Goal: Task Accomplishment & Management: Manage account settings

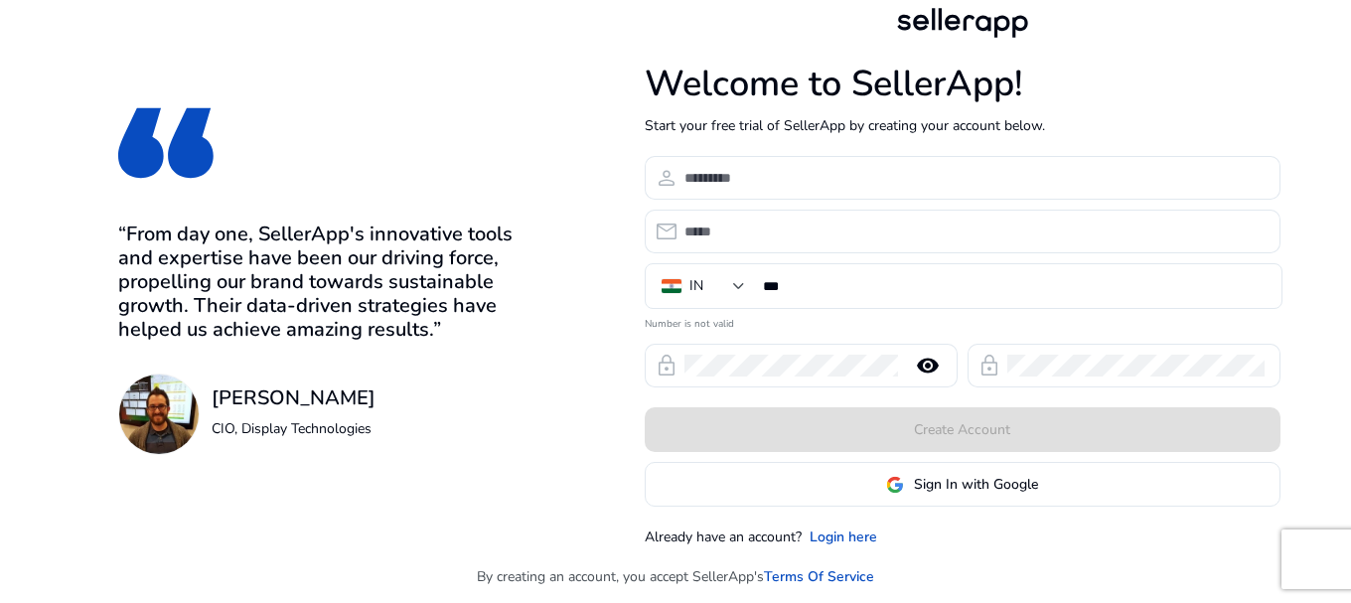
click at [898, 533] on div "Already have an account? Login here" at bounding box center [963, 537] width 636 height 21
click at [870, 539] on link "Login here" at bounding box center [844, 537] width 68 height 21
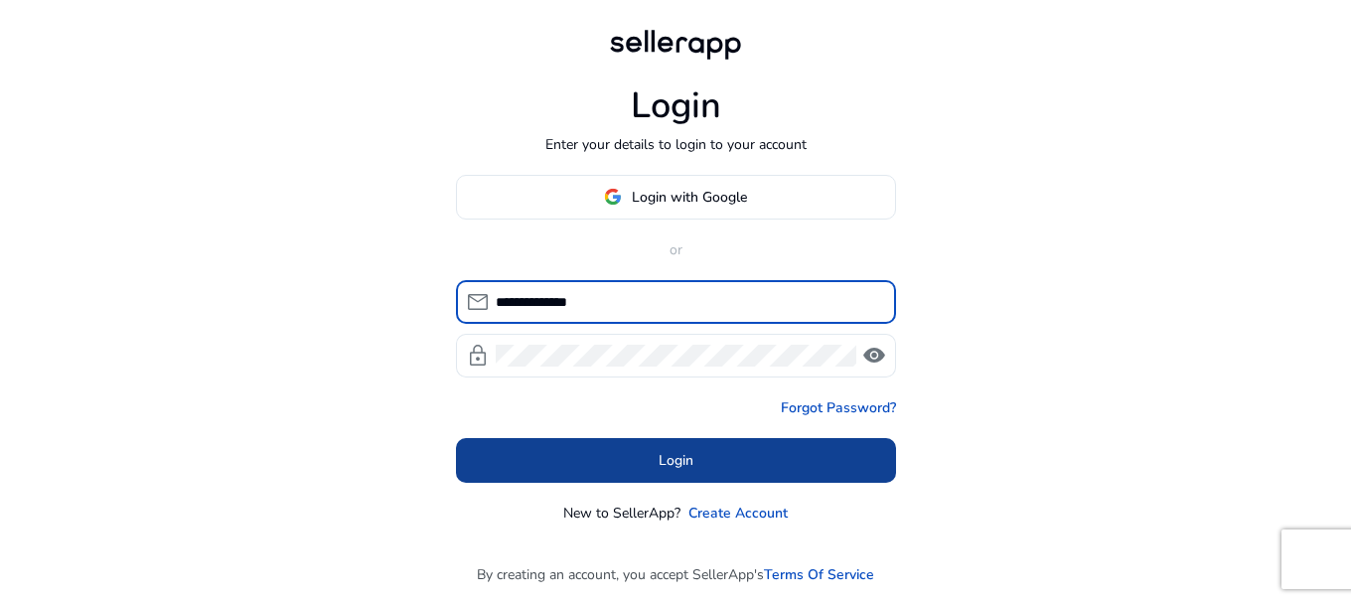
click at [640, 462] on span at bounding box center [676, 460] width 440 height 48
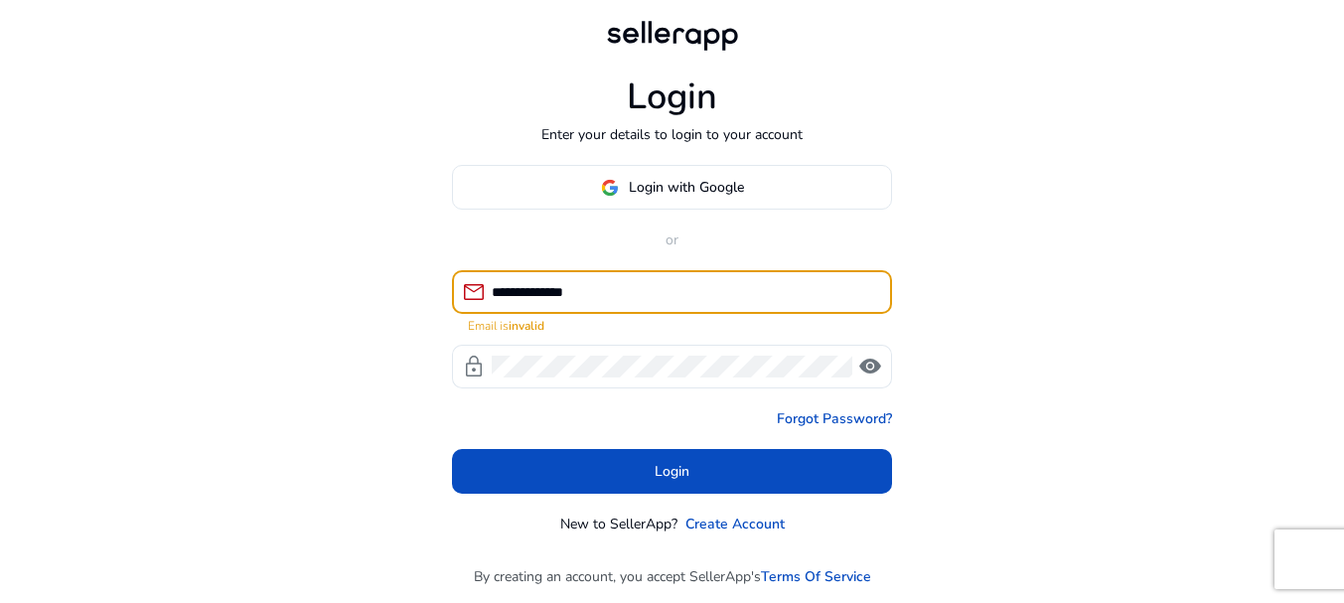
click at [630, 293] on input "**********" at bounding box center [684, 292] width 384 height 22
type input "*"
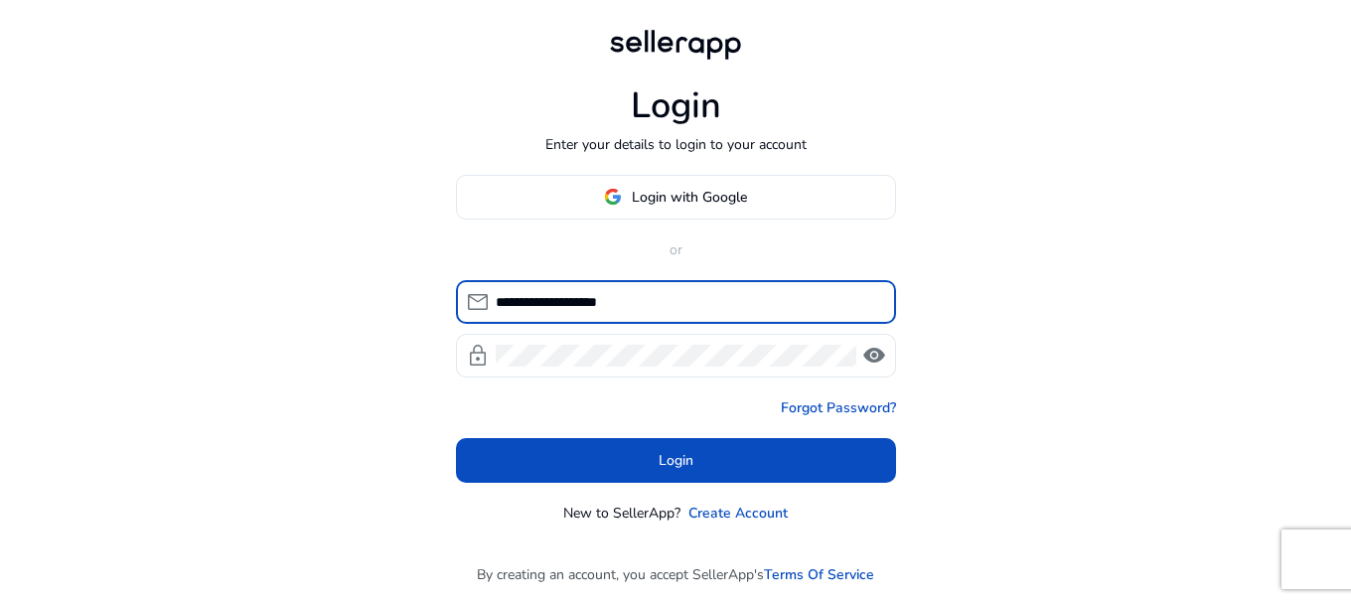
type input "**********"
click button "Login" at bounding box center [676, 460] width 440 height 45
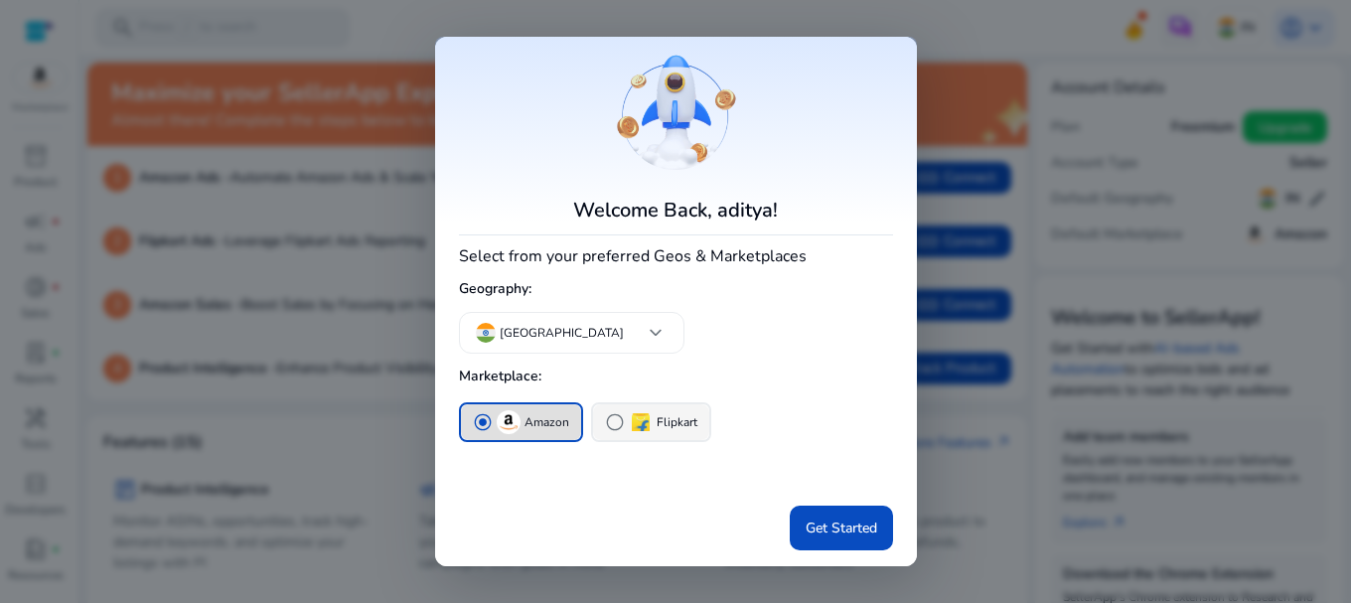
click at [613, 422] on span "radio_button_unchecked" at bounding box center [615, 422] width 20 height 20
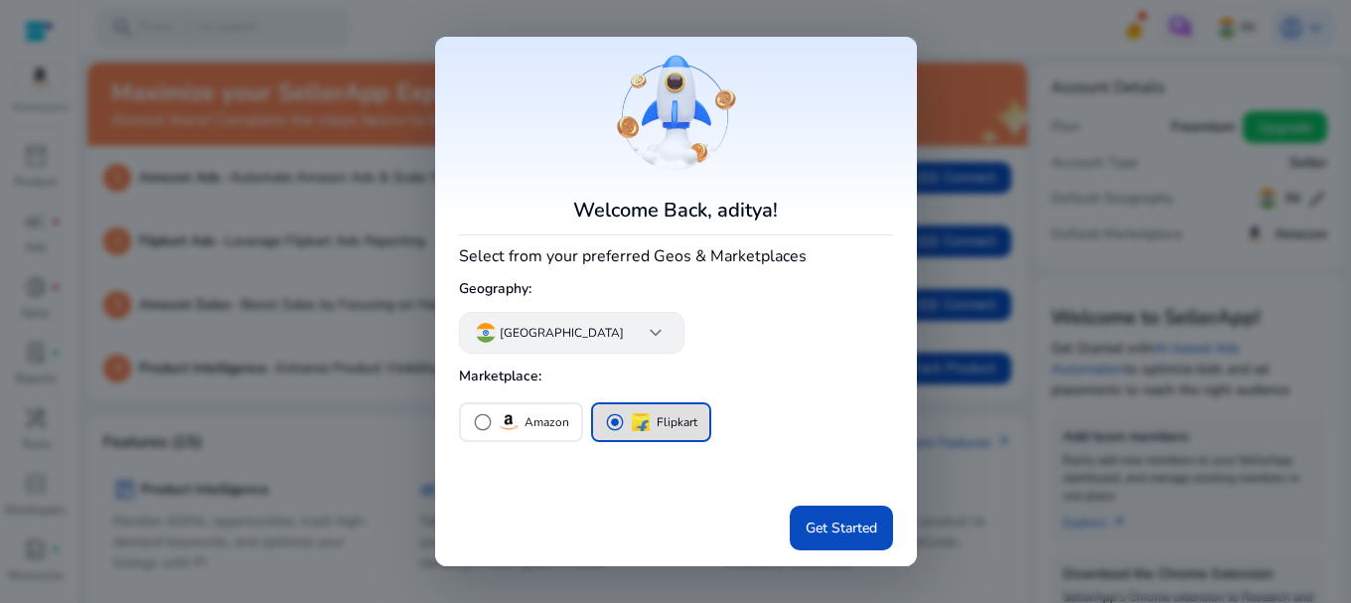
click at [525, 338] on p "[GEOGRAPHIC_DATA]" at bounding box center [562, 333] width 124 height 18
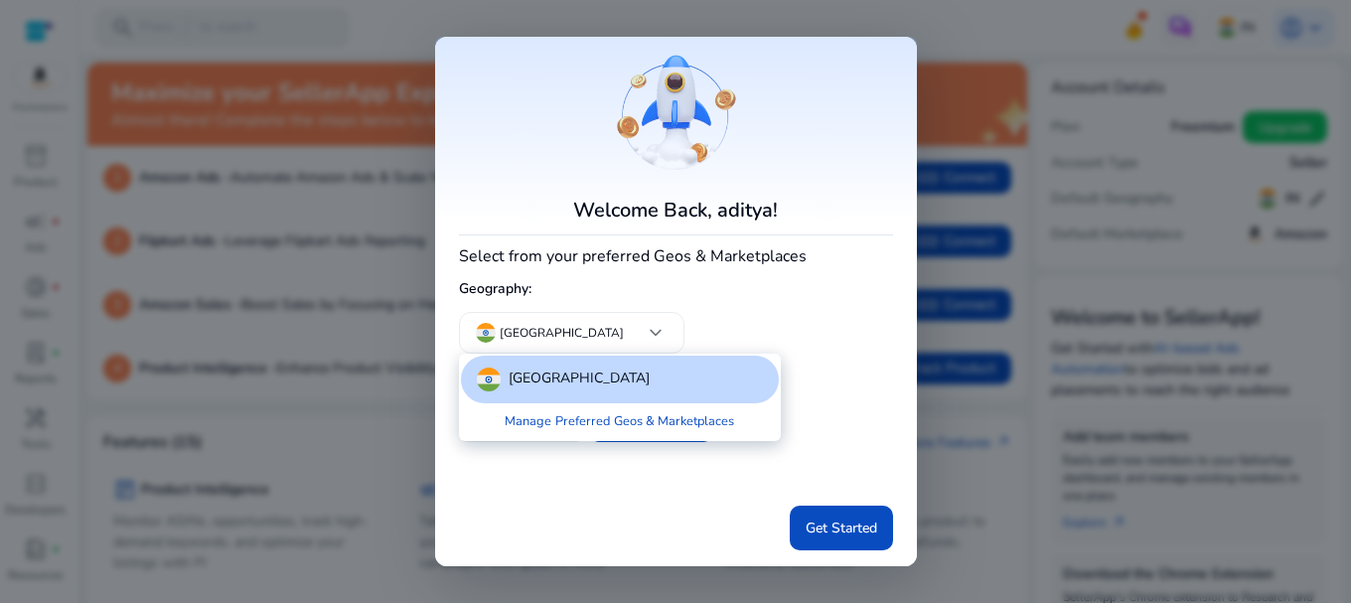
click at [902, 190] on div at bounding box center [675, 301] width 1351 height 603
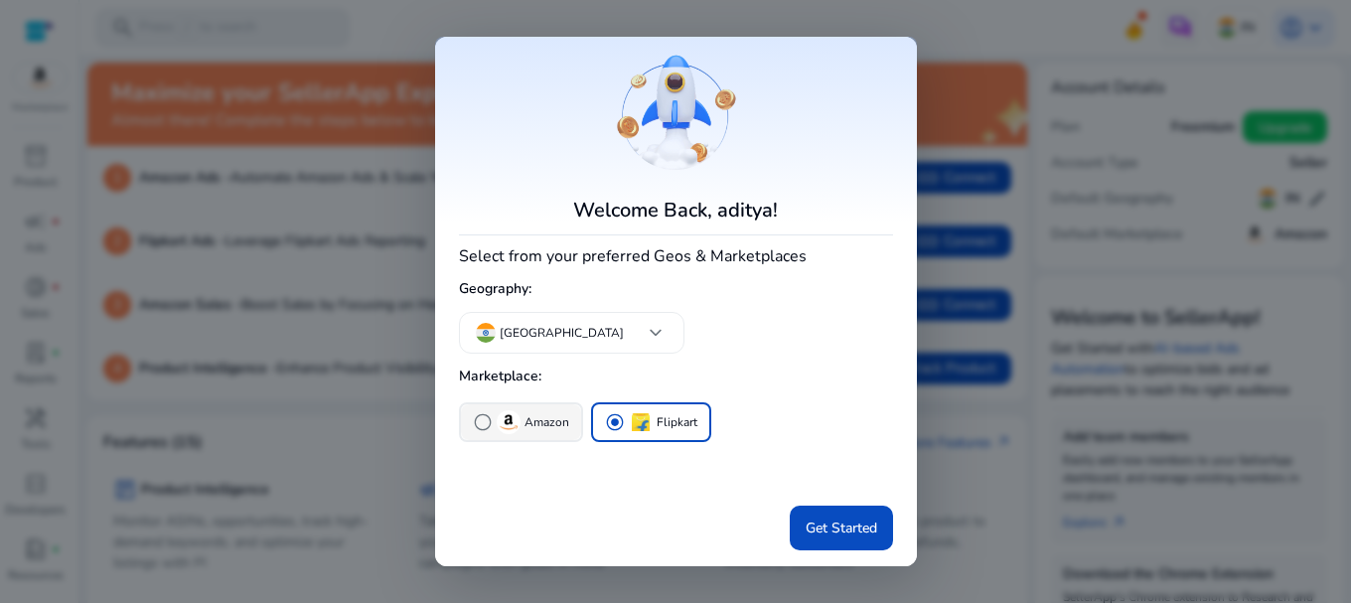
click at [471, 424] on button "radio_button_unchecked Amazon" at bounding box center [521, 422] width 120 height 36
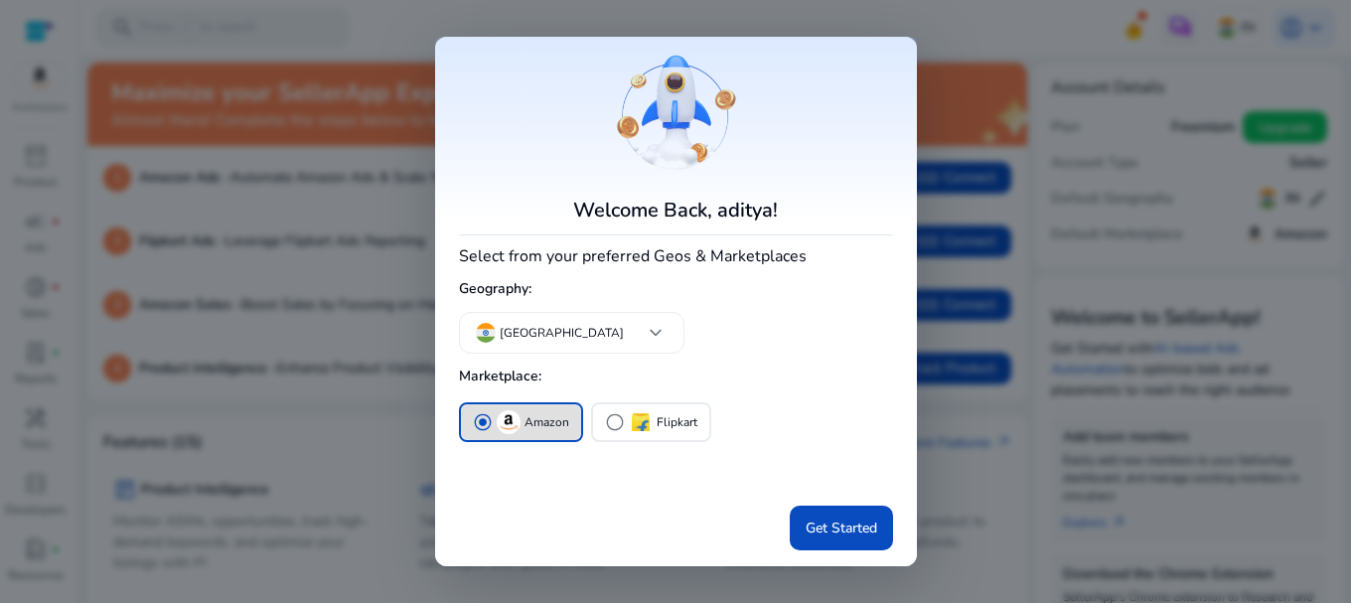
click at [766, 529] on div "Get Started" at bounding box center [676, 524] width 434 height 53
click at [814, 514] on span at bounding box center [841, 529] width 103 height 48
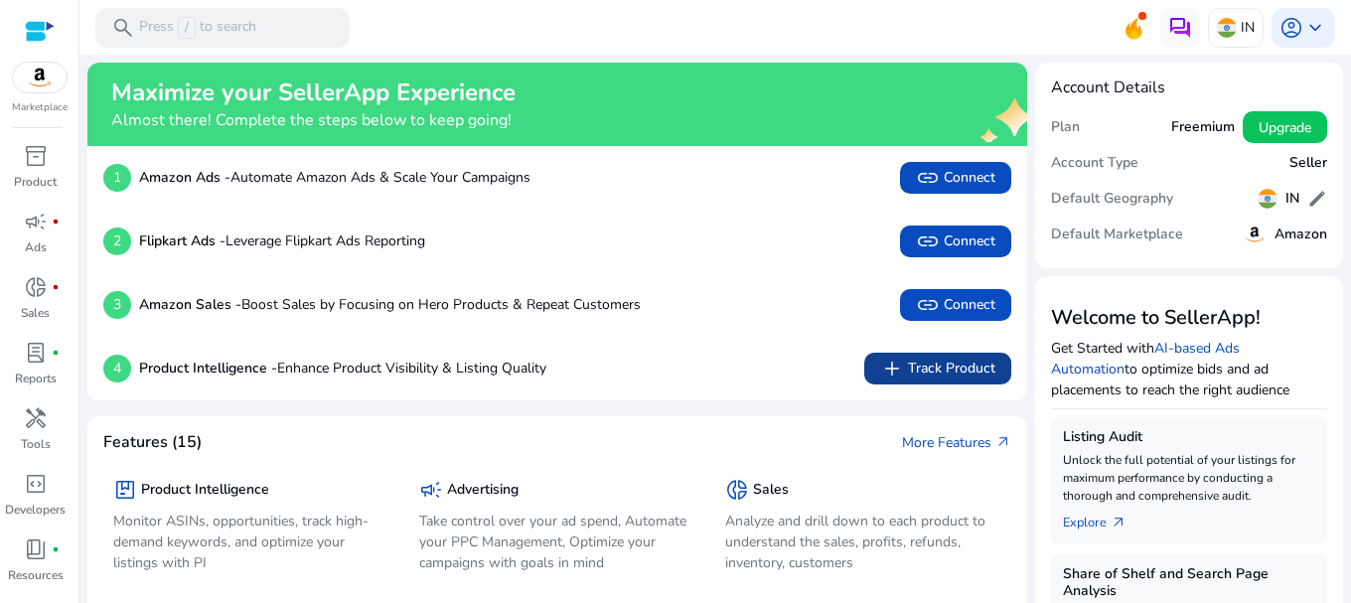
click at [967, 362] on span "add Track Product" at bounding box center [937, 369] width 115 height 24
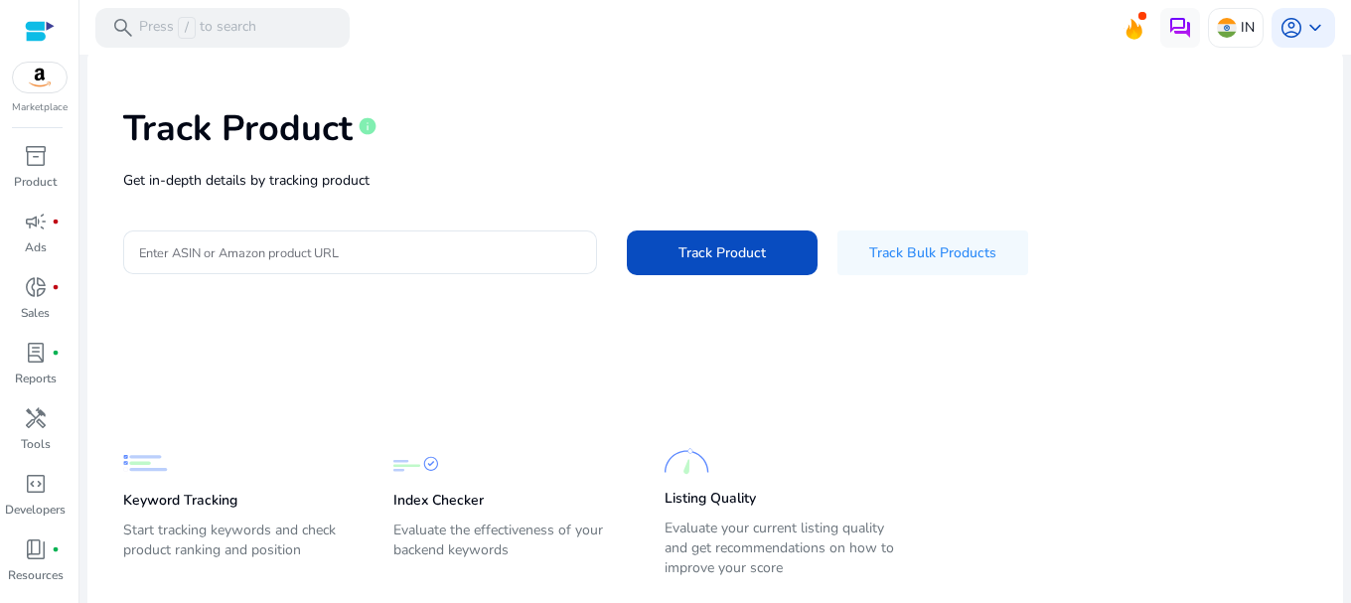
scroll to position [115, 0]
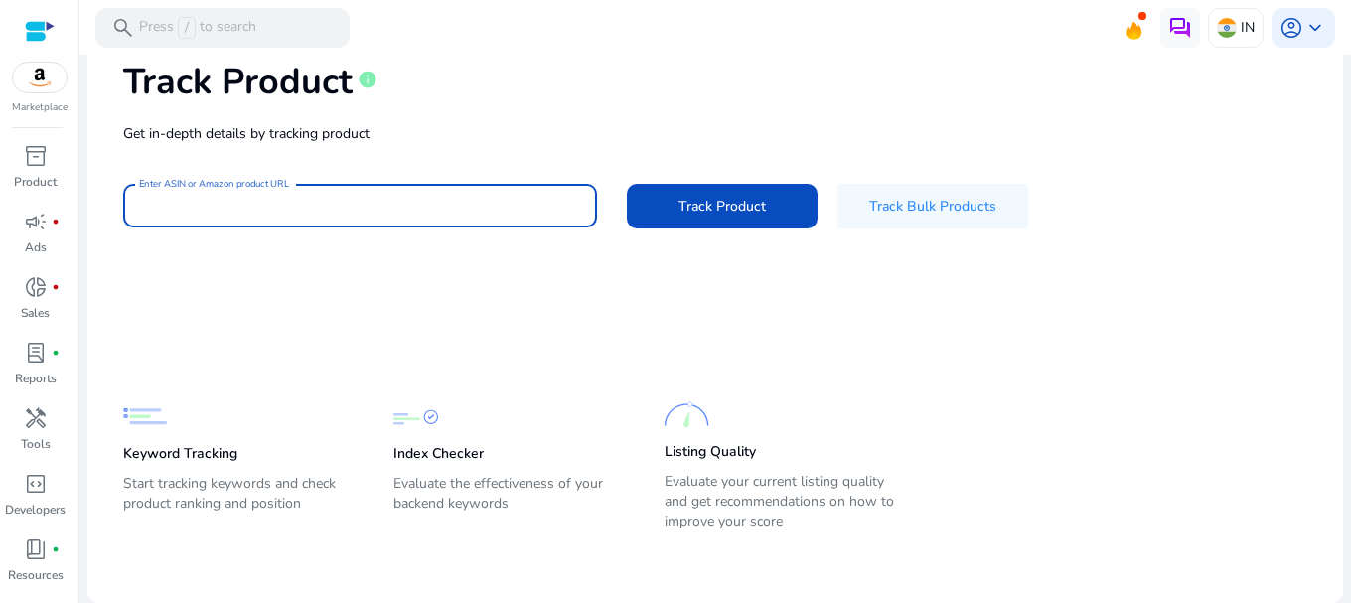
paste input "**********"
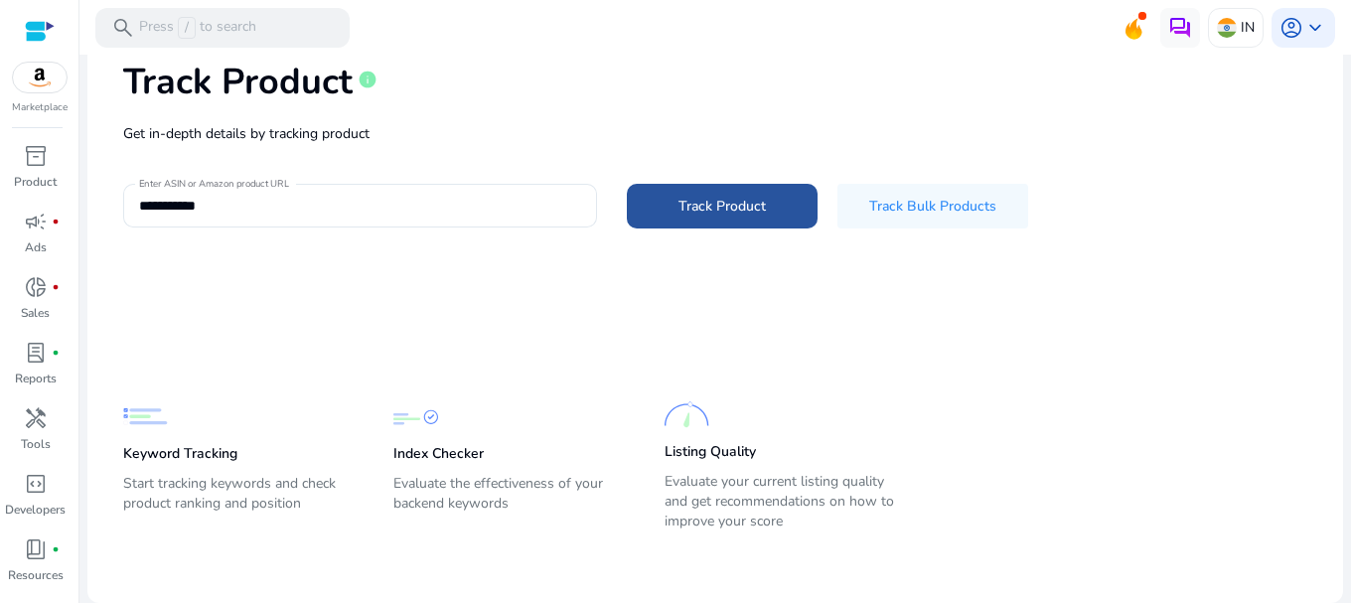
click at [774, 203] on span at bounding box center [722, 206] width 191 height 48
type input "**********"
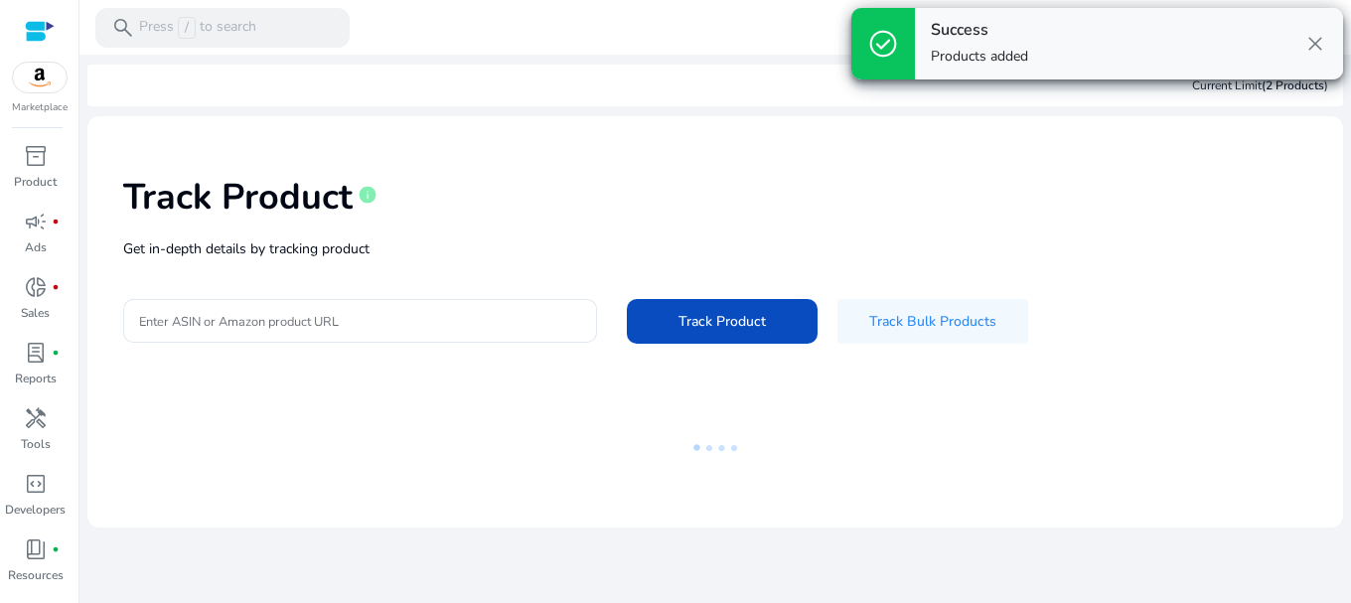
scroll to position [0, 0]
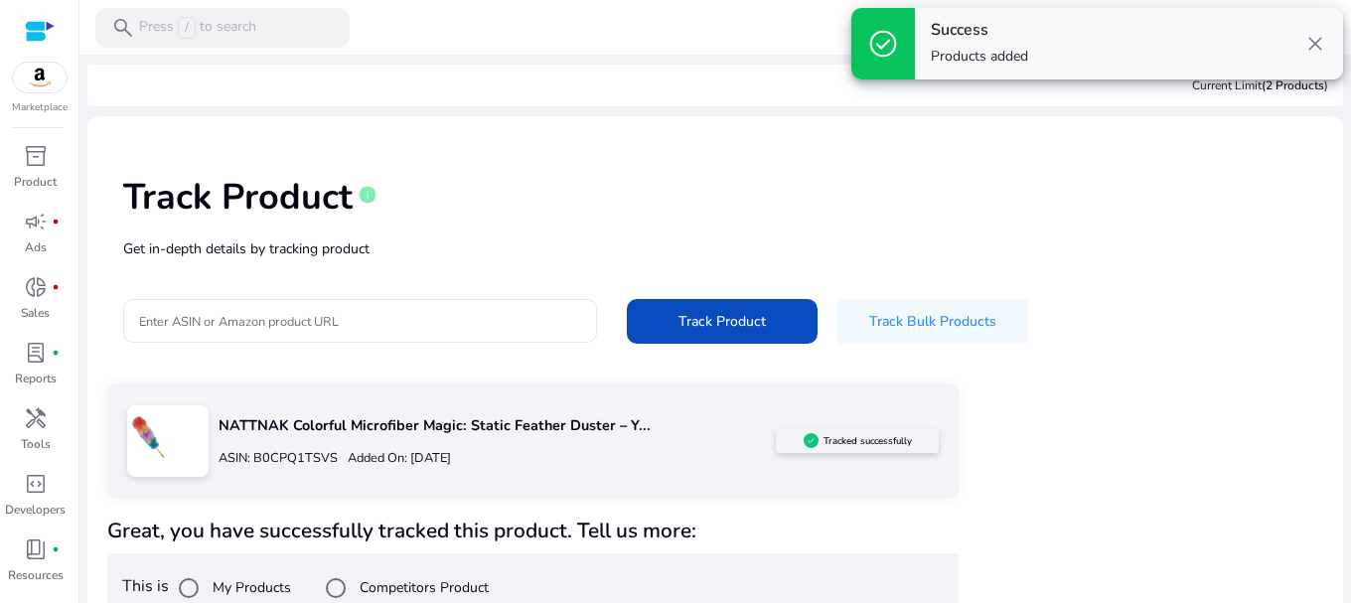
click at [1314, 45] on span "close" at bounding box center [1315, 44] width 24 height 24
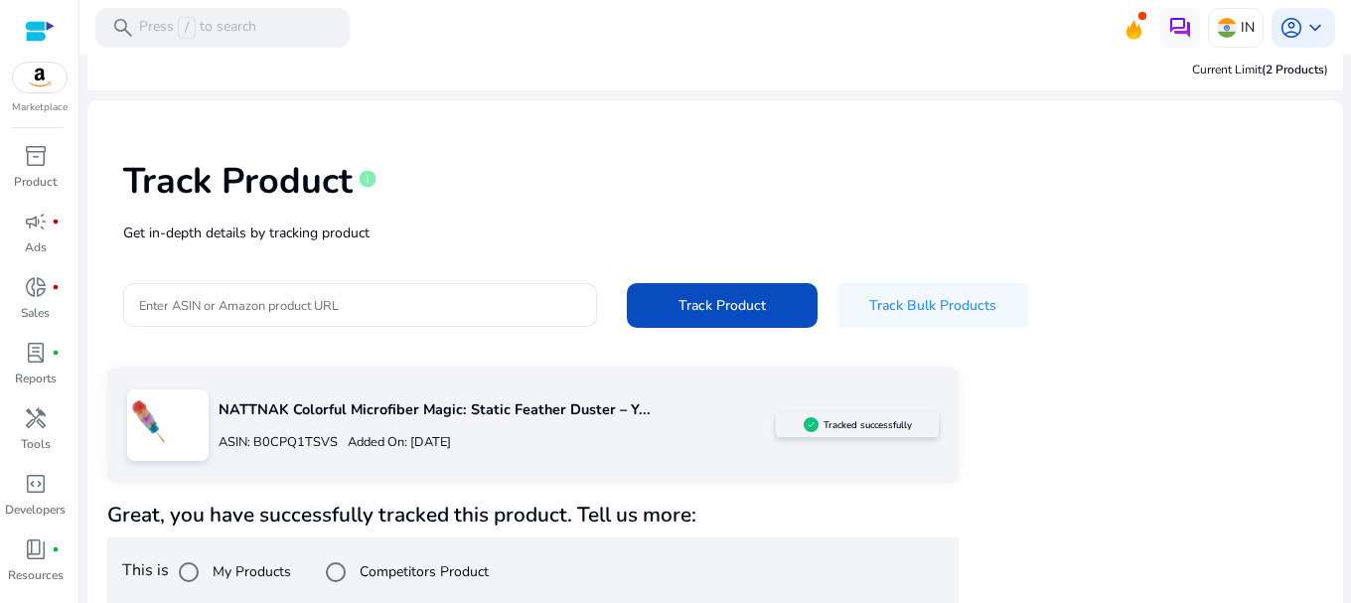
scroll to position [35, 0]
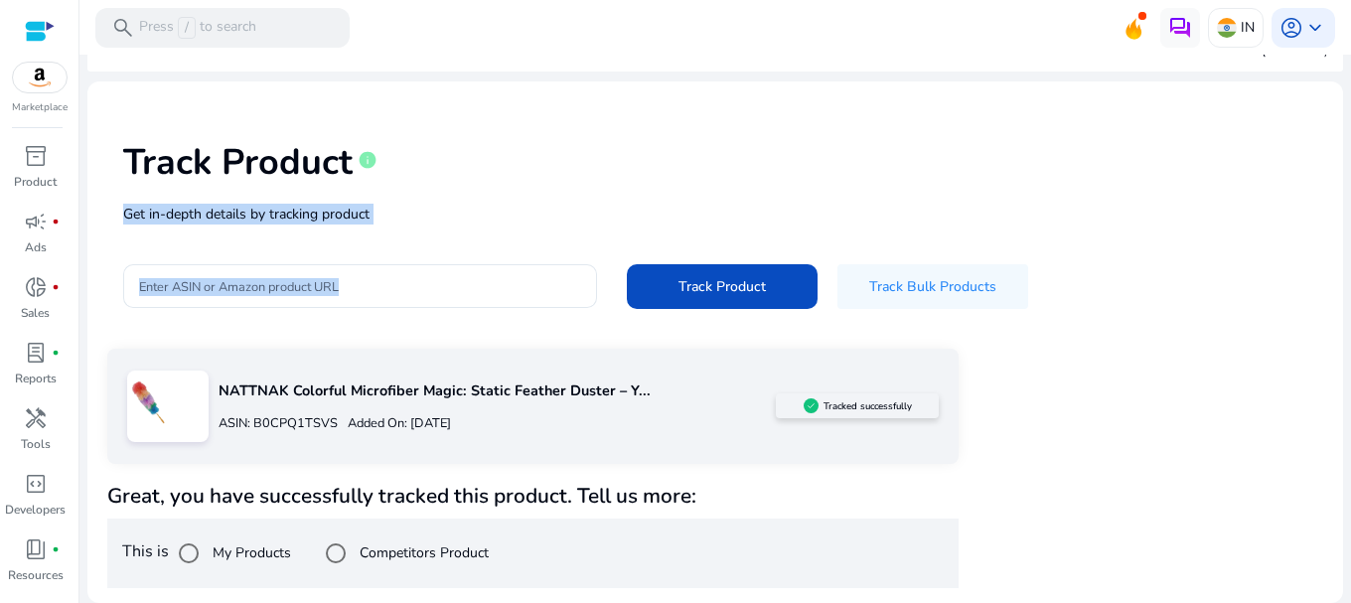
drag, startPoint x: 1331, startPoint y: 196, endPoint x: 1327, endPoint y: 247, distance: 51.8
click at [1327, 247] on mat-card-content "Track Product info Get in-depth details by tracking product Enter ASIN or Amazo…" at bounding box center [715, 214] width 1256 height 267
click at [1117, 264] on div "Enter ASIN or Amazon product URL Track Product Track Bulk Products" at bounding box center [715, 286] width 1184 height 45
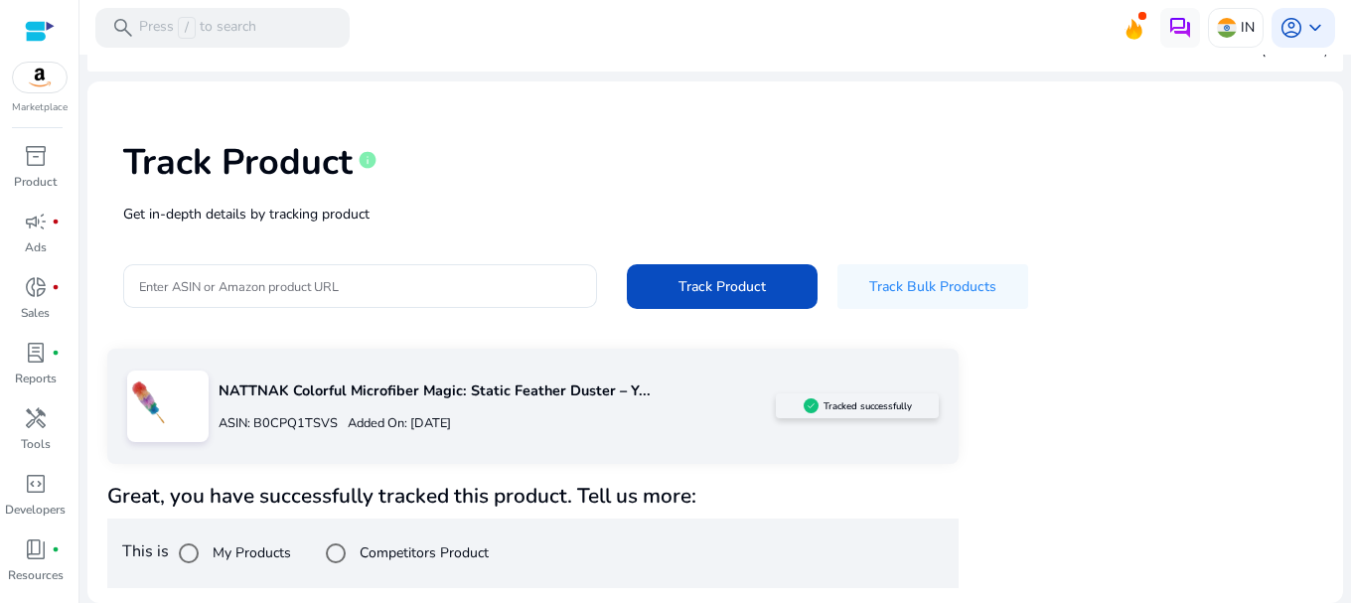
click at [472, 545] on label "Competitors Product" at bounding box center [422, 552] width 133 height 21
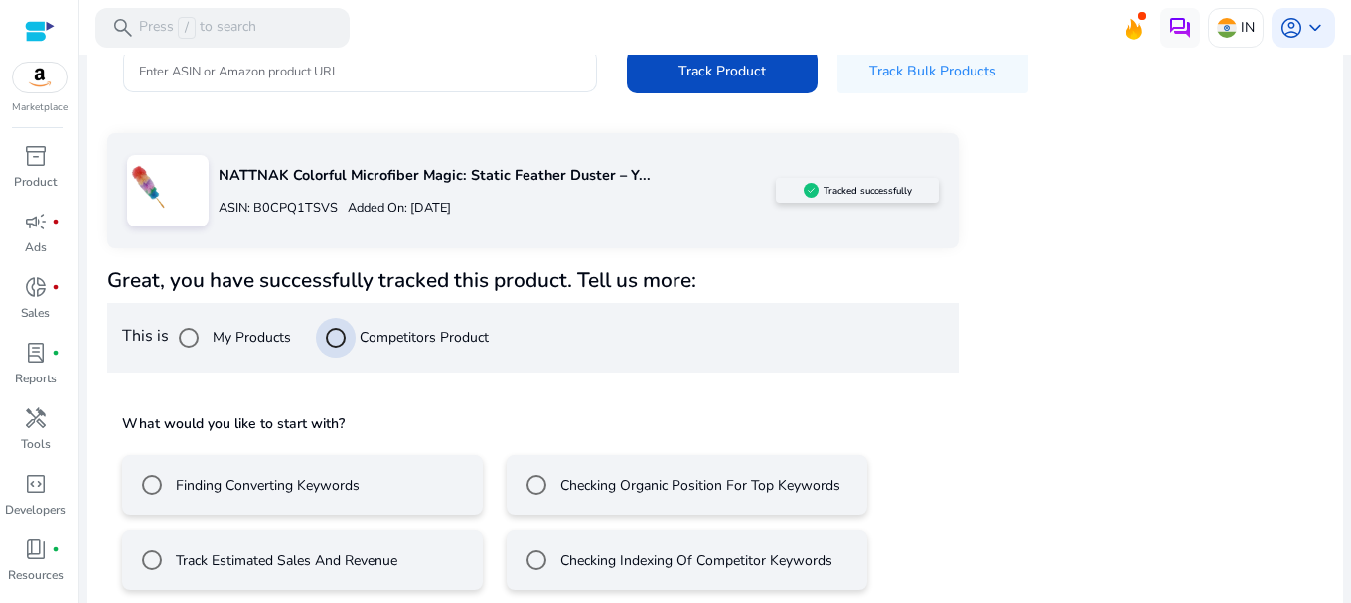
scroll to position [267, 0]
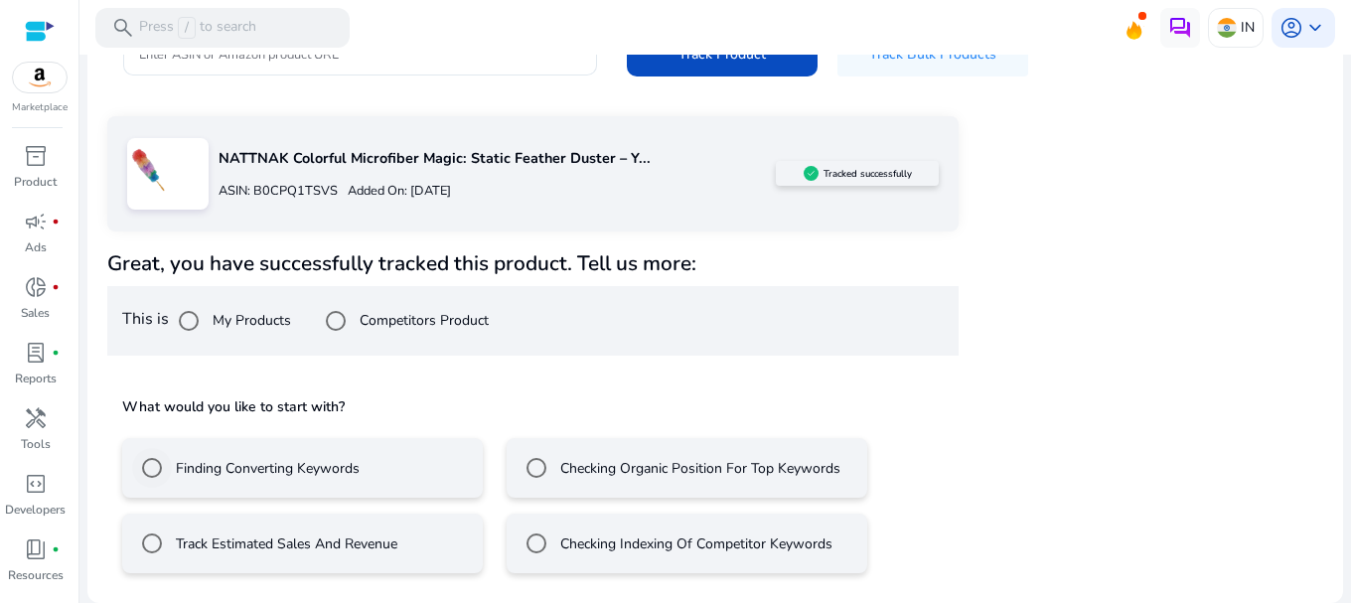
click at [349, 481] on div "Finding Converting Keywords" at bounding box center [246, 468] width 228 height 40
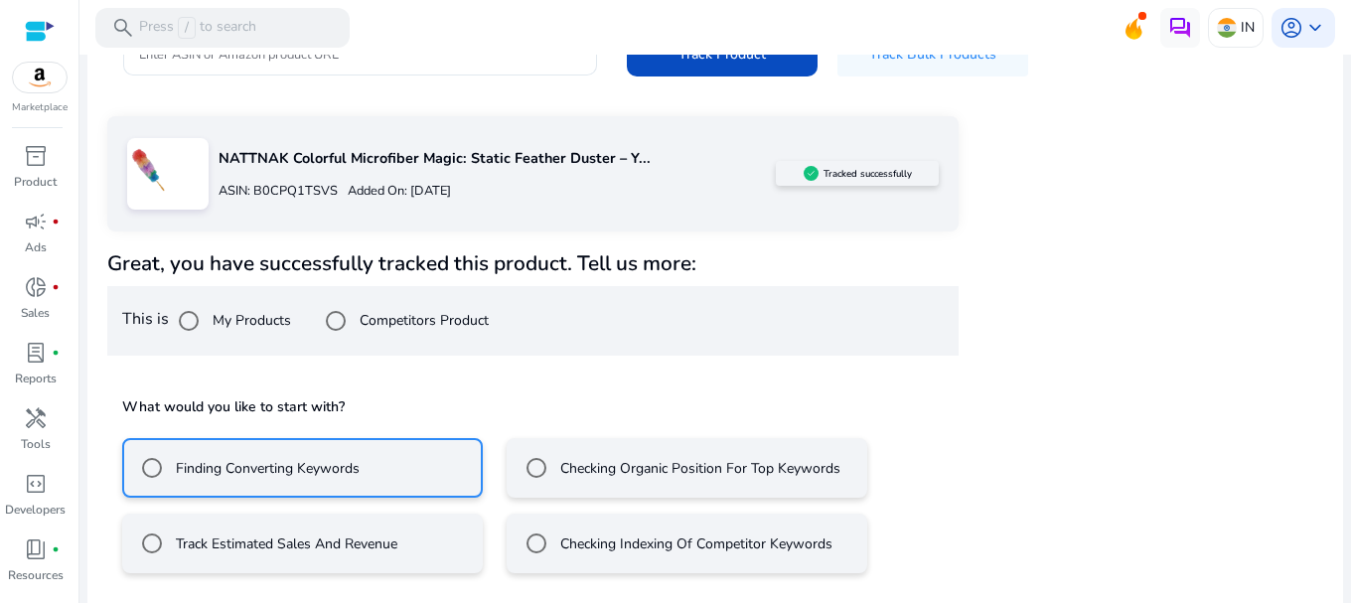
click at [349, 481] on div "Finding Converting Keywords" at bounding box center [246, 468] width 228 height 40
click at [598, 387] on div "What would you like to start with? Finding Converting Keywords Checking Organic…" at bounding box center [532, 483] width 851 height 214
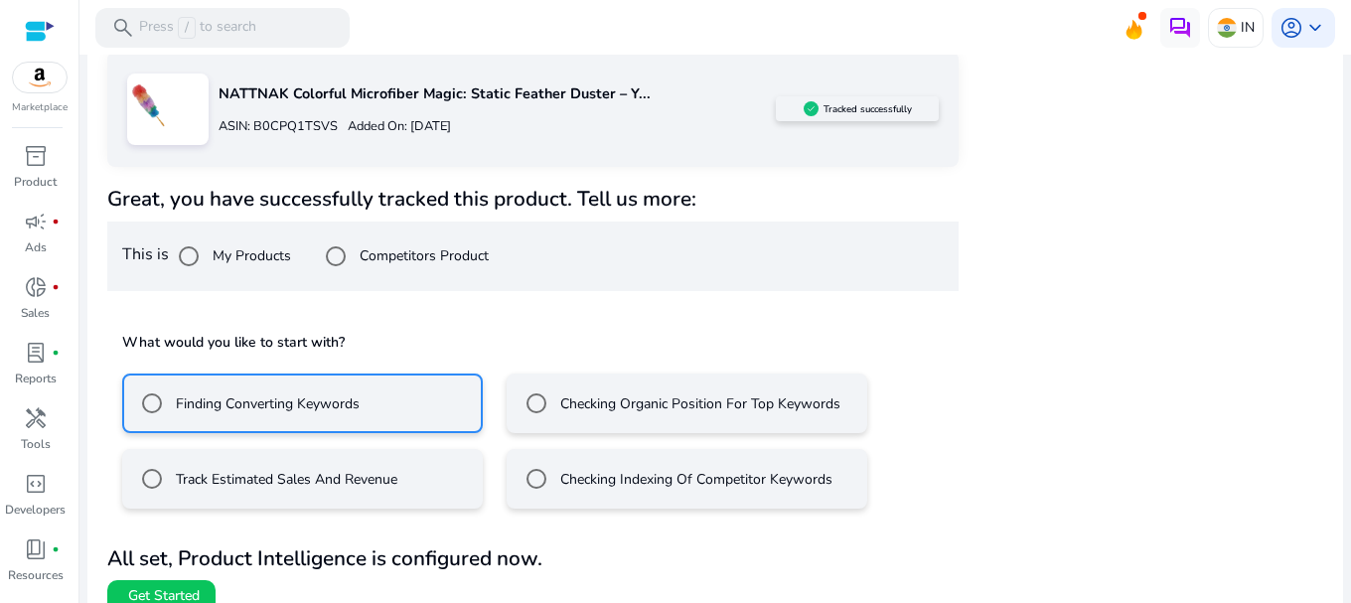
scroll to position [356, 0]
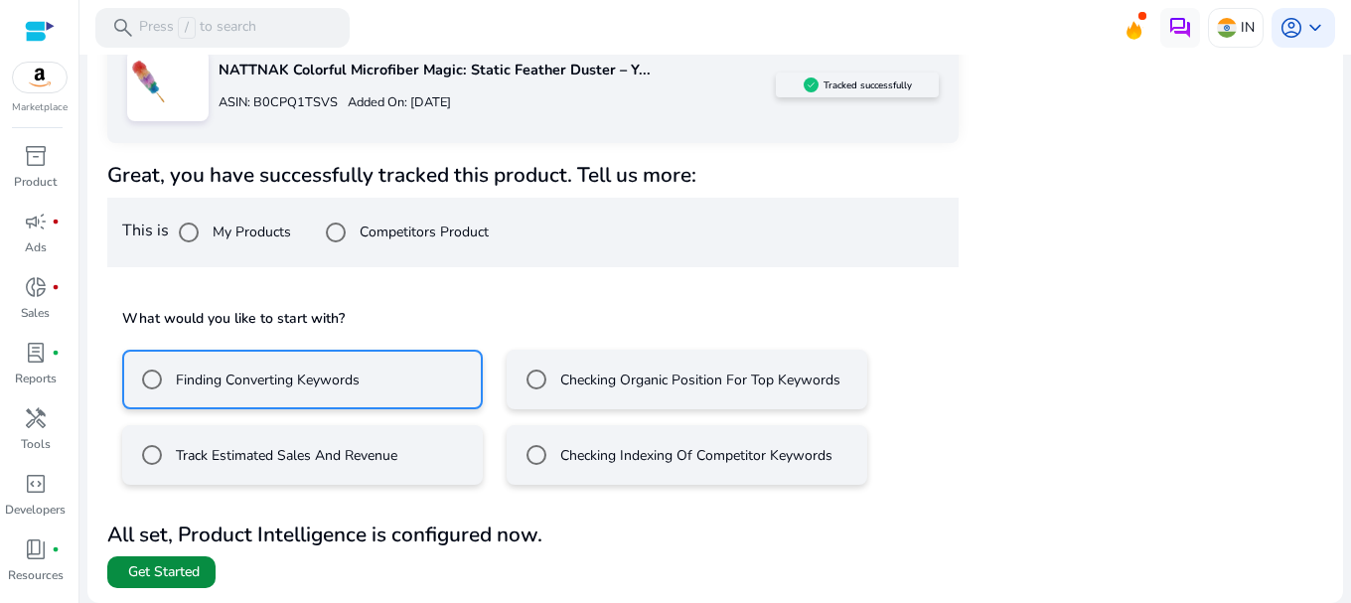
click at [205, 575] on span at bounding box center [161, 572] width 108 height 48
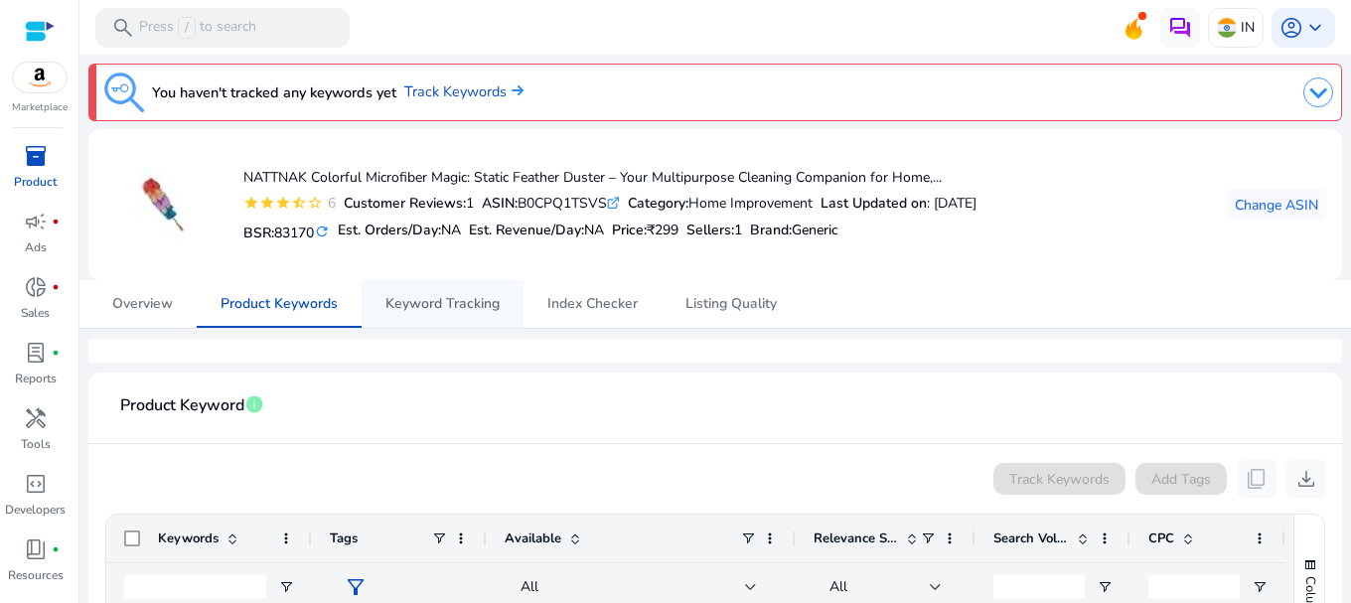
click at [446, 317] on span "Keyword Tracking" at bounding box center [442, 304] width 114 height 48
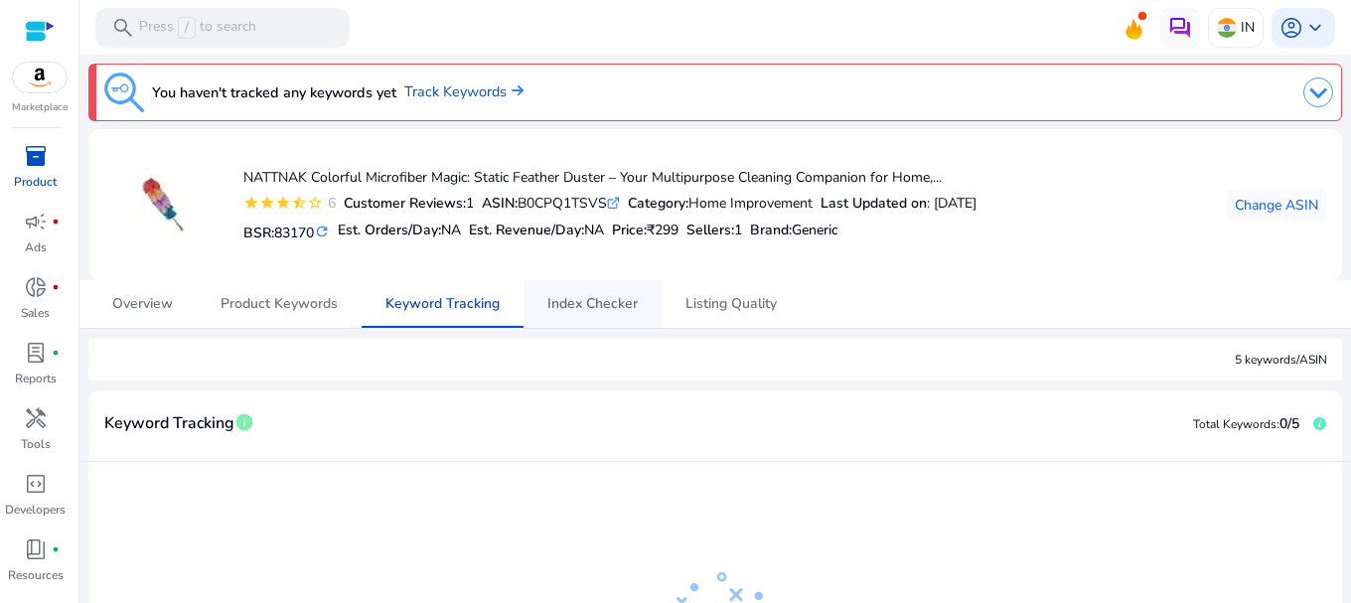
click at [579, 302] on span "Index Checker" at bounding box center [592, 304] width 90 height 14
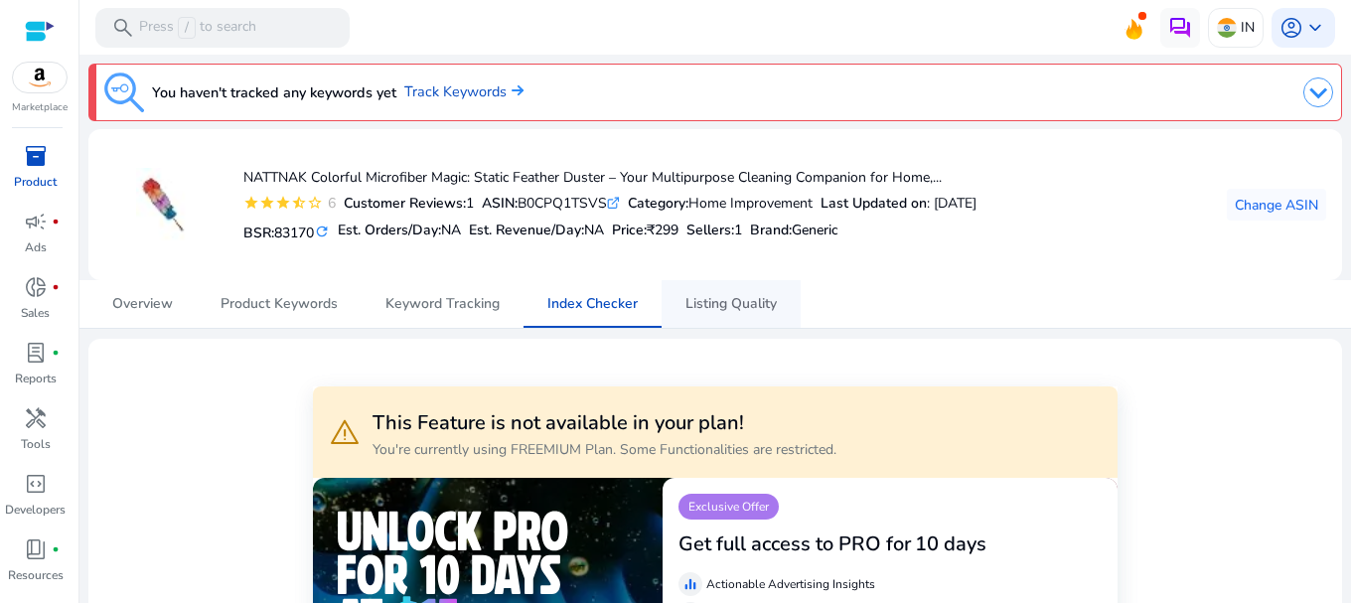
click at [745, 310] on span "Listing Quality" at bounding box center [730, 304] width 91 height 14
click at [557, 288] on span "Index Checker" at bounding box center [592, 304] width 90 height 48
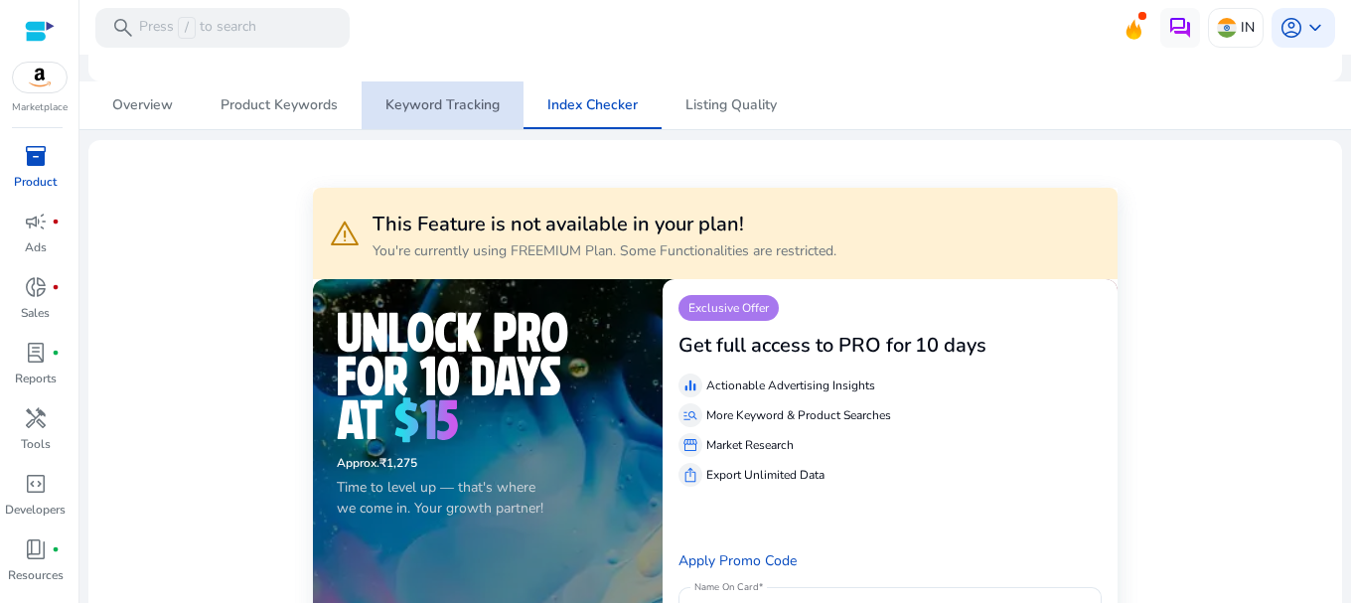
click at [422, 123] on span "Keyword Tracking" at bounding box center [442, 105] width 114 height 48
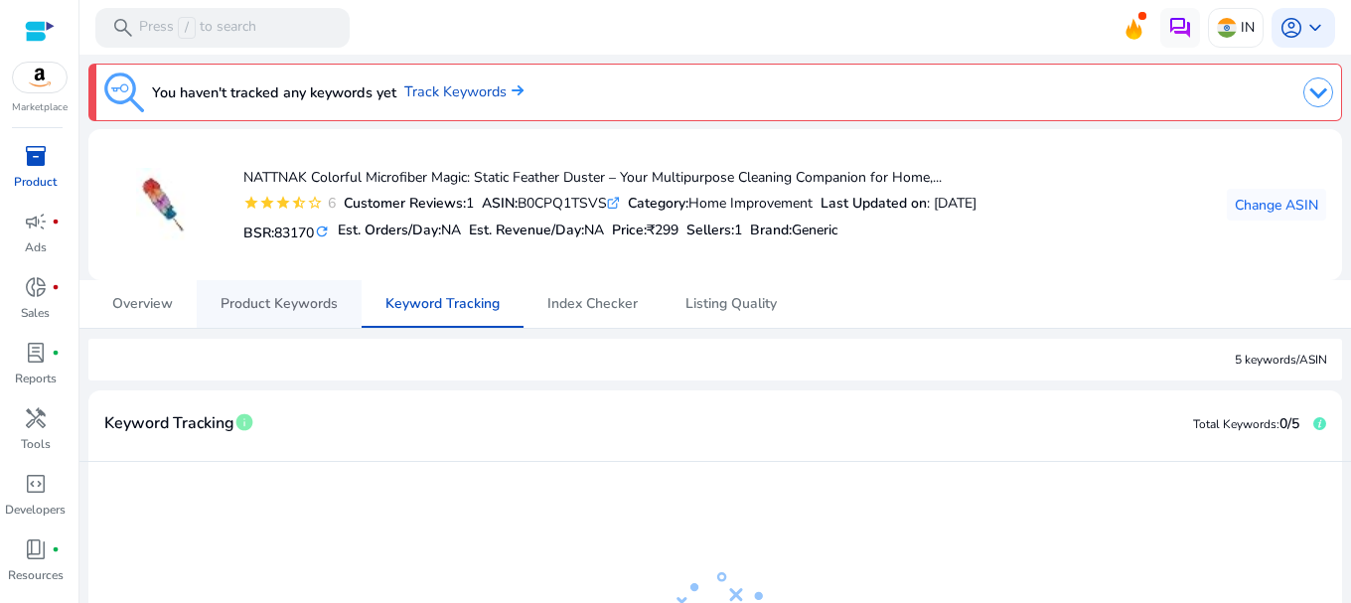
click at [210, 307] on link "Product Keywords" at bounding box center [279, 304] width 165 height 48
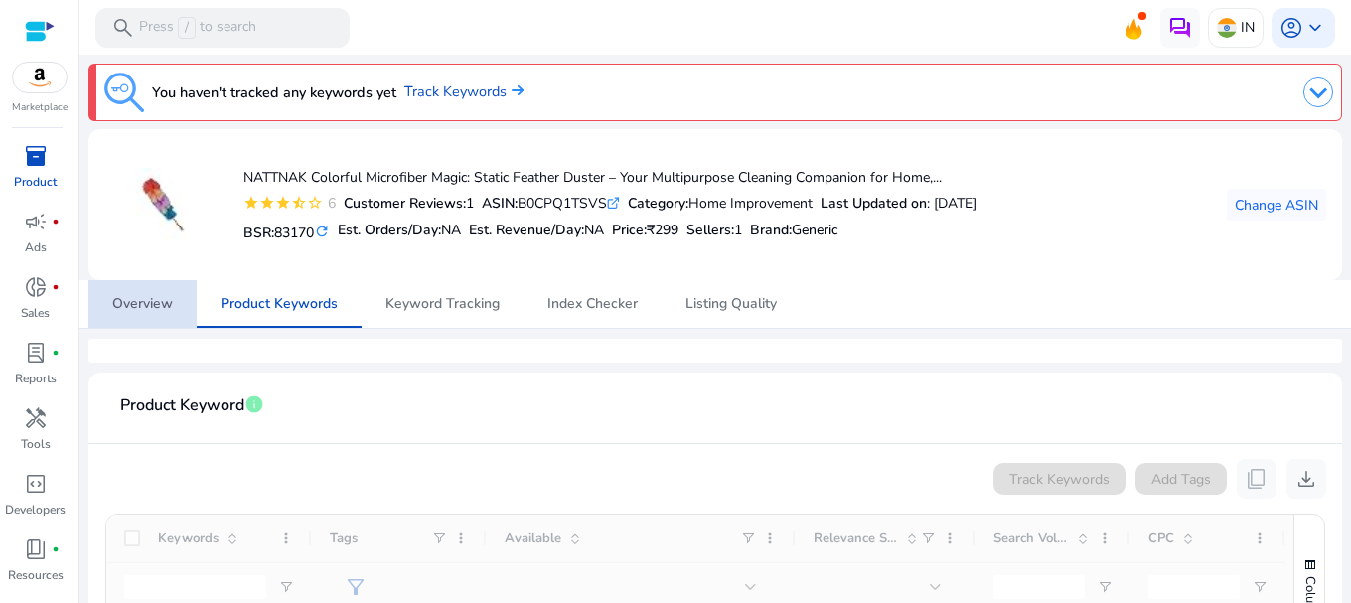
click at [172, 317] on span "Overview" at bounding box center [142, 304] width 61 height 48
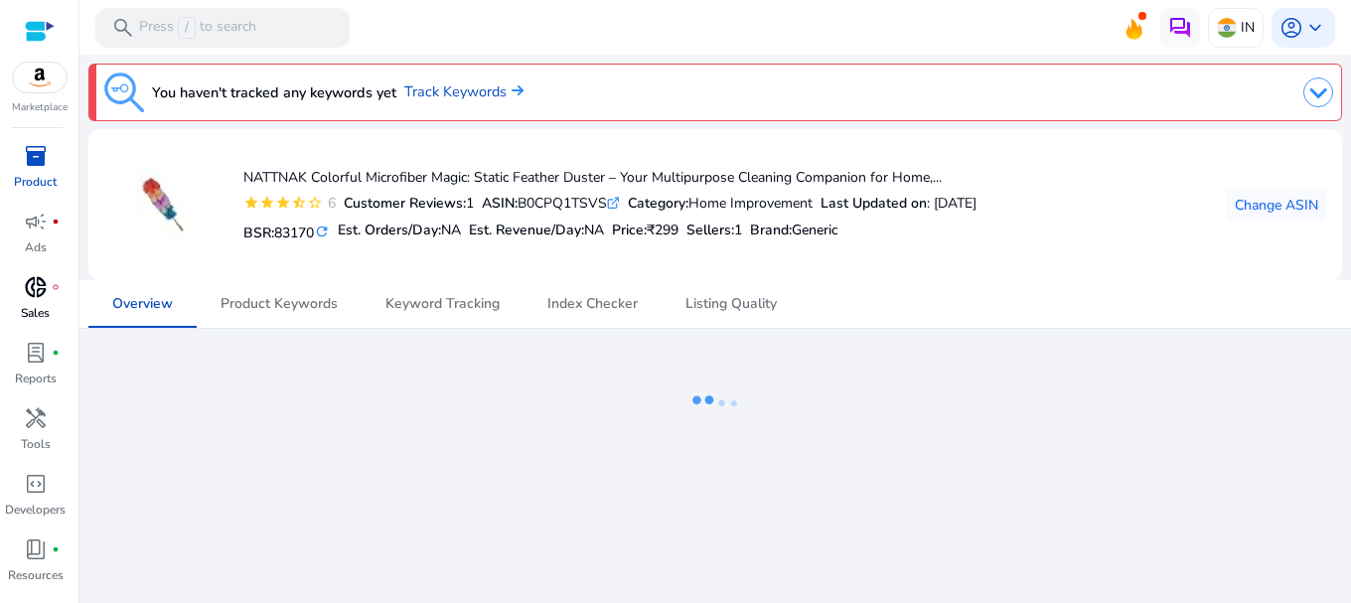
click at [39, 311] on p "Sales" at bounding box center [35, 313] width 29 height 18
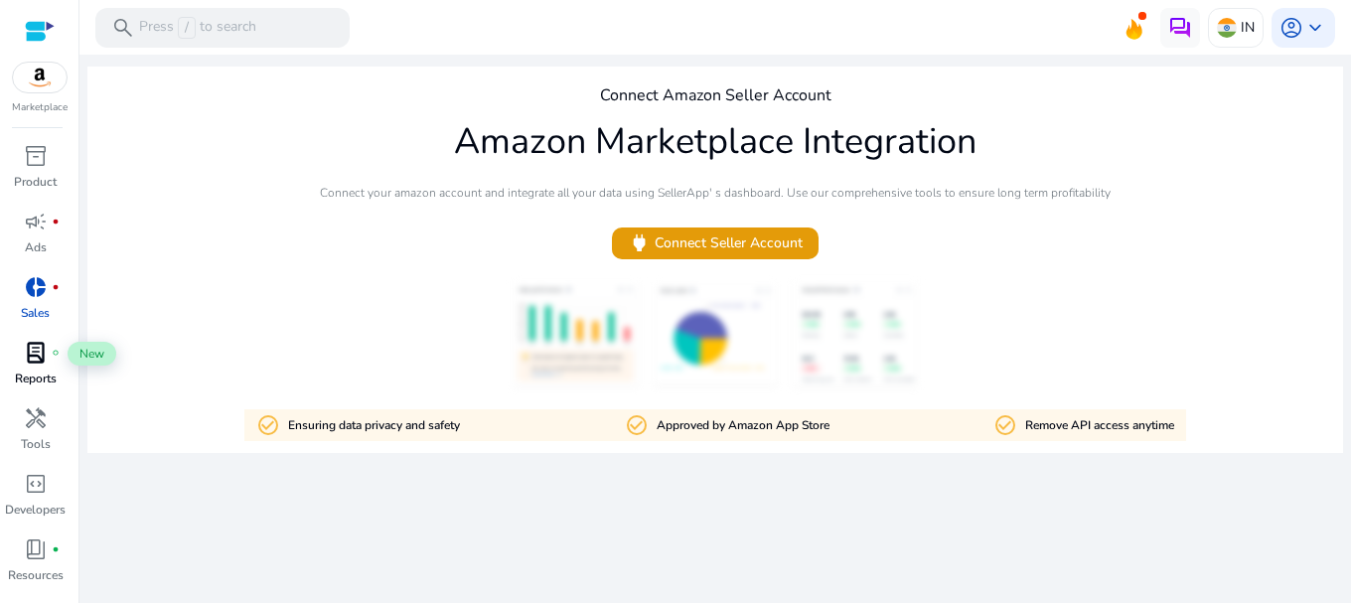
click at [41, 362] on span "lab_profile" at bounding box center [36, 353] width 24 height 24
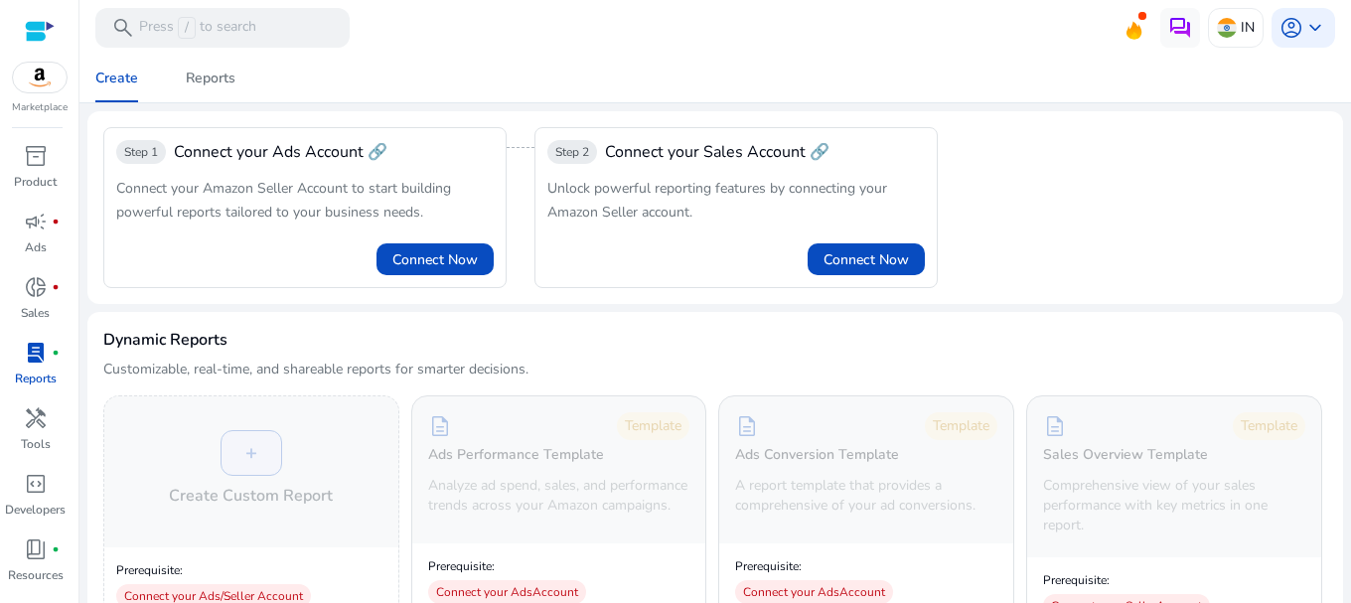
click at [668, 199] on div "Unlock powerful reporting features by connecting your Amazon Seller account." at bounding box center [736, 200] width 378 height 48
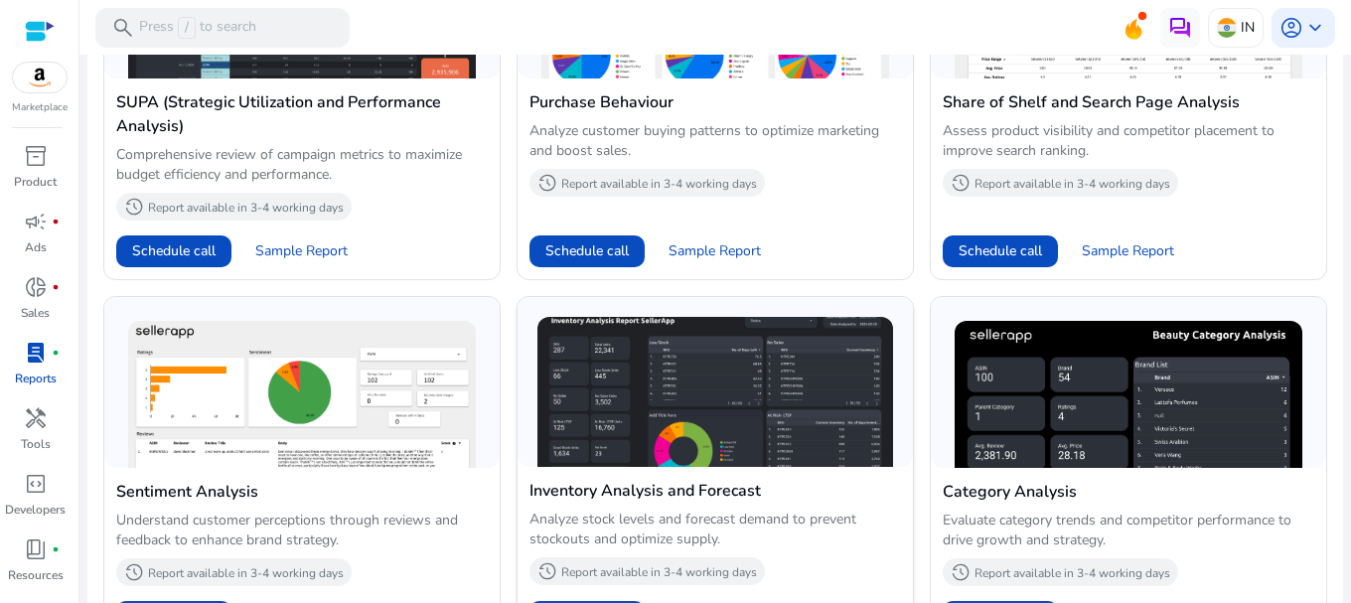
scroll to position [1465, 0]
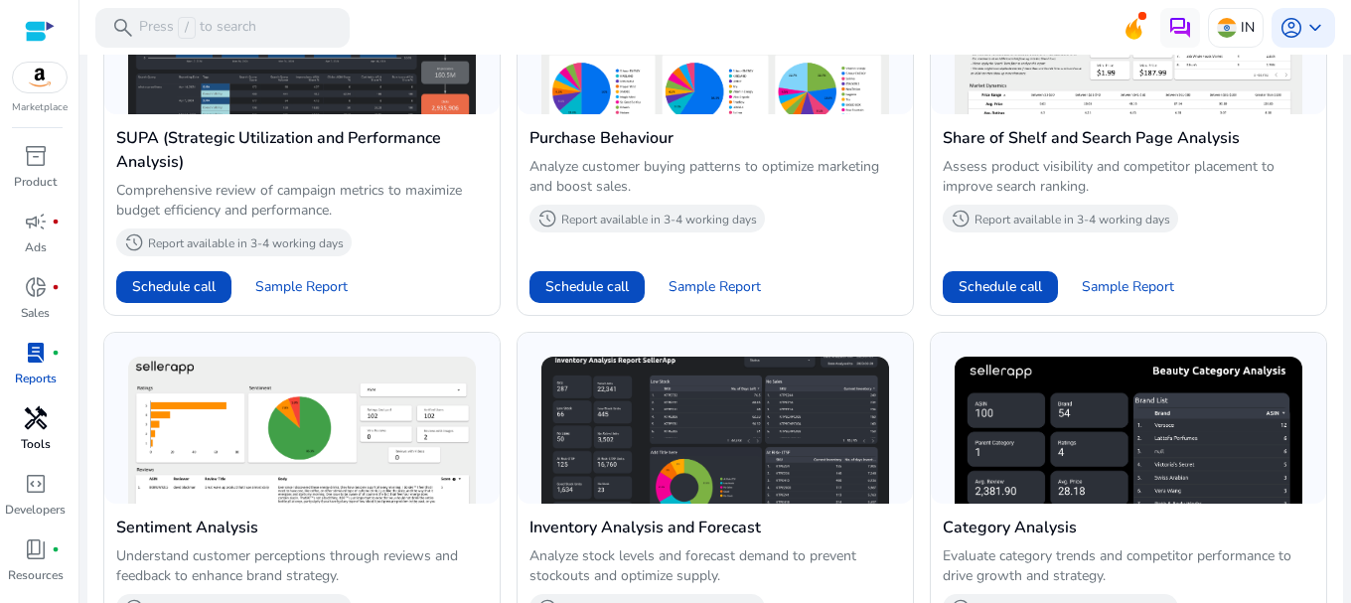
click at [28, 424] on span "handyman" at bounding box center [36, 418] width 24 height 24
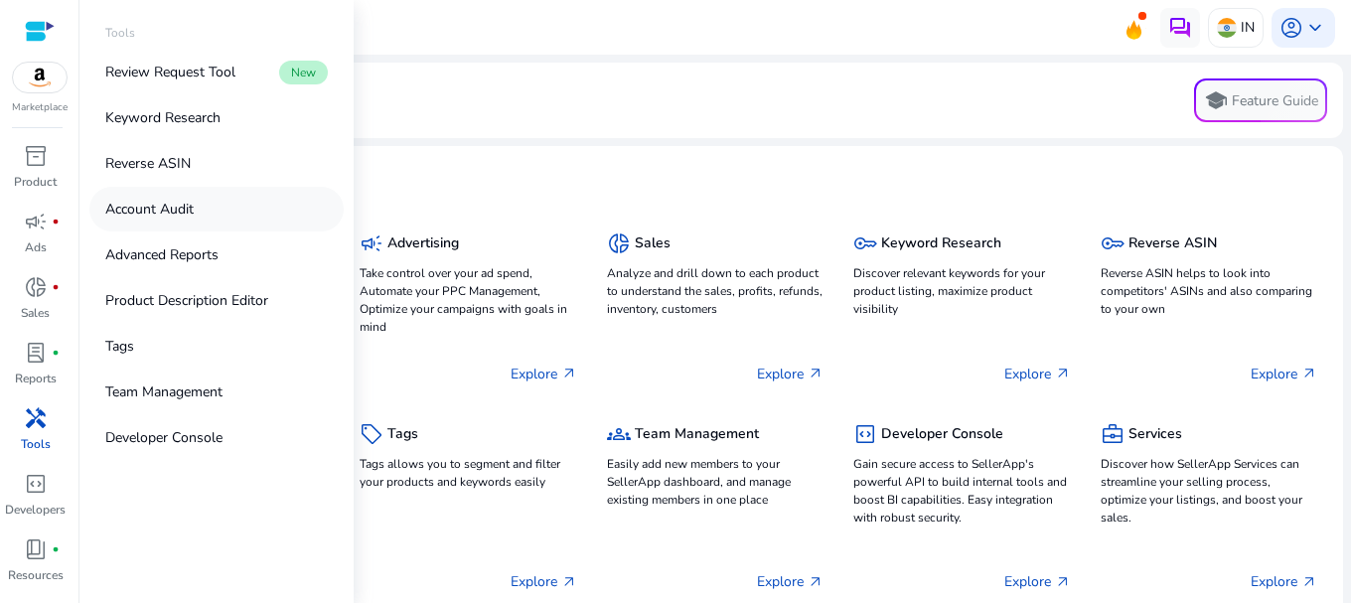
click at [181, 227] on link "Account Audit" at bounding box center [216, 209] width 254 height 45
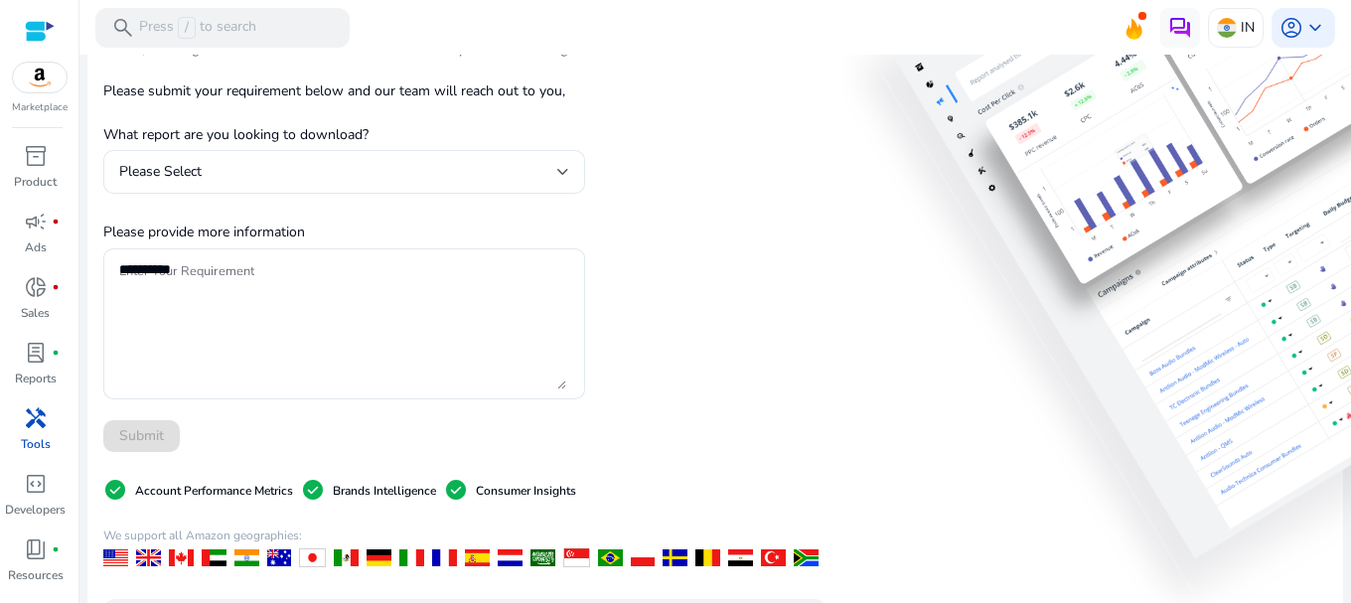
scroll to position [199, 0]
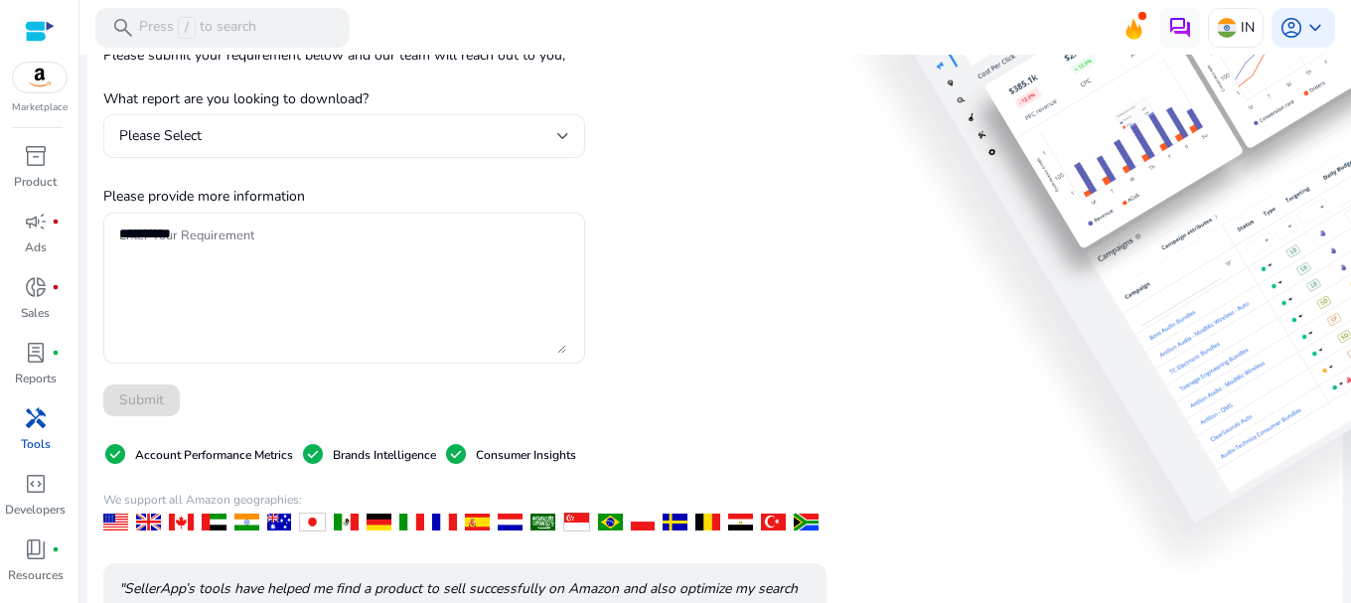
click at [225, 127] on div "Please Select" at bounding box center [338, 136] width 438 height 22
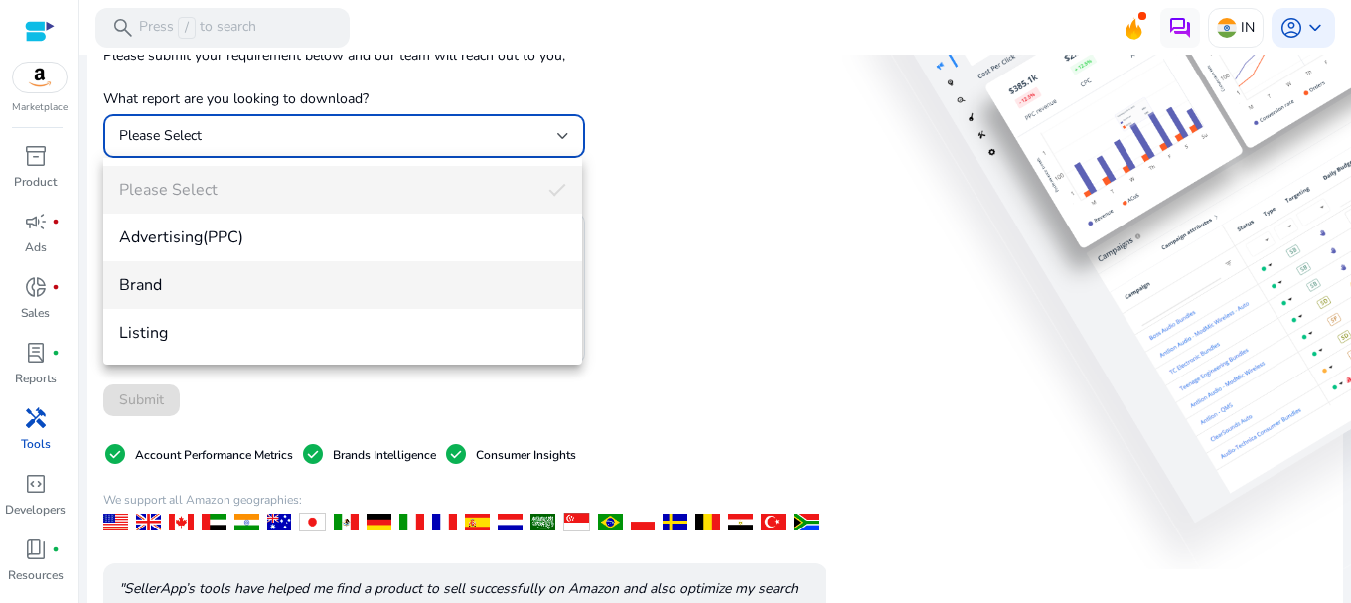
click at [575, 263] on mat-option "Brand" at bounding box center [342, 285] width 479 height 48
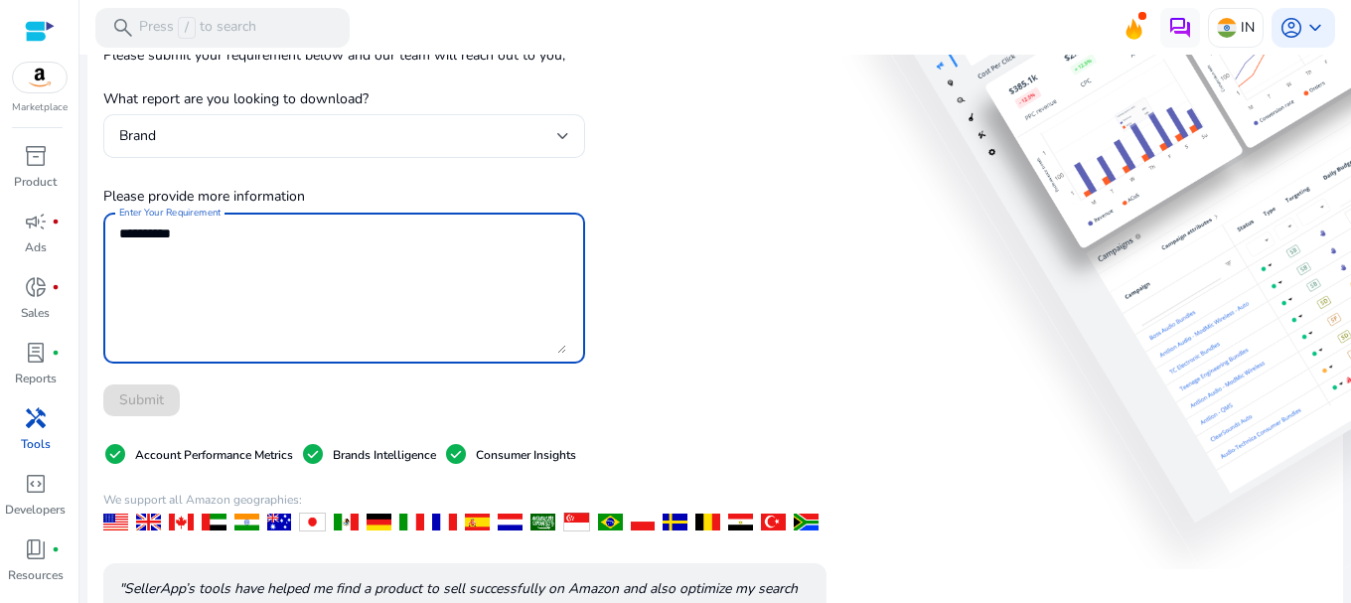
click at [253, 332] on textarea "Enter Your Requirement" at bounding box center [342, 288] width 447 height 131
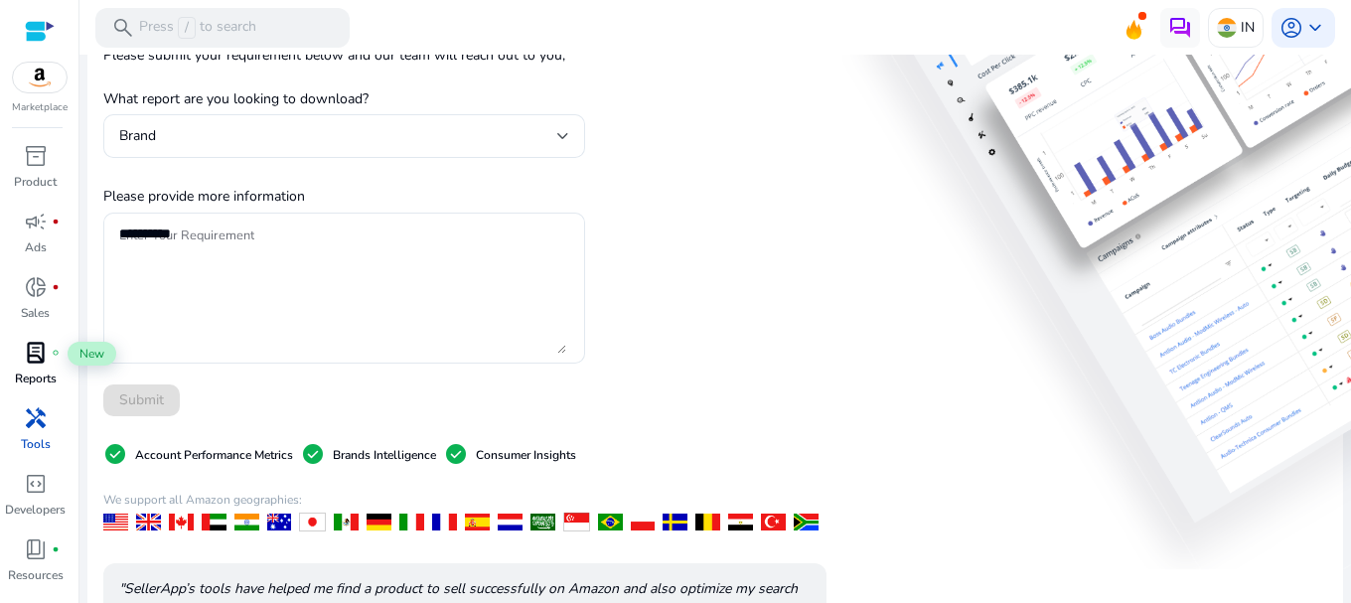
click at [44, 367] on div "lab_profile fiber_manual_record" at bounding box center [36, 353] width 56 height 32
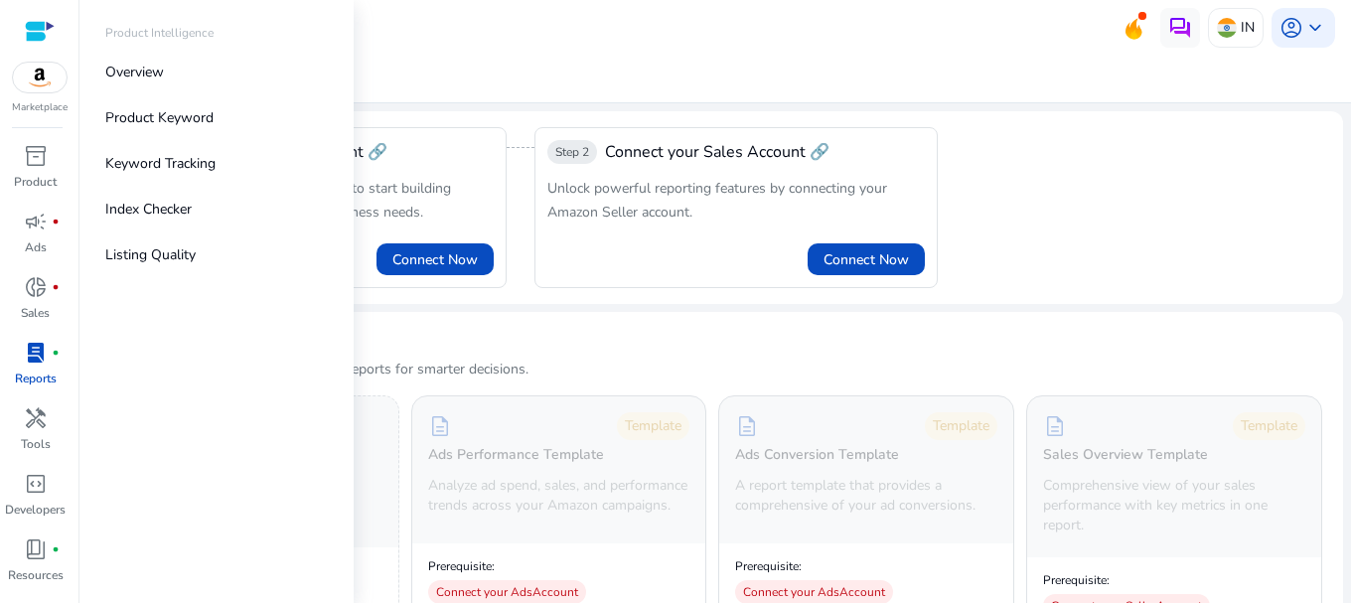
click at [35, 22] on div at bounding box center [40, 31] width 30 height 23
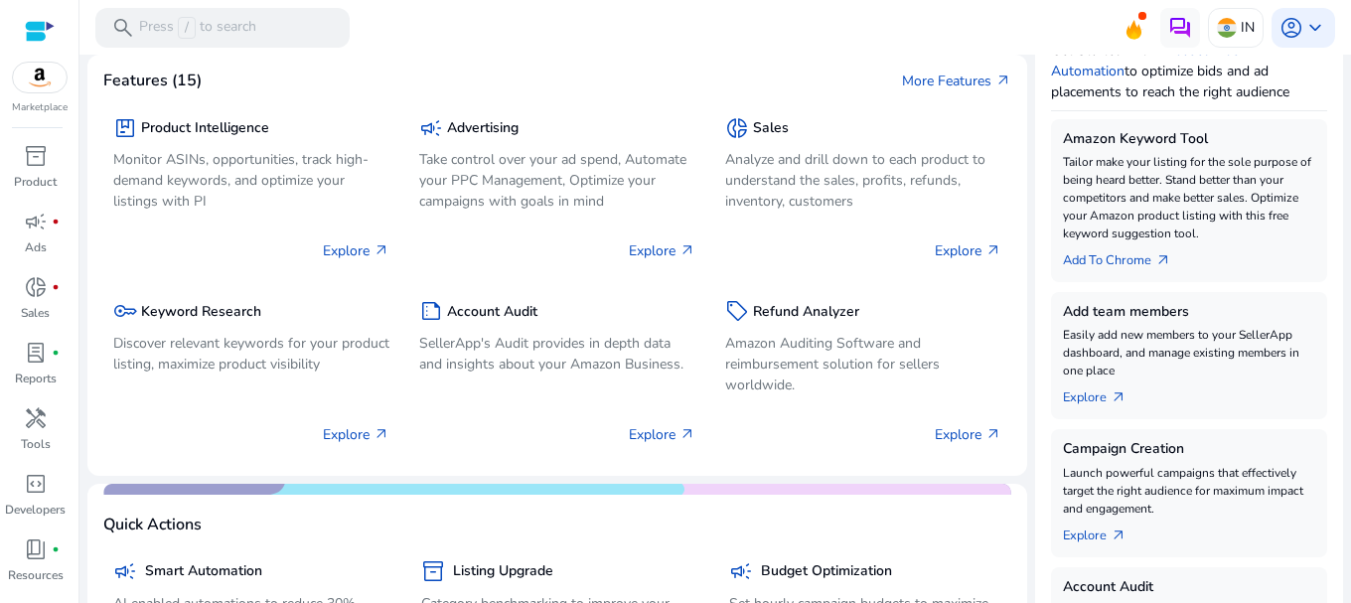
scroll to position [397, 0]
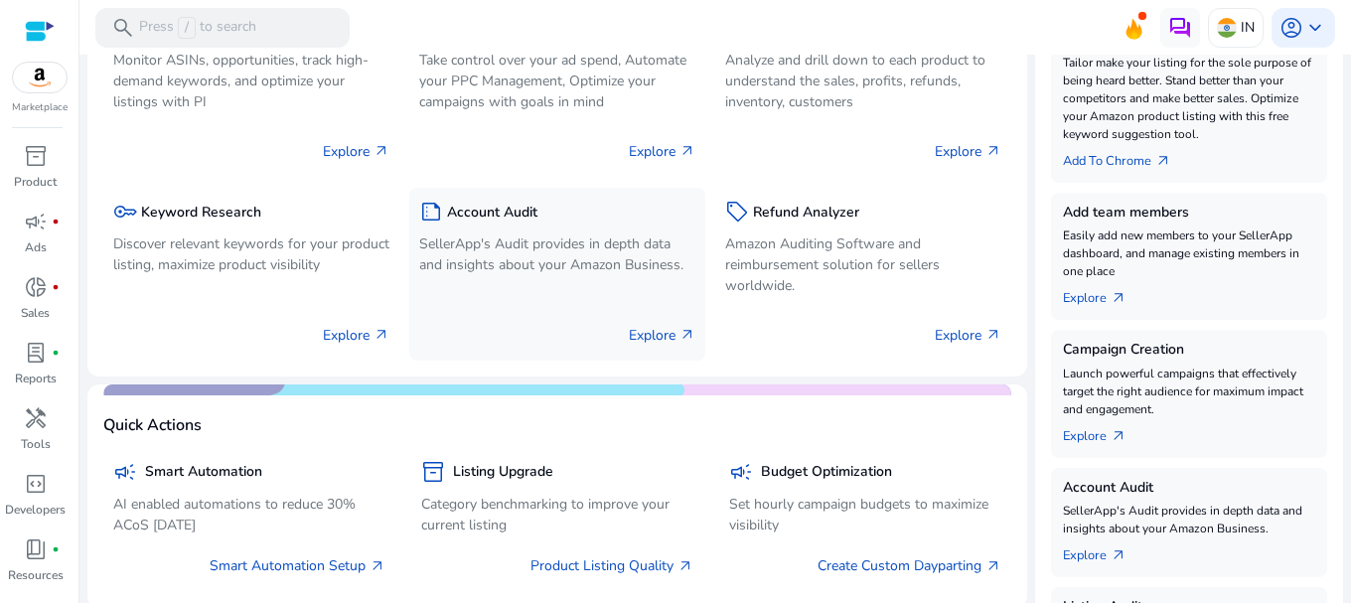
click at [583, 238] on p "SellerApp's Audit provides in depth data and insights about your Amazon Busines…" at bounding box center [557, 254] width 276 height 42
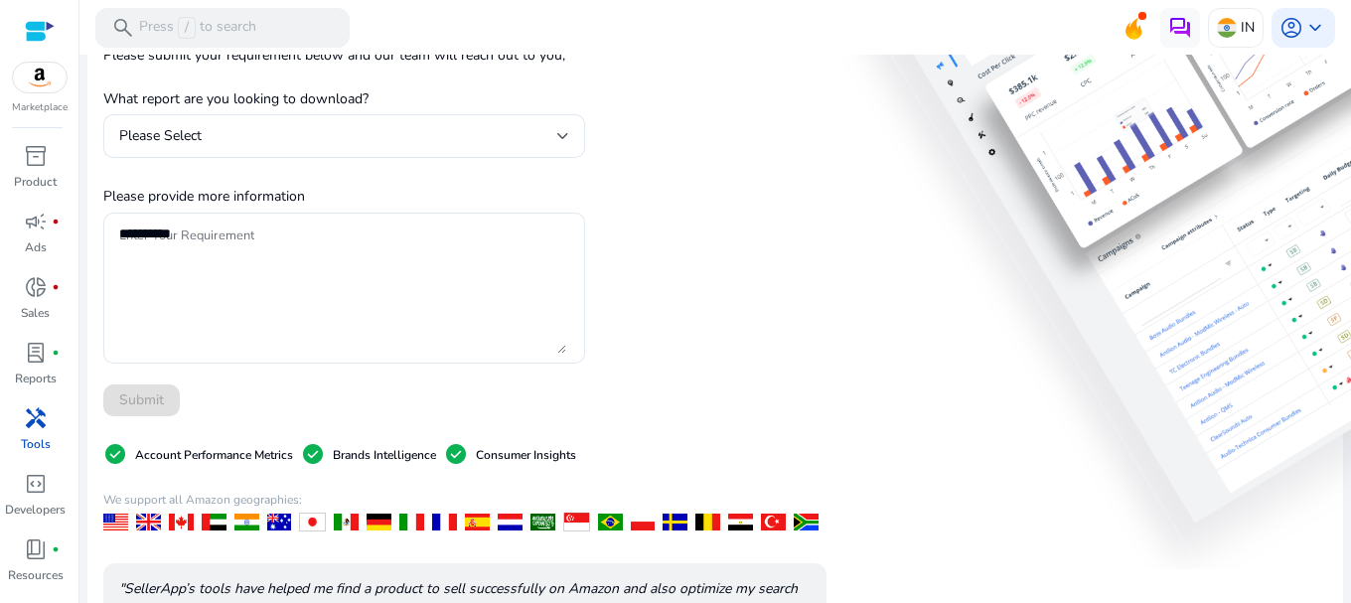
scroll to position [99, 0]
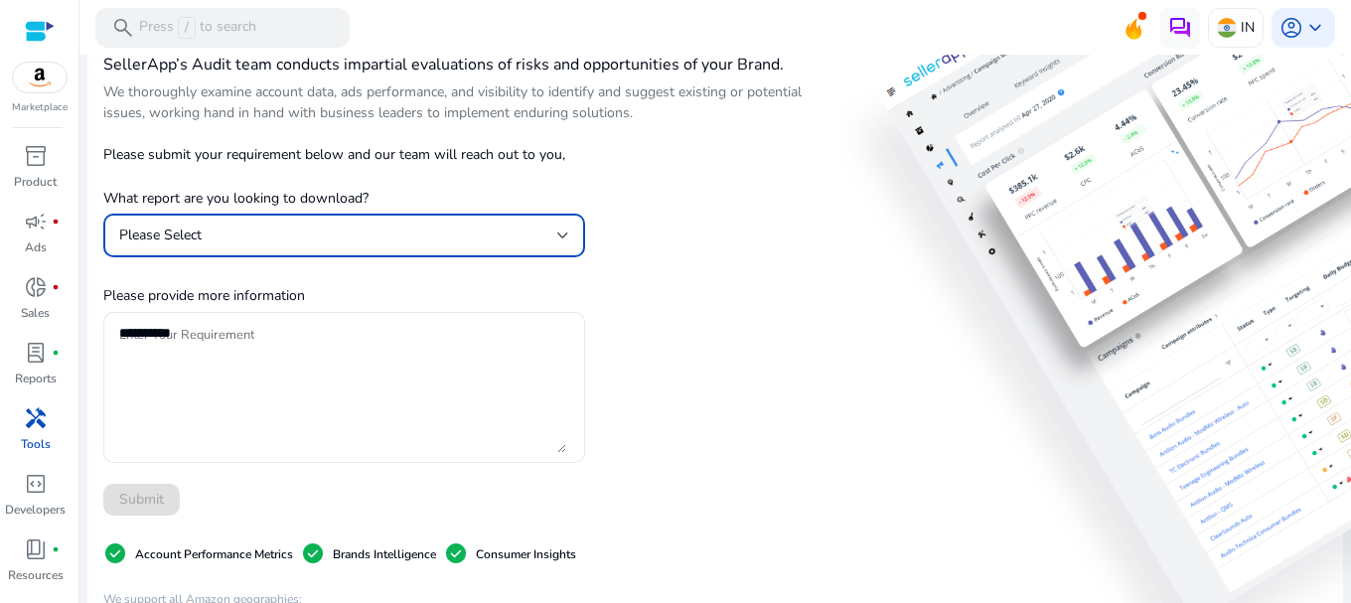
click at [378, 246] on div "Please Select" at bounding box center [338, 236] width 438 height 22
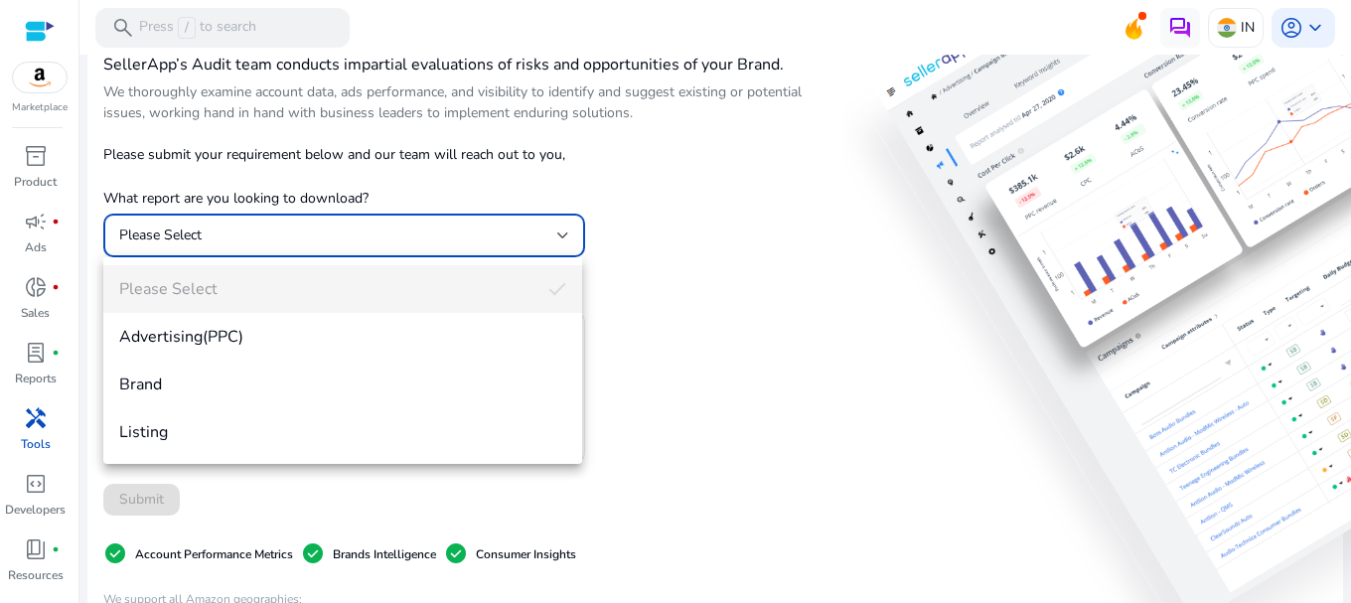
click at [825, 262] on div at bounding box center [675, 301] width 1351 height 603
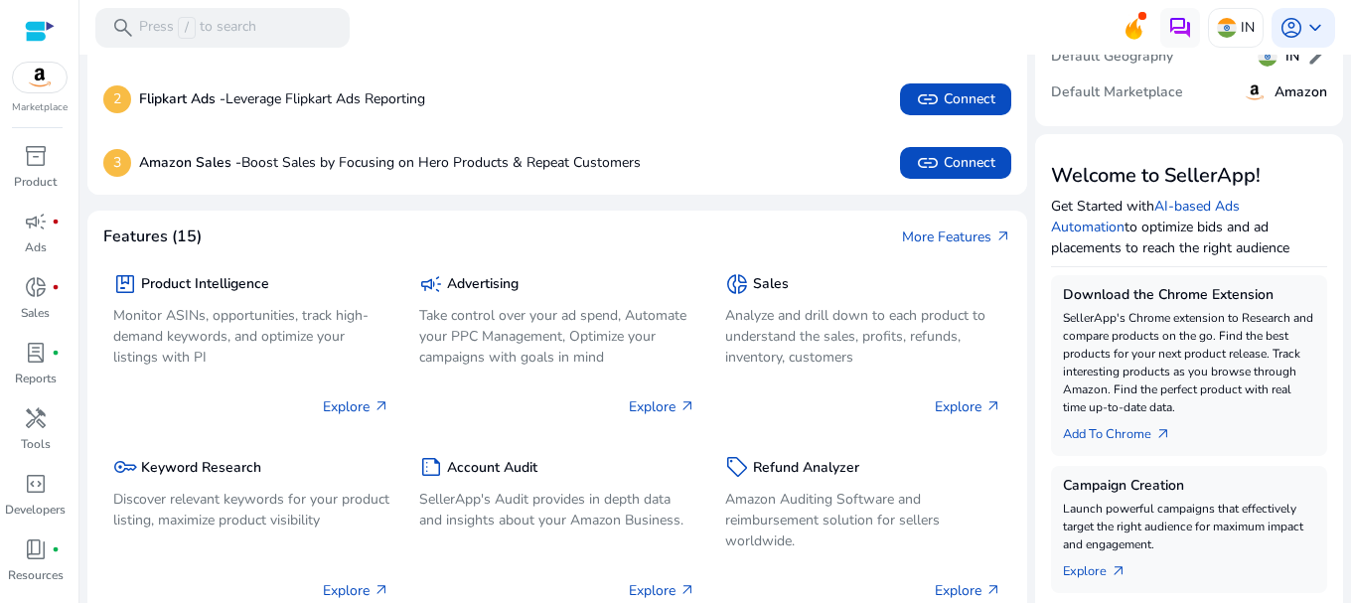
scroll to position [199, 0]
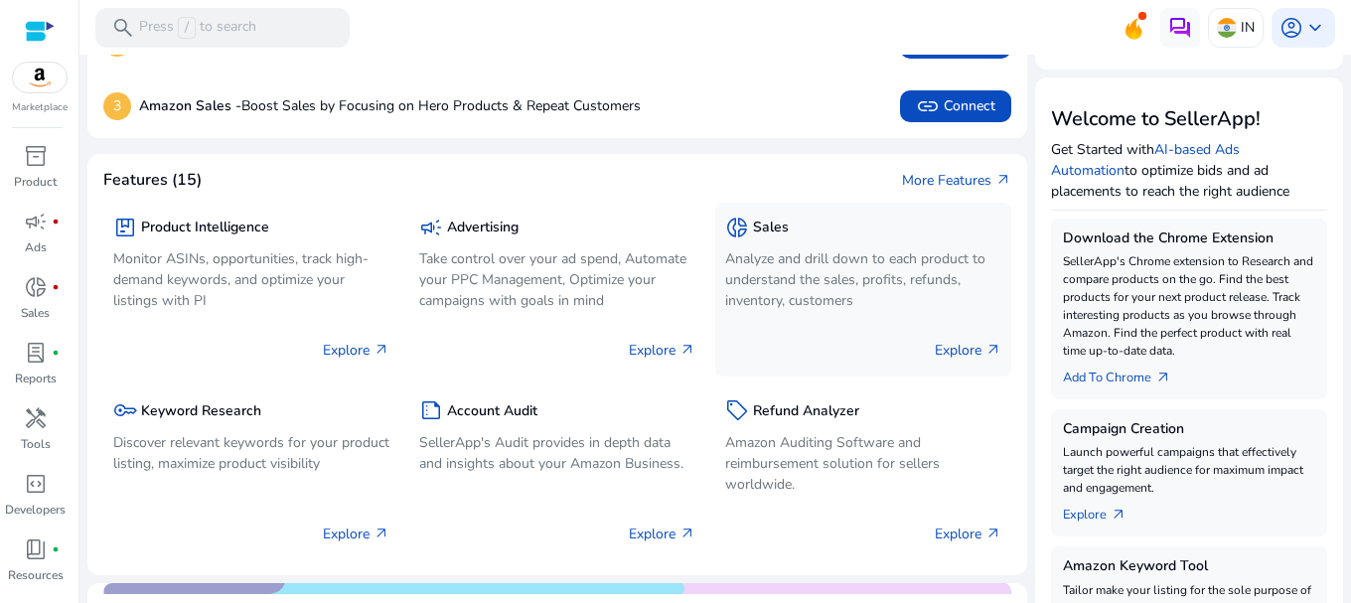
click at [781, 265] on p "Analyze and drill down to each product to understand the sales, profits, refund…" at bounding box center [863, 279] width 276 height 63
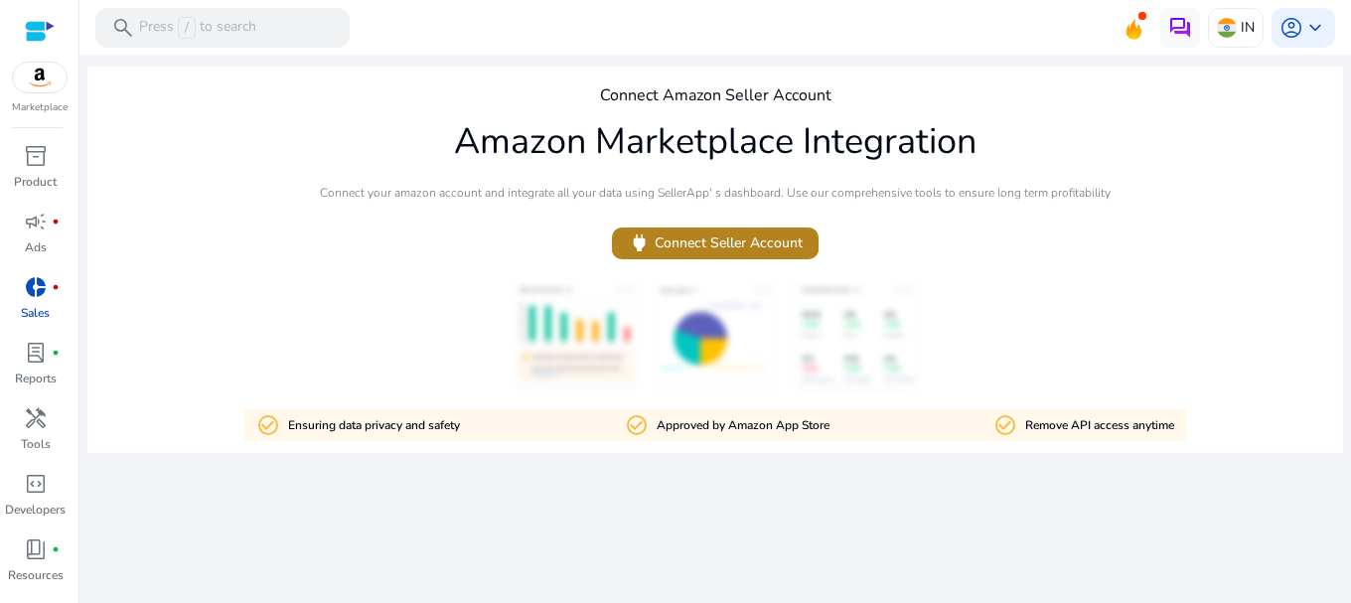
click at [713, 249] on span "power Connect Seller Account" at bounding box center [715, 242] width 175 height 23
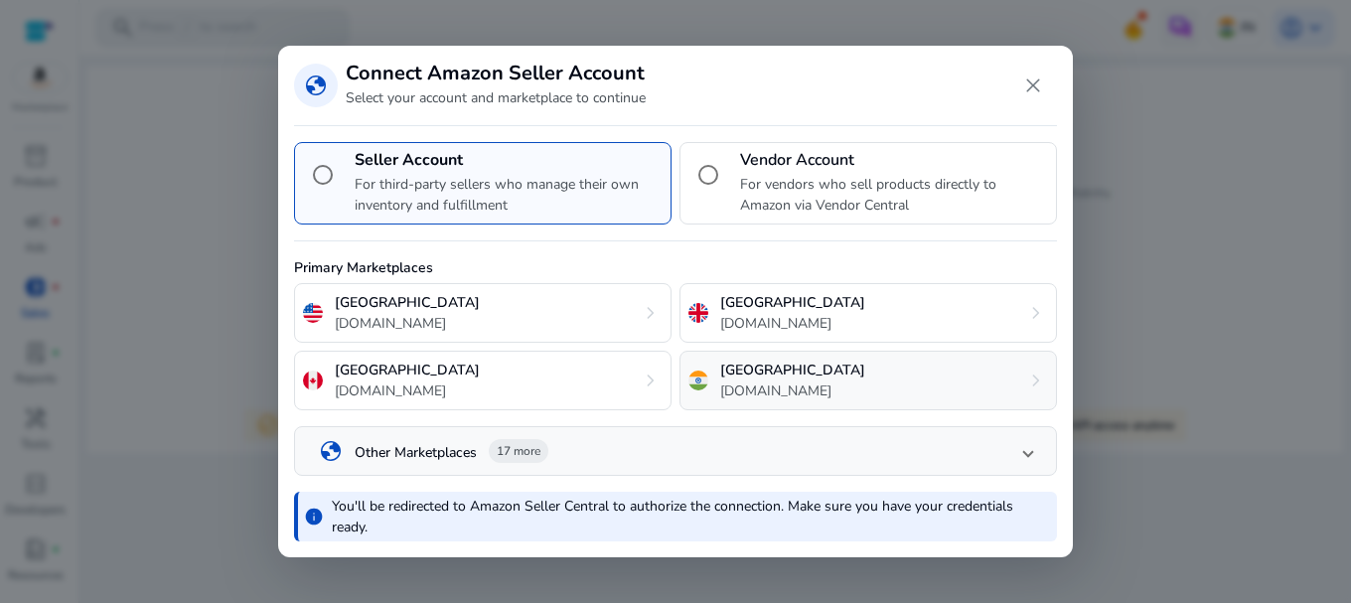
click at [759, 373] on p "[GEOGRAPHIC_DATA]" at bounding box center [792, 370] width 145 height 21
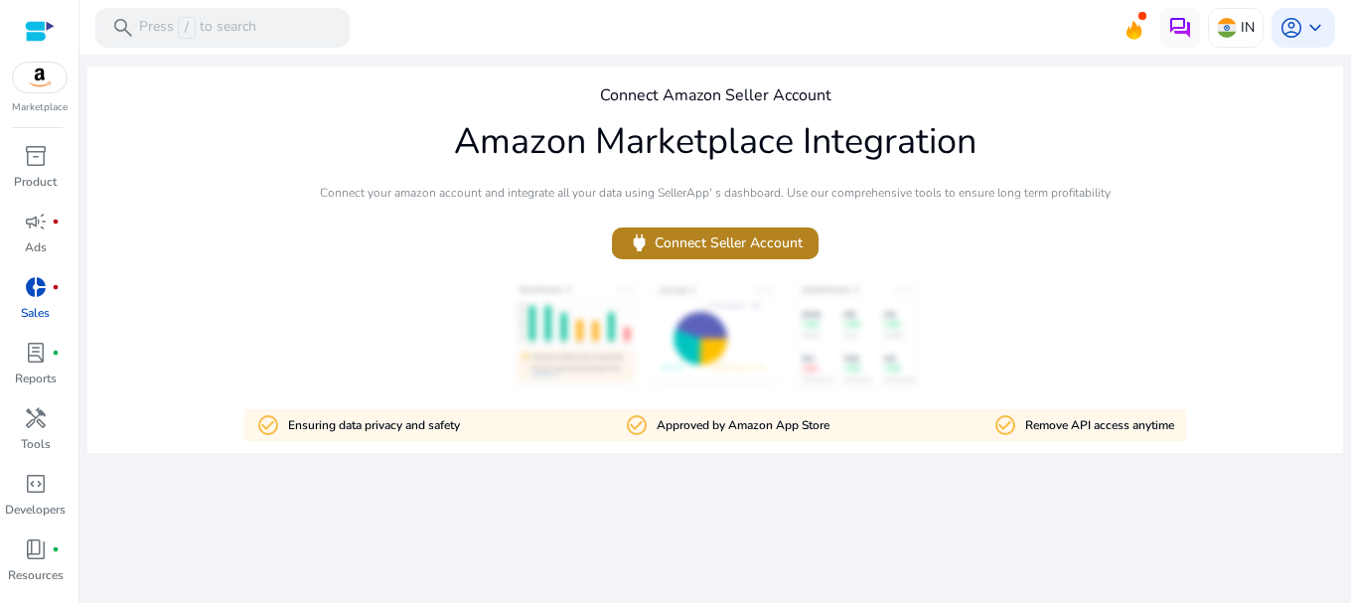
click at [749, 233] on span "power Connect Seller Account" at bounding box center [715, 242] width 175 height 23
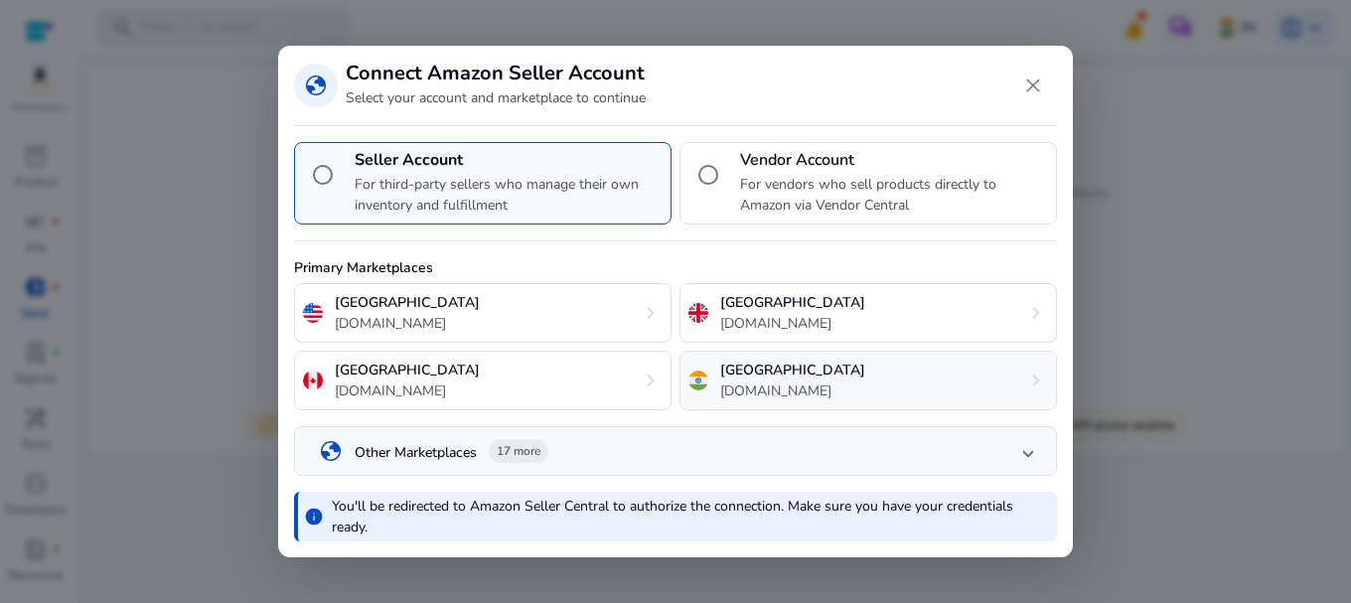
click at [742, 387] on p "amazon.in" at bounding box center [792, 391] width 145 height 21
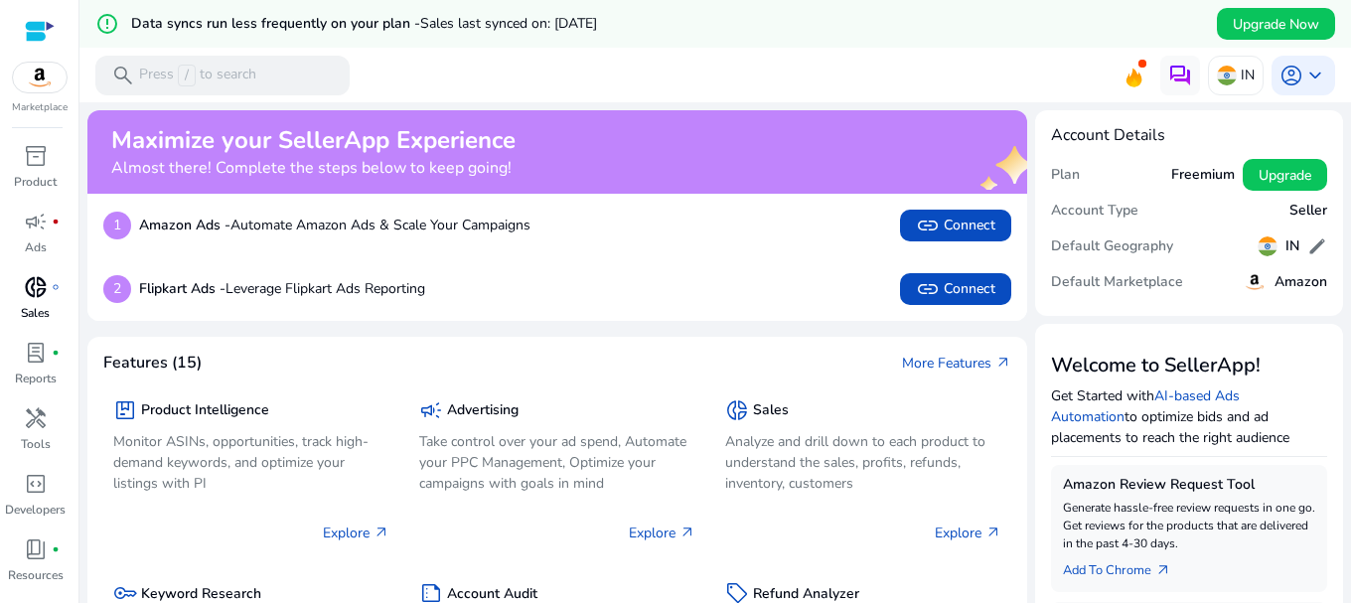
click at [45, 301] on div "donut_small fiber_manual_record" at bounding box center [36, 287] width 56 height 32
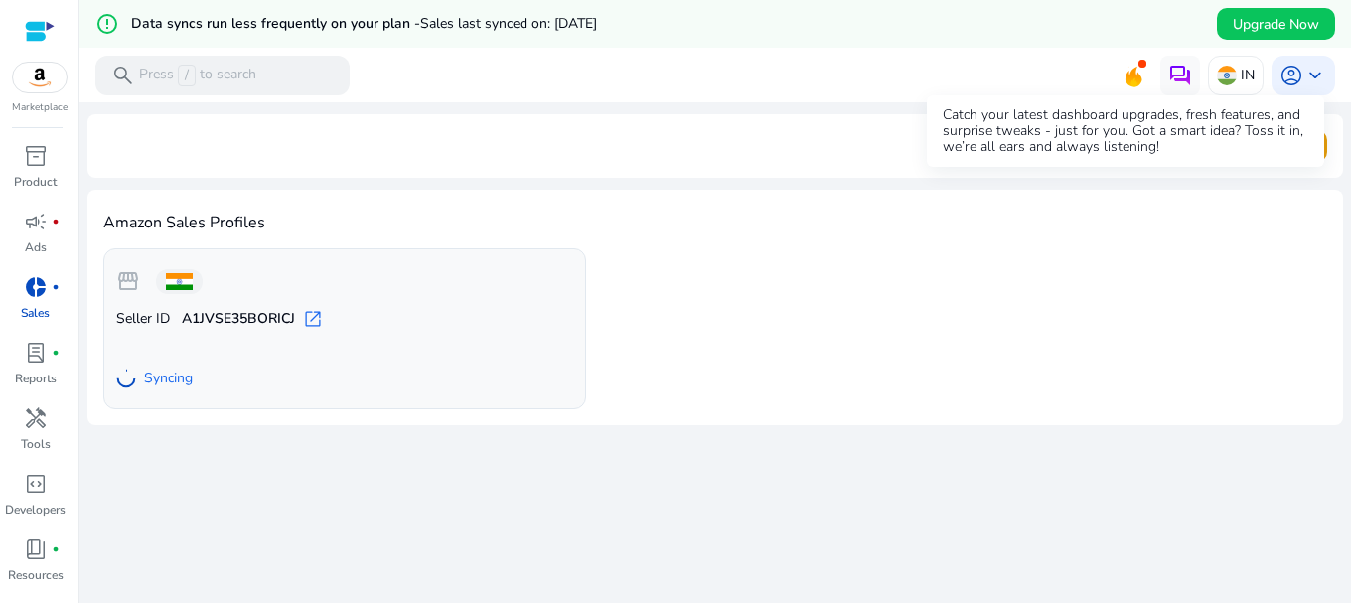
click at [1119, 75] on icon at bounding box center [1134, 74] width 30 height 28
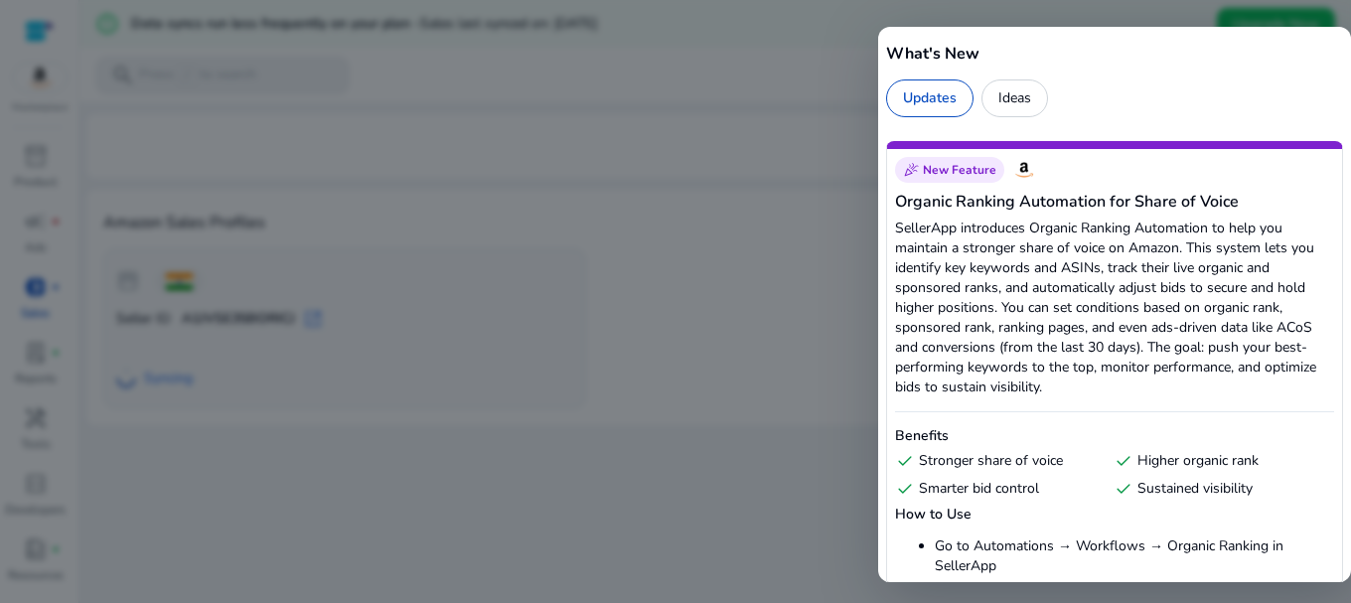
click at [799, 239] on div at bounding box center [675, 301] width 1351 height 603
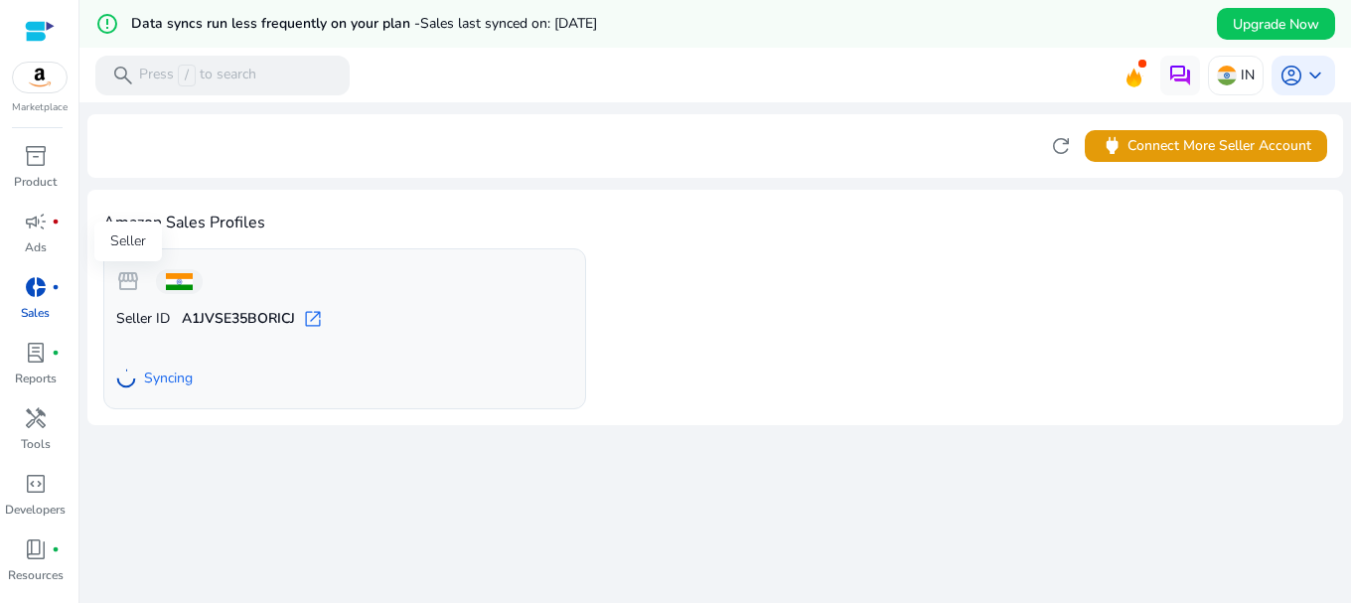
click at [129, 282] on span "storefront" at bounding box center [128, 281] width 24 height 24
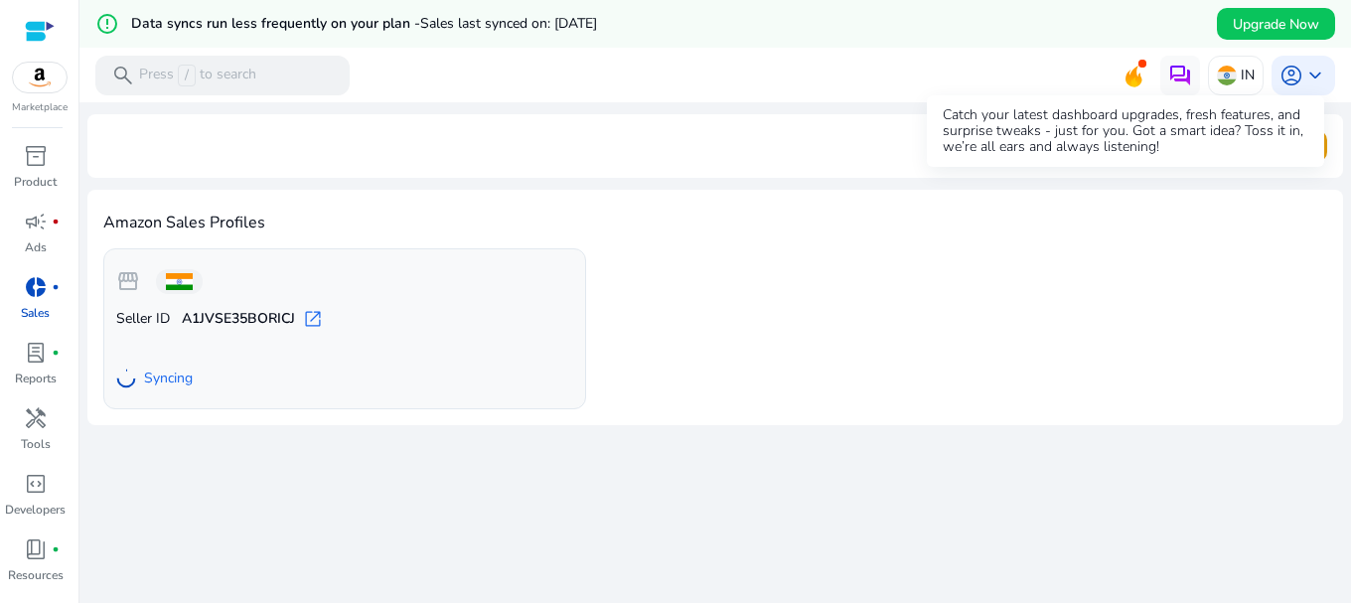
click at [1126, 76] on icon at bounding box center [1134, 77] width 16 height 22
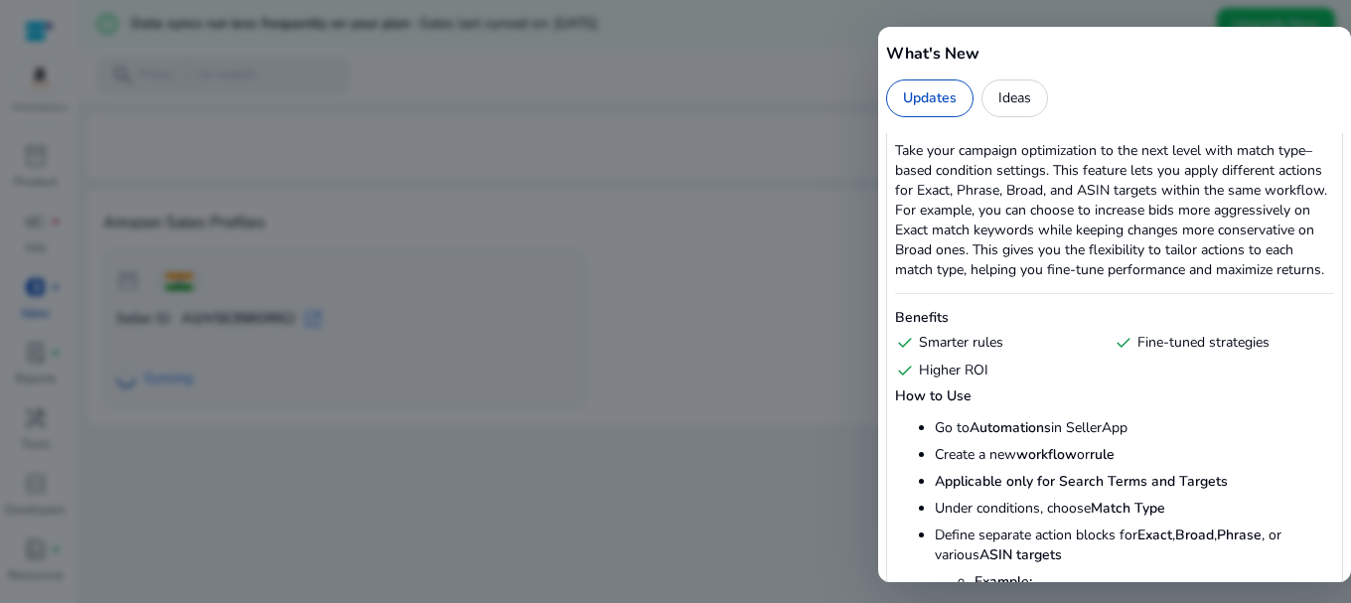
scroll to position [1987, 0]
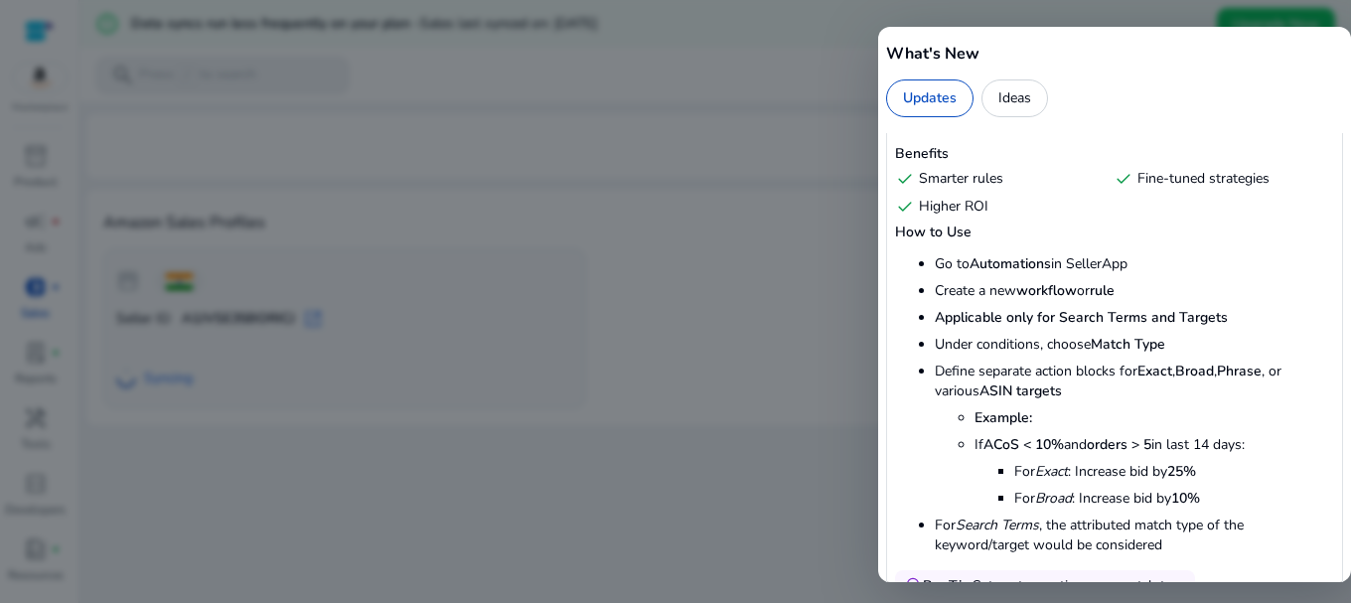
click at [768, 215] on div at bounding box center [675, 301] width 1351 height 603
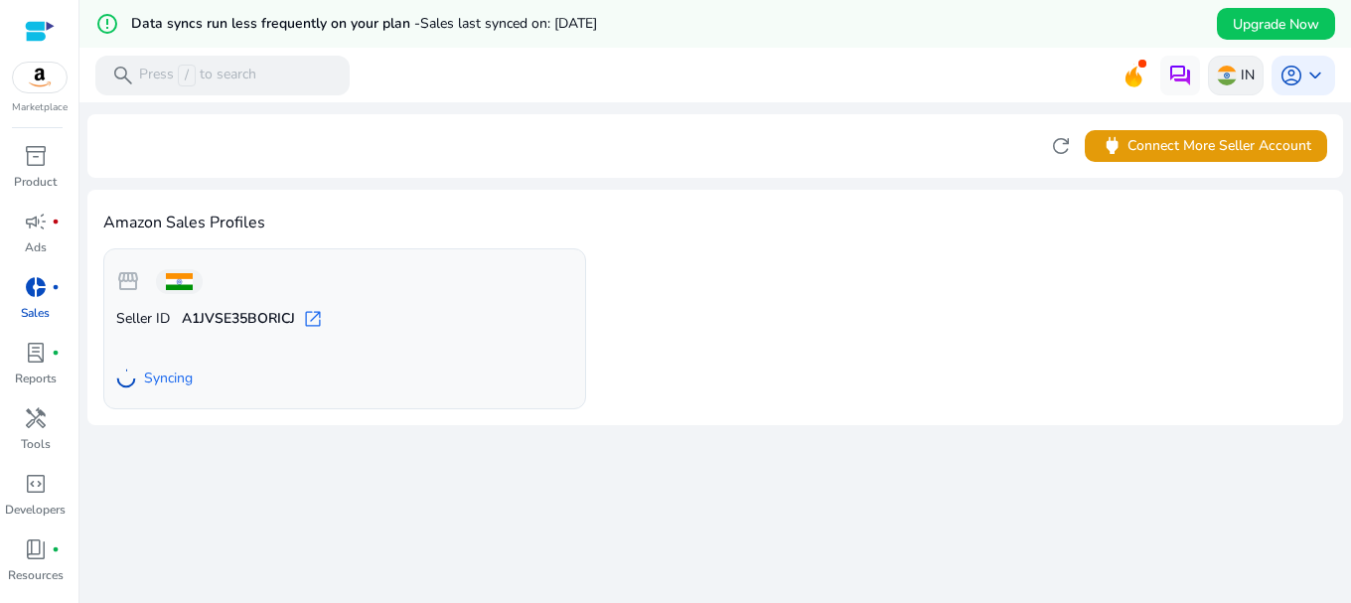
click at [1225, 80] on img at bounding box center [1227, 76] width 20 height 20
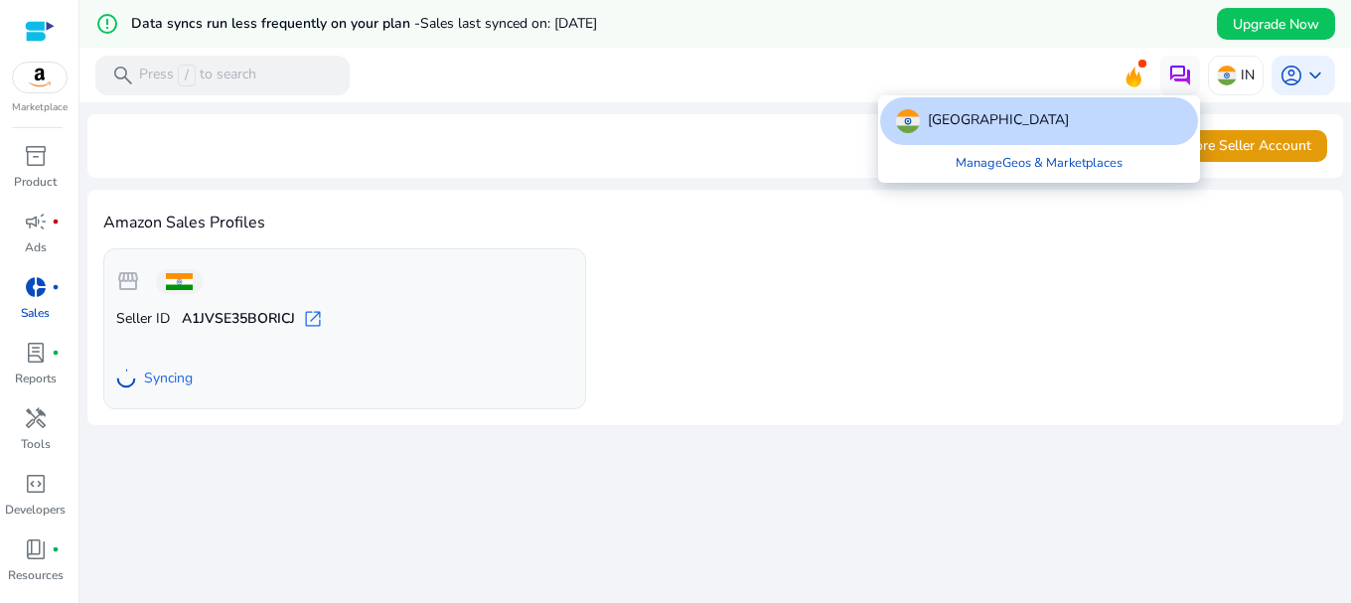
click at [1023, 86] on div at bounding box center [675, 301] width 1351 height 603
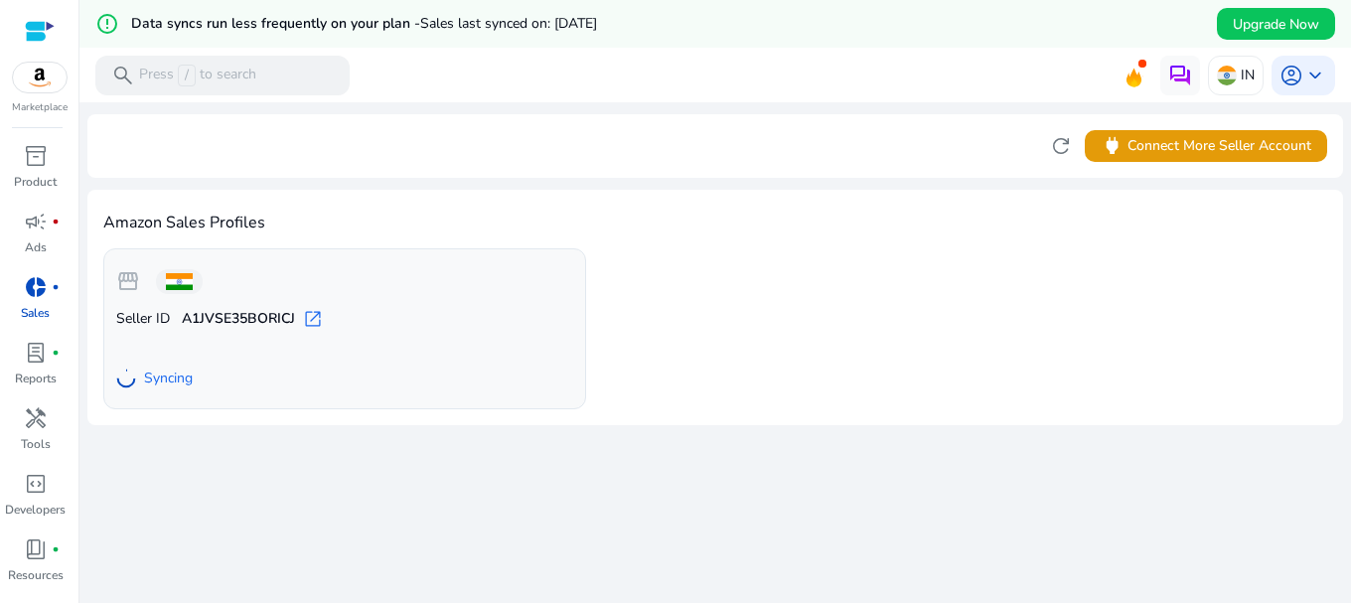
scroll to position [0, 0]
drag, startPoint x: 0, startPoint y: 0, endPoint x: 1006, endPoint y: 69, distance: 1008.7
click at [1005, 69] on mat-toolbar "search Press / to search IN account_circle keyboard_arrow_down" at bounding box center [715, 75] width 1272 height 55
click at [1049, 40] on div "error_outline Data syncs run less frequently on your plan - Sales last synced o…" at bounding box center [715, 24] width 1272 height 48
drag, startPoint x: 1064, startPoint y: 53, endPoint x: 1064, endPoint y: 39, distance: 13.9
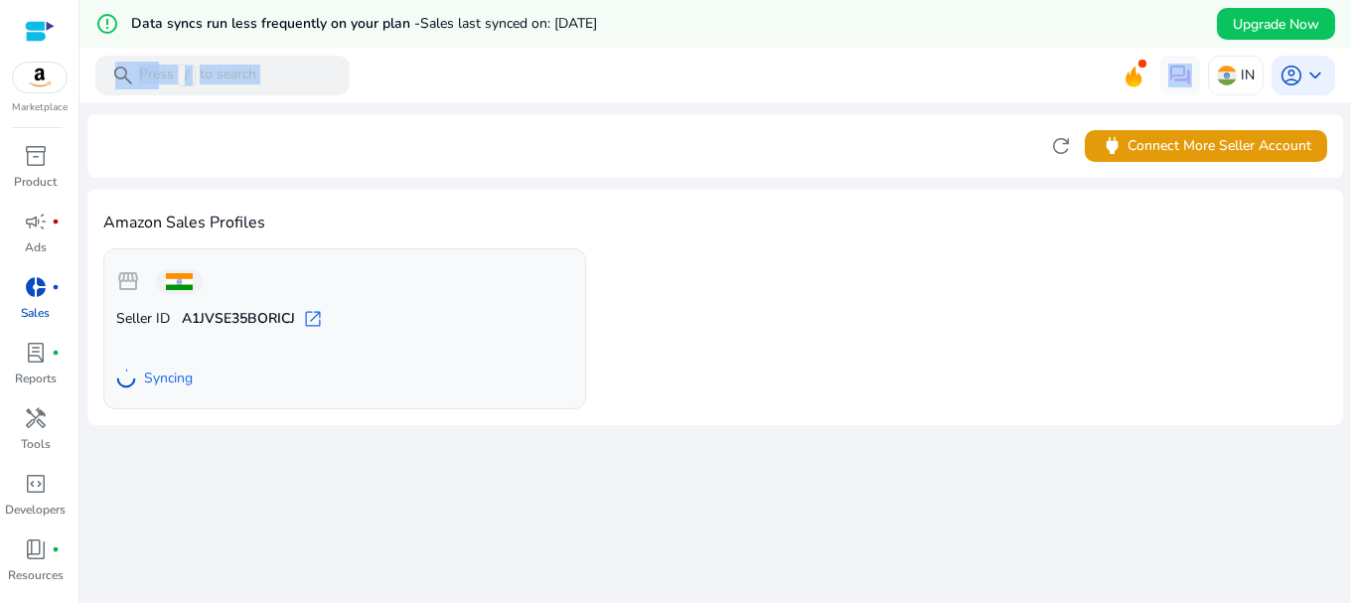
click at [1064, 52] on div "error_outline Data syncs run less frequently on your plan - Sales last synced o…" at bounding box center [715, 53] width 1272 height 106
click at [1059, 58] on mat-toolbar "search Press / to search IN account_circle keyboard_arrow_down" at bounding box center [715, 75] width 1272 height 55
click at [1058, 58] on mat-toolbar "search Press / to search IN account_circle keyboard_arrow_down" at bounding box center [715, 75] width 1272 height 55
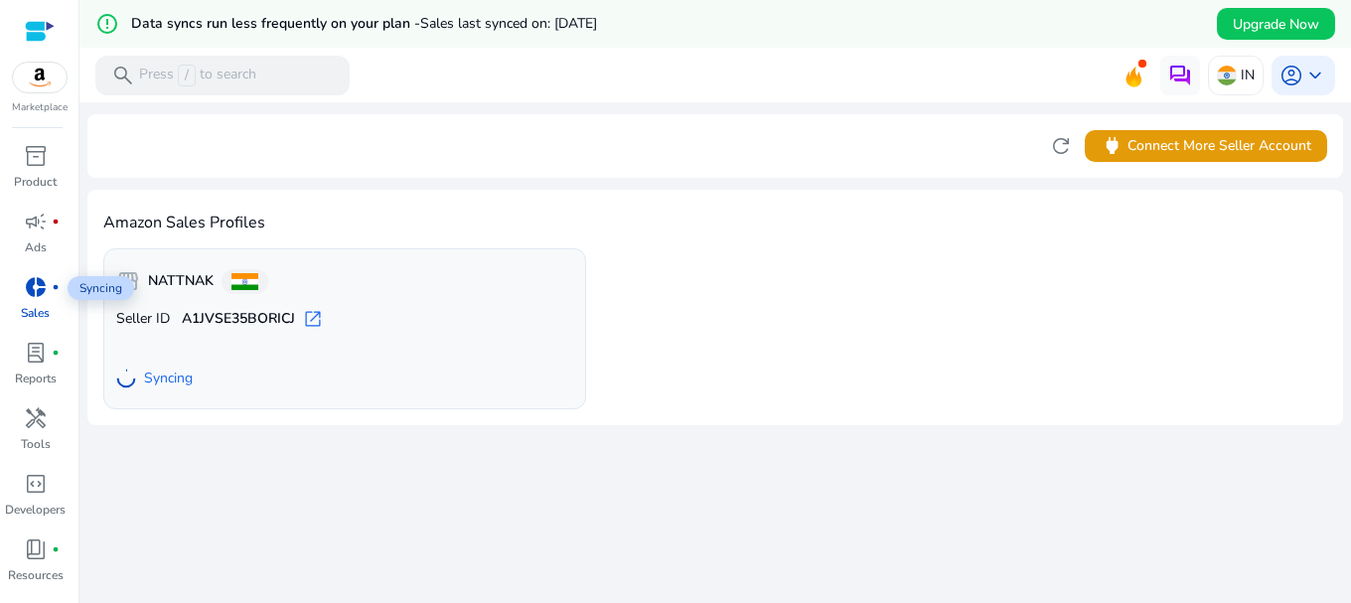
click at [51, 281] on div "donut_small fiber_manual_record" at bounding box center [36, 287] width 56 height 32
click at [291, 316] on b "A1JVSE35BORICJ" at bounding box center [238, 319] width 113 height 20
click at [237, 321] on b "A1JVSE35BORICJ" at bounding box center [238, 319] width 113 height 20
click at [149, 290] on b "NATTNAK" at bounding box center [181, 281] width 66 height 20
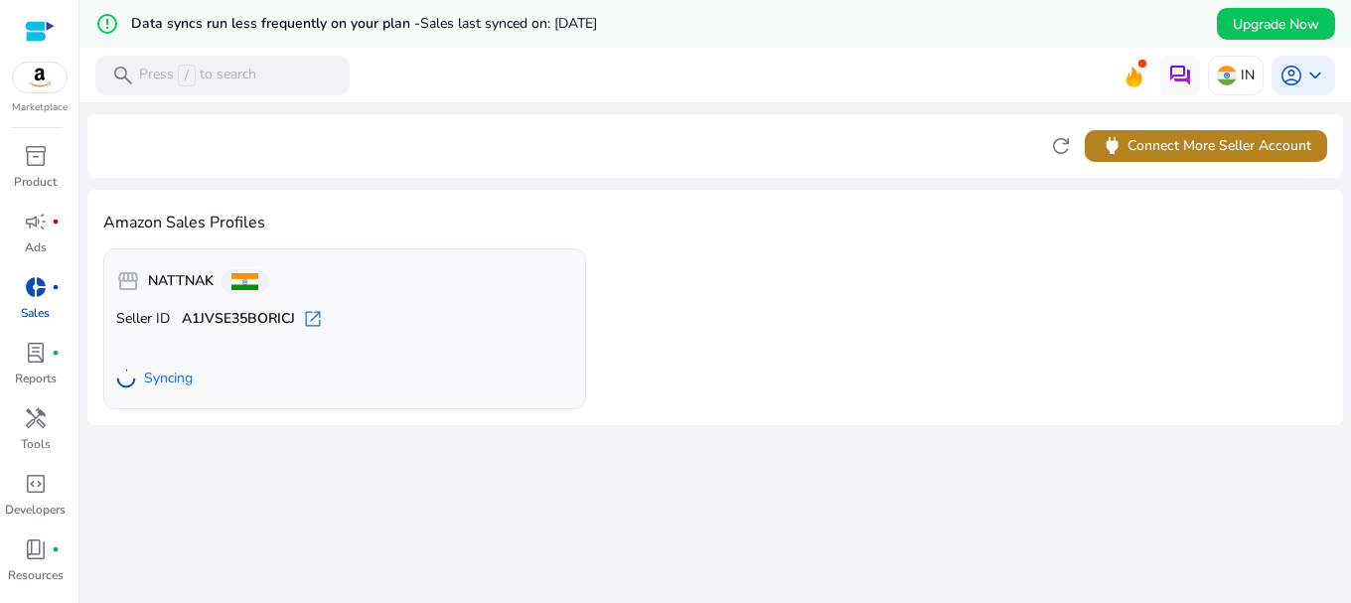
click at [1161, 152] on span "power Connect More Seller Account" at bounding box center [1206, 145] width 211 height 23
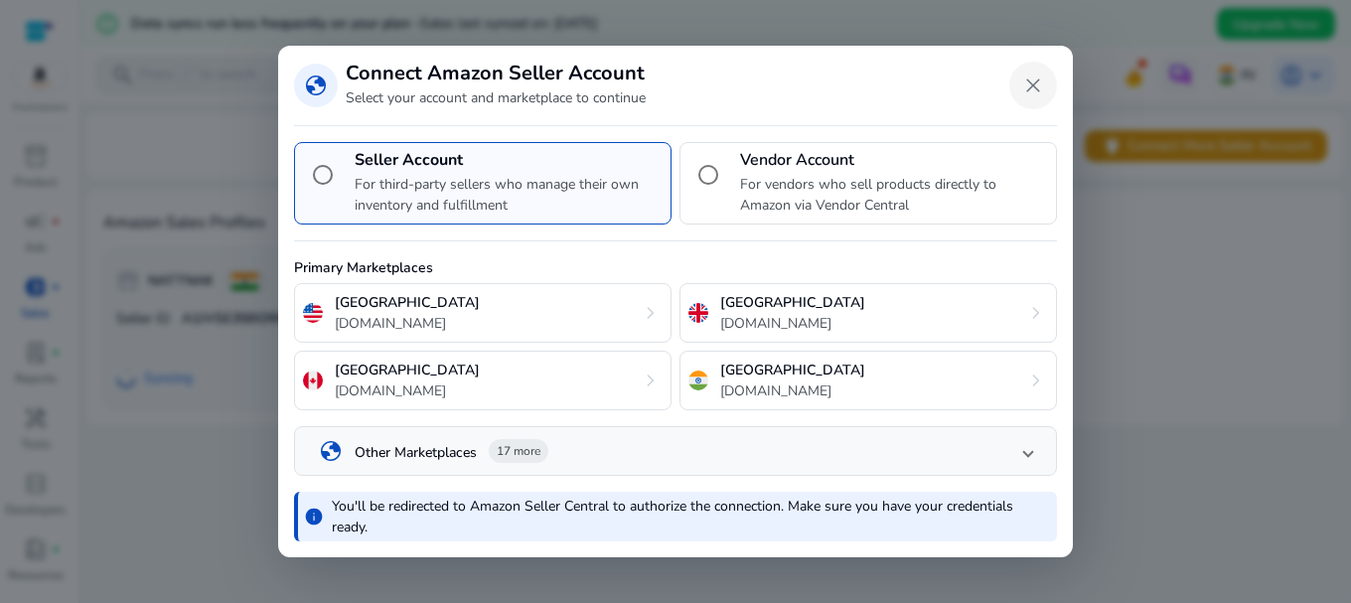
click at [1040, 89] on span "Close dialog" at bounding box center [1033, 86] width 48 height 48
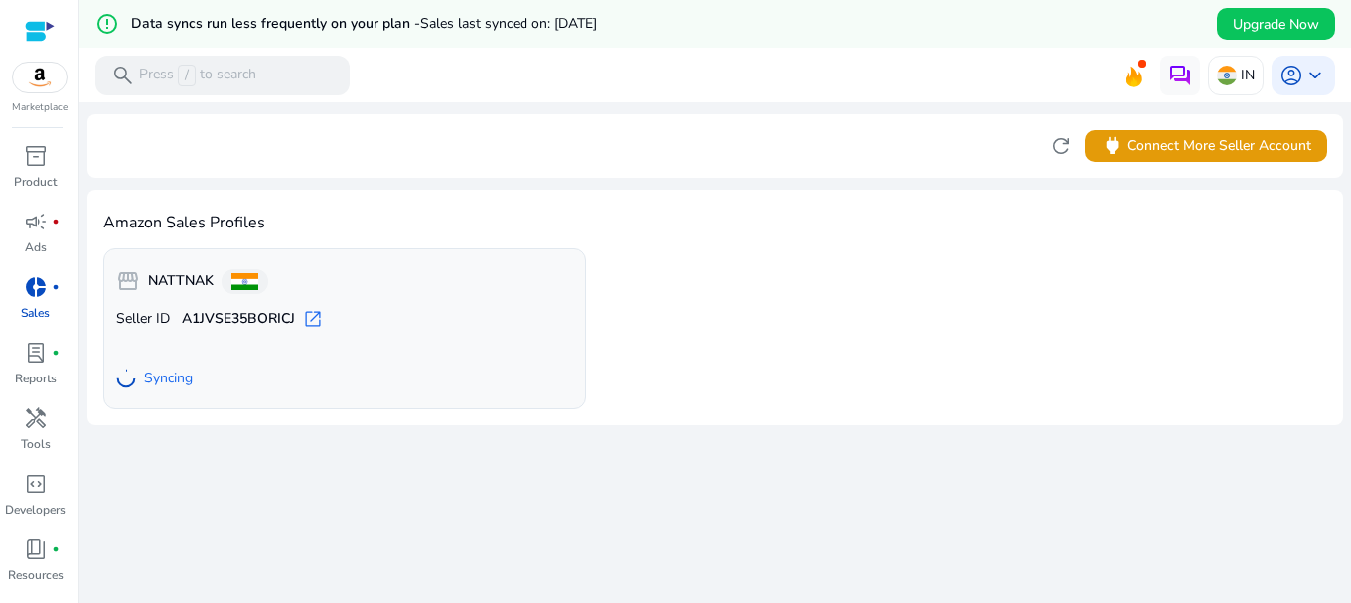
click at [195, 374] on div "Syncing" at bounding box center [344, 379] width 457 height 36
click at [40, 373] on p "Reports" at bounding box center [36, 379] width 42 height 18
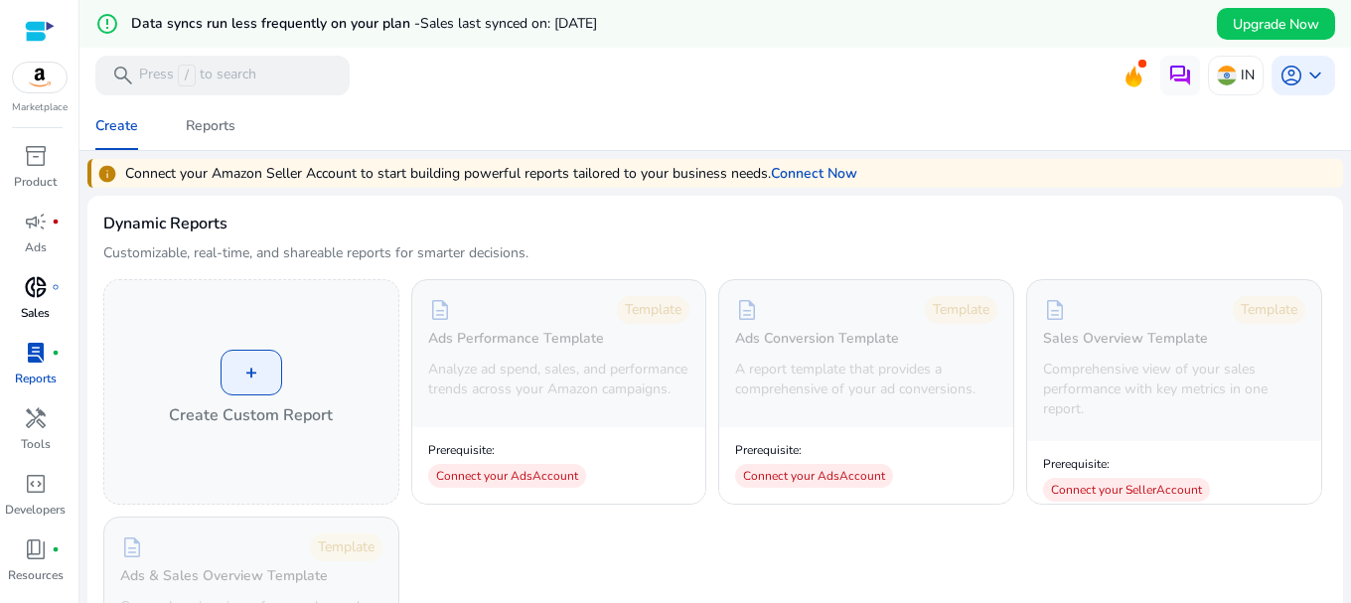
click at [21, 310] on p "Sales" at bounding box center [35, 313] width 29 height 18
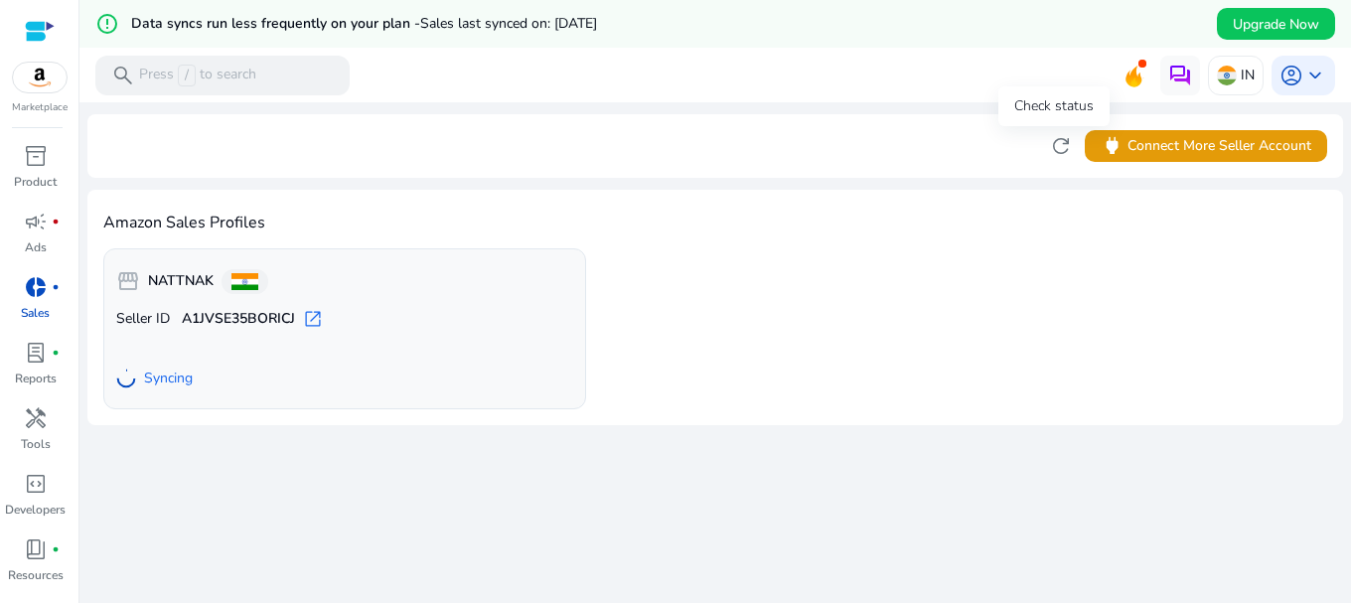
click at [1053, 150] on span "refresh" at bounding box center [1061, 146] width 24 height 24
click at [1055, 147] on span "refresh" at bounding box center [1061, 146] width 24 height 24
click at [112, 26] on mat-icon "error_outline" at bounding box center [107, 24] width 24 height 24
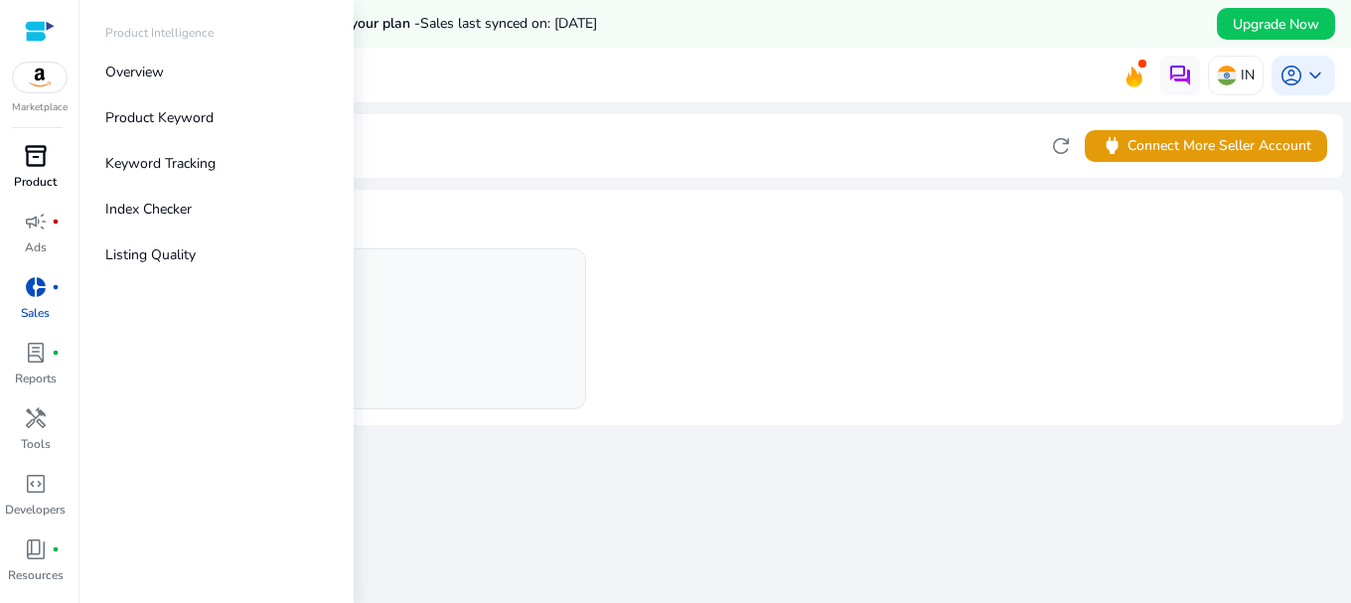
drag, startPoint x: 10, startPoint y: 166, endPoint x: 31, endPoint y: 171, distance: 21.4
click at [11, 166] on link "inventory_2 Product" at bounding box center [35, 173] width 71 height 66
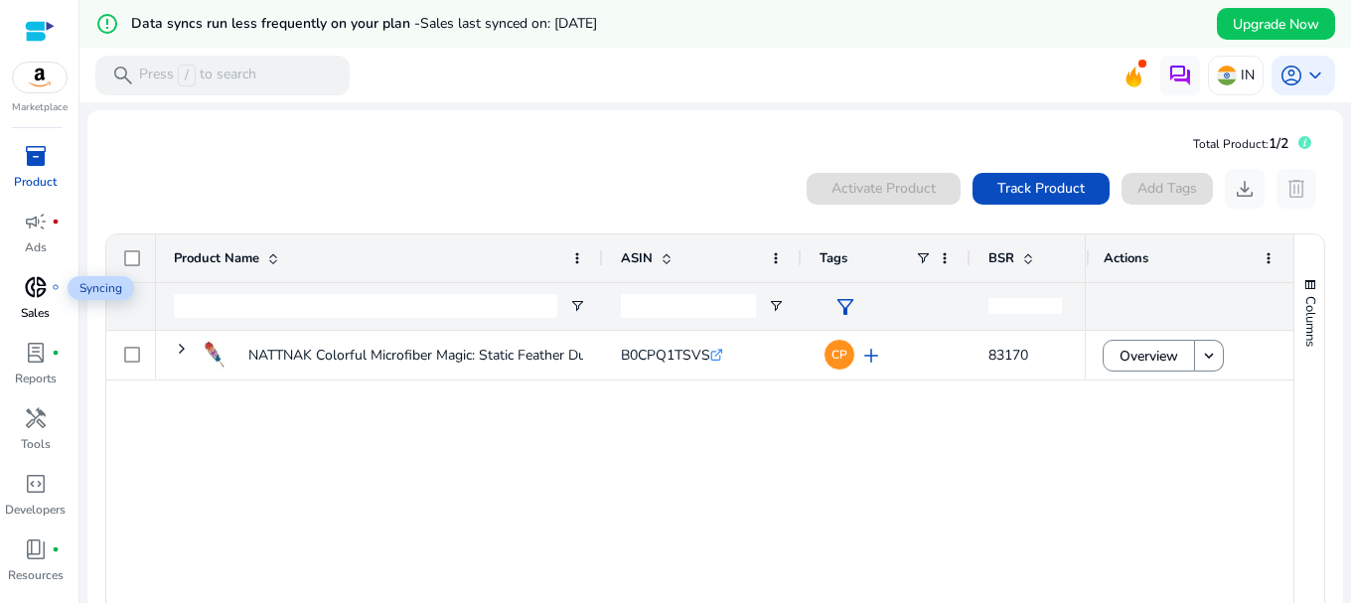
click at [63, 292] on body "We recommend switching to desktop view for the best experience. Marketplace inv…" at bounding box center [675, 301] width 1351 height 603
click at [25, 354] on span "lab_profile" at bounding box center [36, 353] width 24 height 24
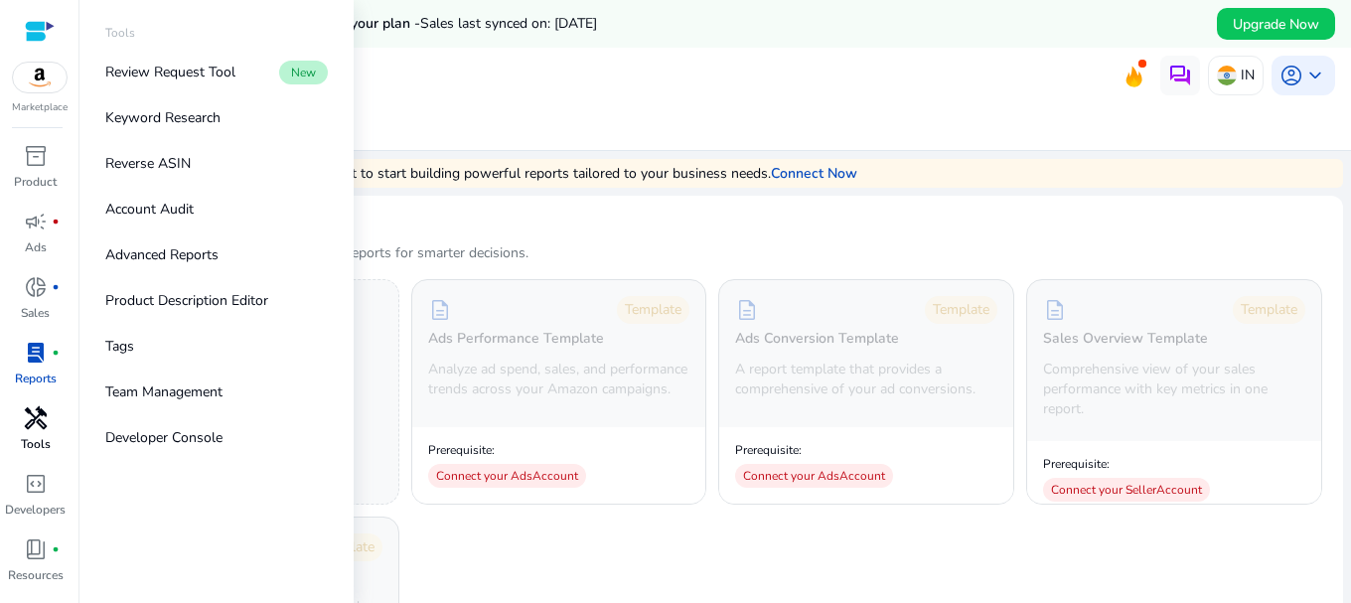
click at [34, 430] on span "handyman" at bounding box center [36, 418] width 24 height 24
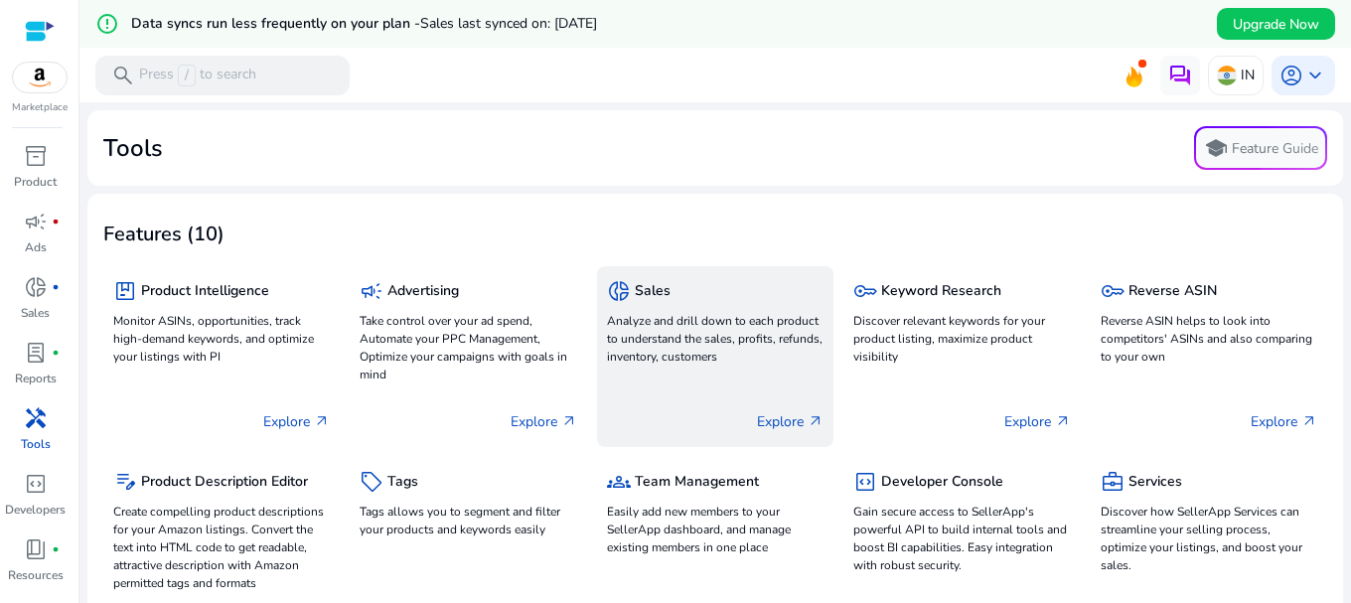
click at [771, 351] on p "Analyze and drill down to each product to understand the sales, profits, refund…" at bounding box center [715, 339] width 217 height 54
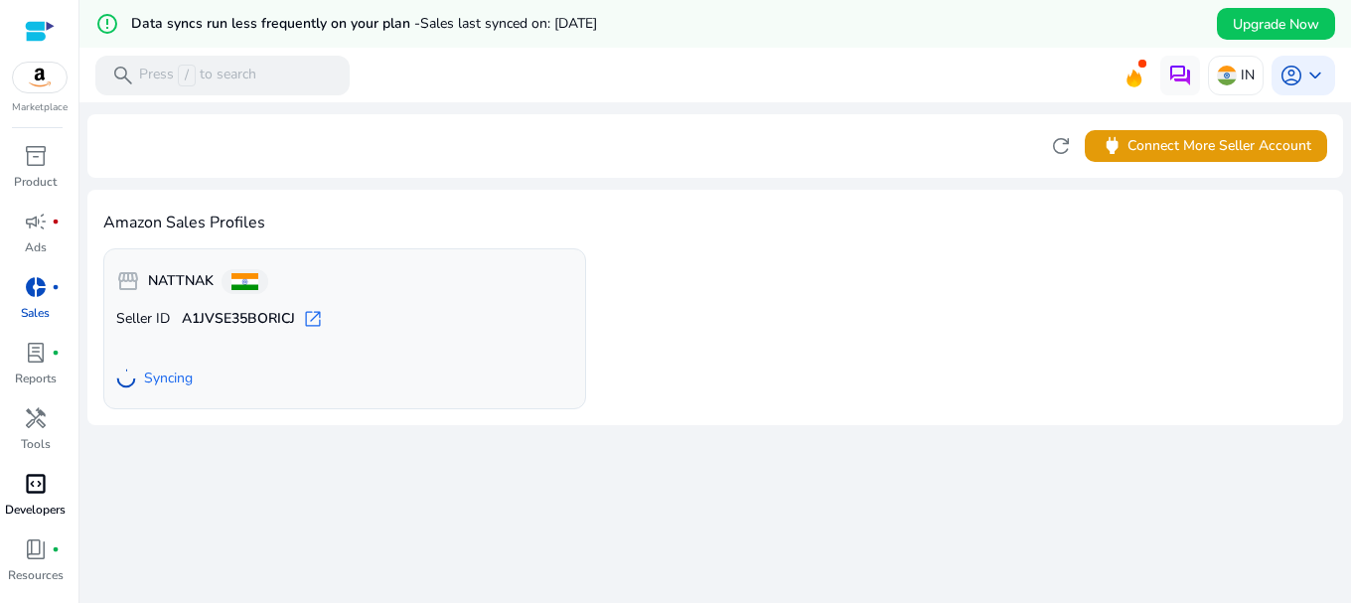
click at [50, 493] on div "code_blocks" at bounding box center [36, 484] width 56 height 32
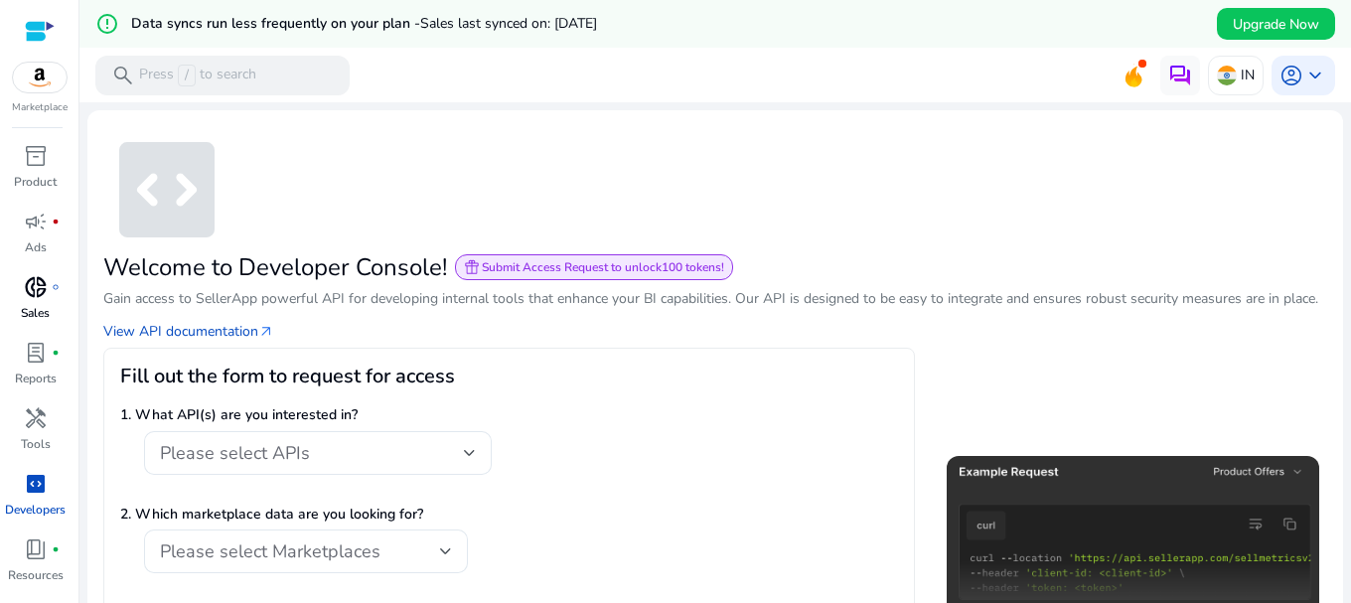
click at [20, 298] on div "donut_small fiber_manual_record" at bounding box center [36, 287] width 56 height 32
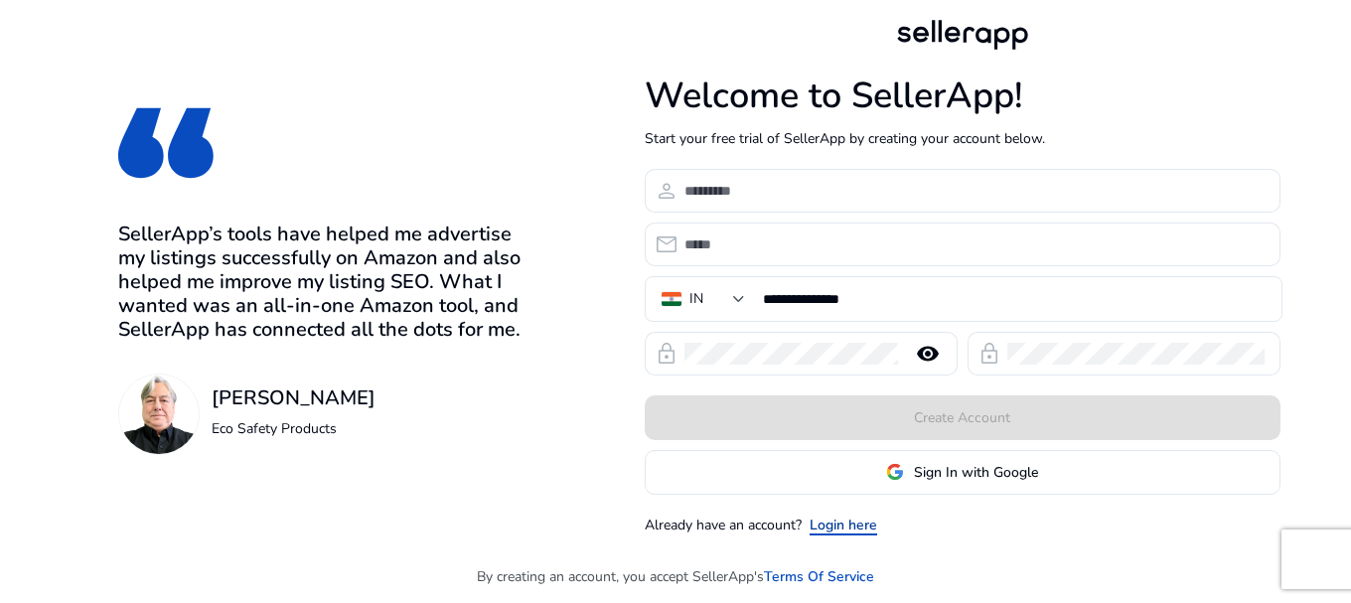
click at [873, 523] on link "Login here" at bounding box center [844, 525] width 68 height 21
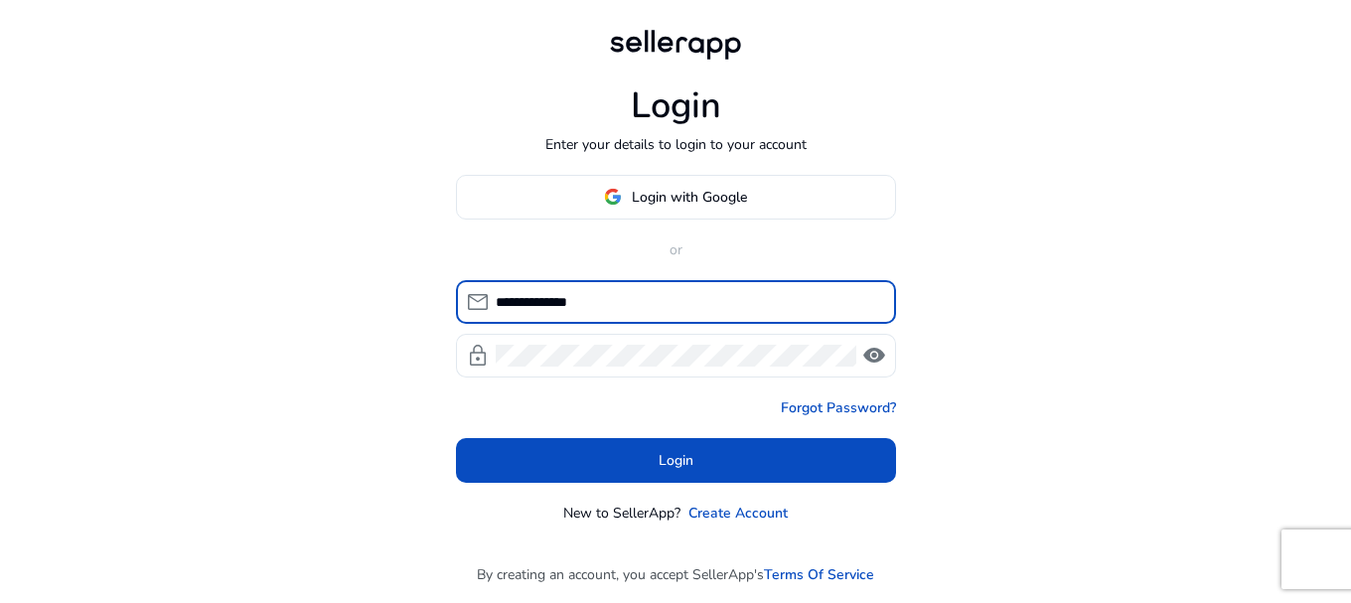
click at [627, 304] on input "**********" at bounding box center [688, 302] width 384 height 22
type input "*"
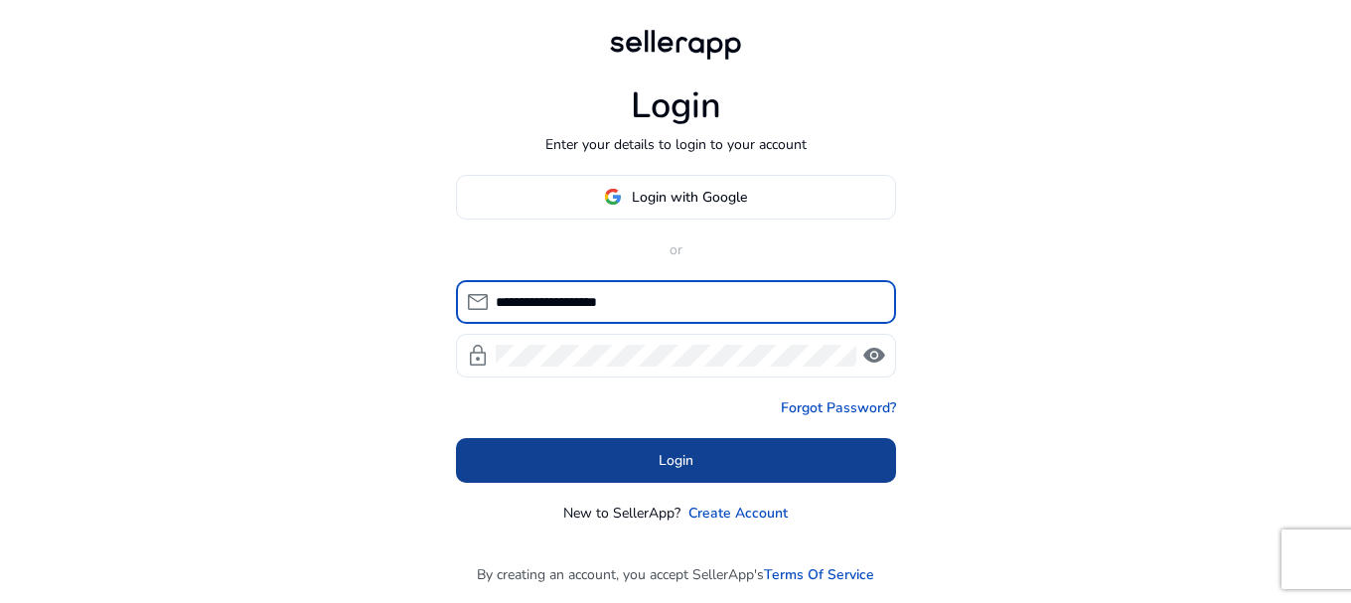
type input "**********"
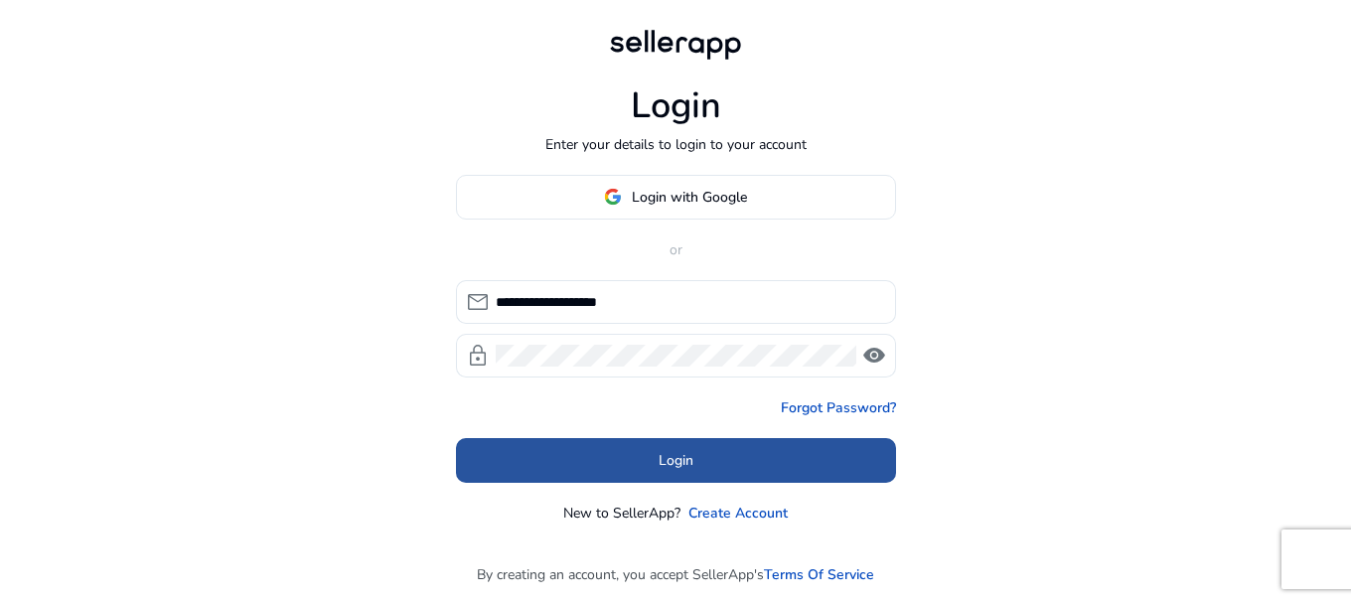
click at [723, 464] on span at bounding box center [676, 460] width 440 height 48
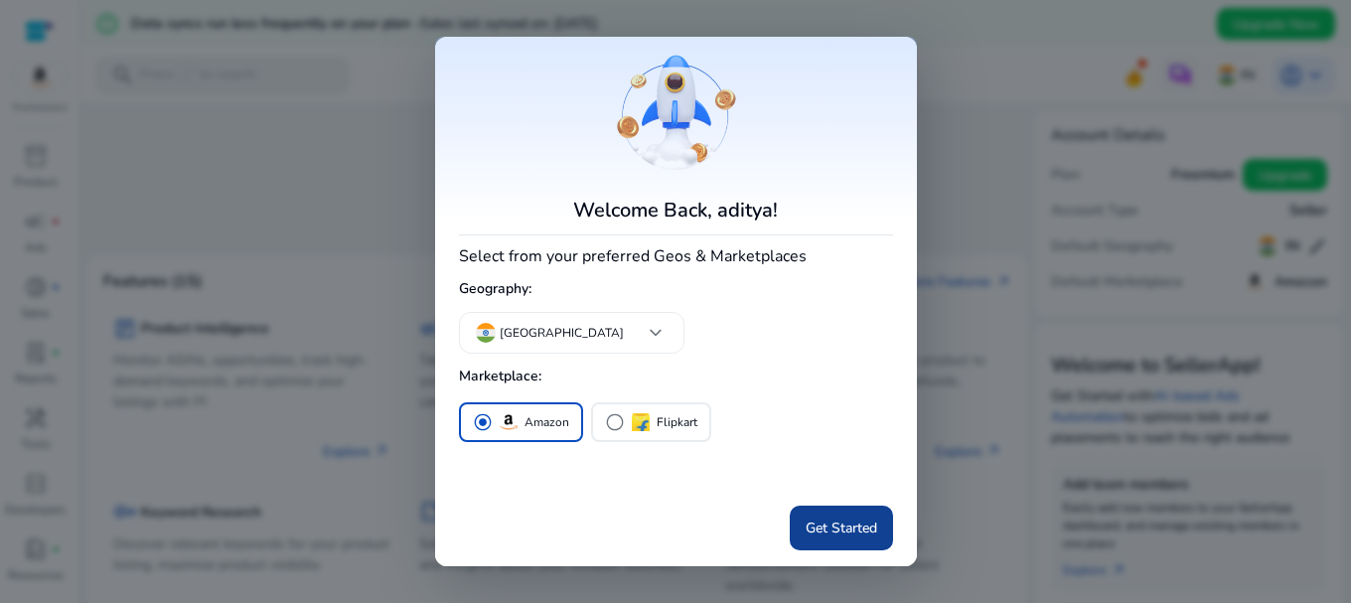
click at [811, 524] on span "Get Started" at bounding box center [842, 528] width 72 height 21
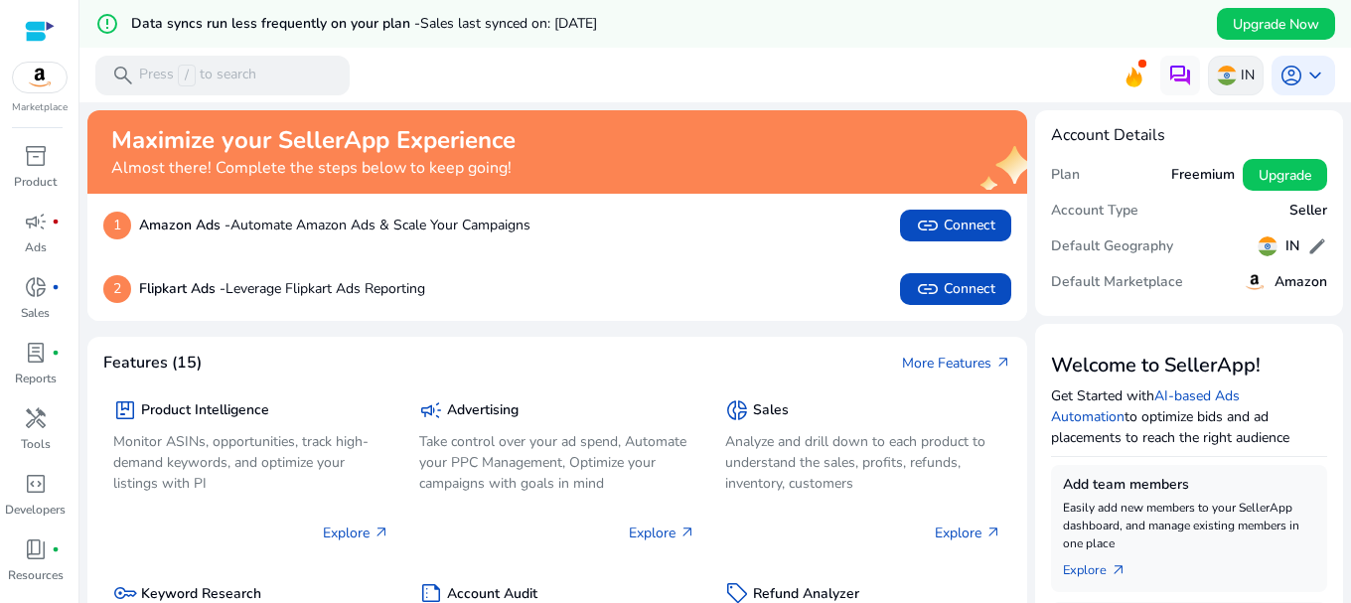
click at [1217, 74] on img at bounding box center [1227, 76] width 20 height 20
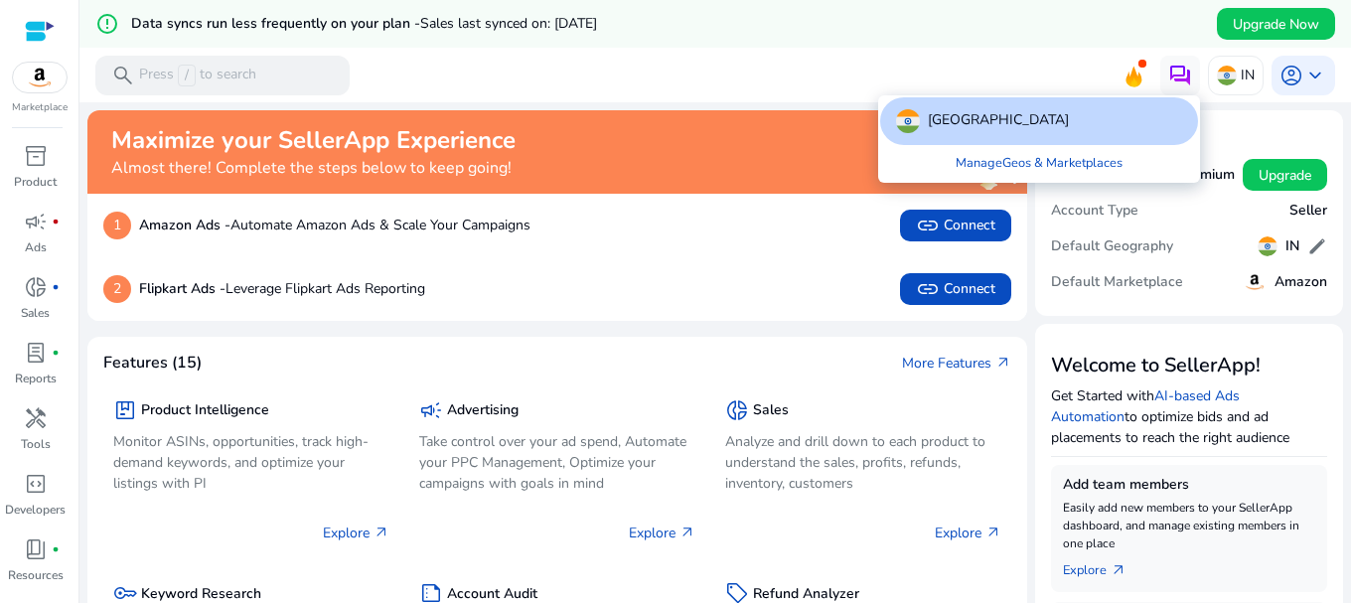
click at [1079, 49] on div at bounding box center [675, 301] width 1351 height 603
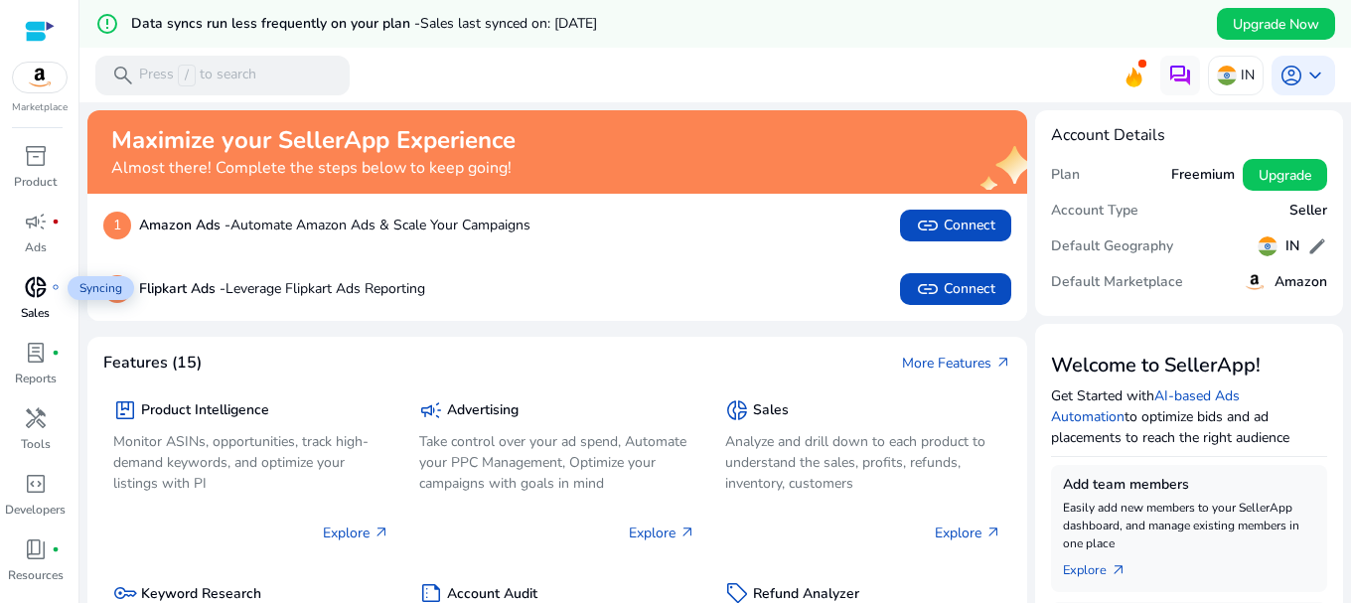
click at [44, 285] on span "donut_small" at bounding box center [36, 287] width 24 height 24
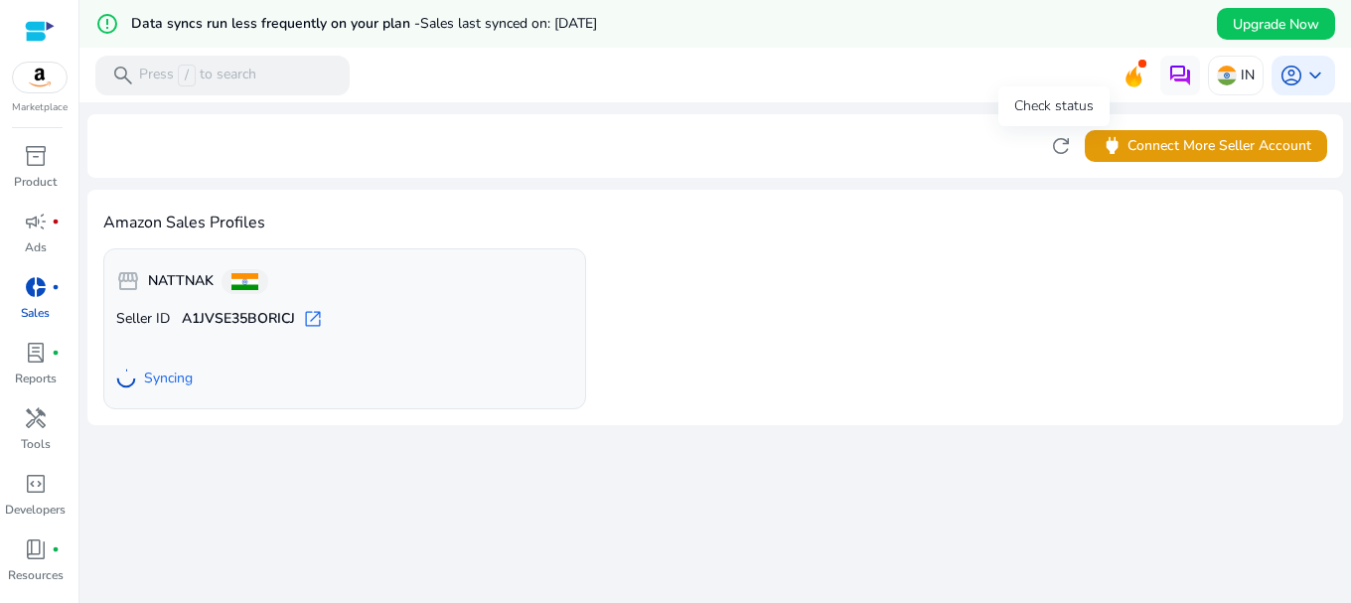
click at [1051, 136] on span "refresh" at bounding box center [1061, 146] width 24 height 24
click at [309, 312] on span "open_in_new" at bounding box center [313, 319] width 20 height 20
click at [238, 284] on span at bounding box center [244, 281] width 27 height 17
click at [123, 282] on span "storefront" at bounding box center [128, 281] width 24 height 24
click at [31, 149] on span "inventory_2" at bounding box center [36, 156] width 24 height 24
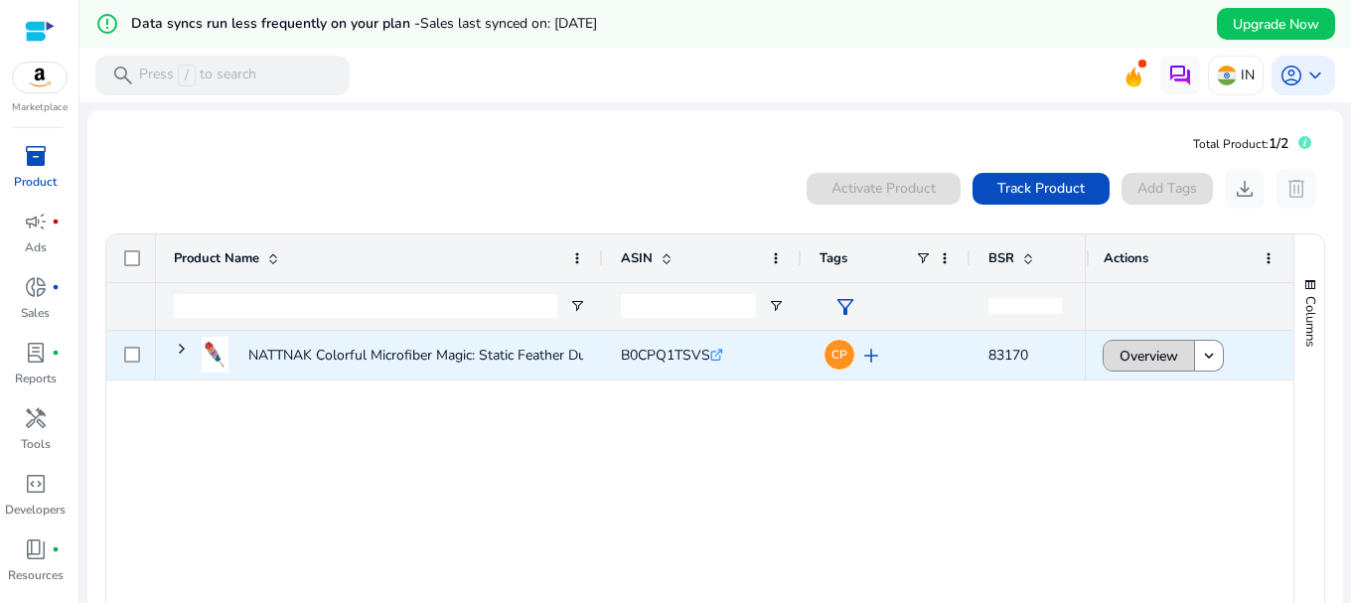
click at [1173, 353] on span at bounding box center [1149, 356] width 90 height 48
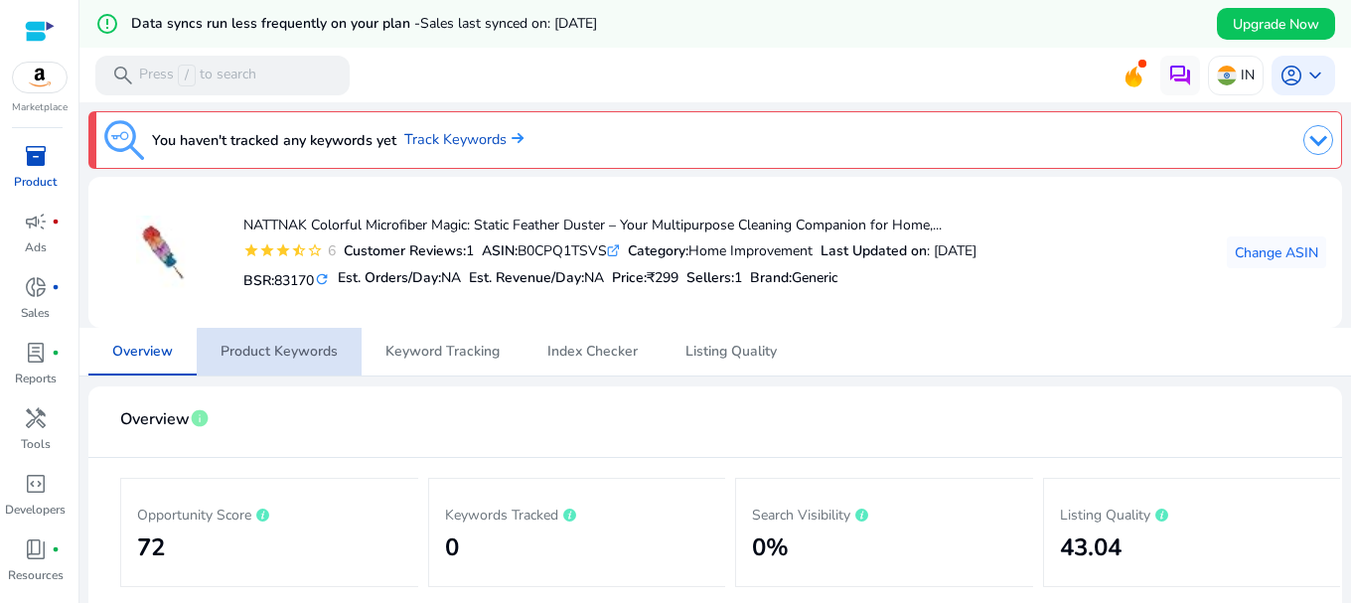
click at [305, 366] on span "Product Keywords" at bounding box center [279, 352] width 117 height 48
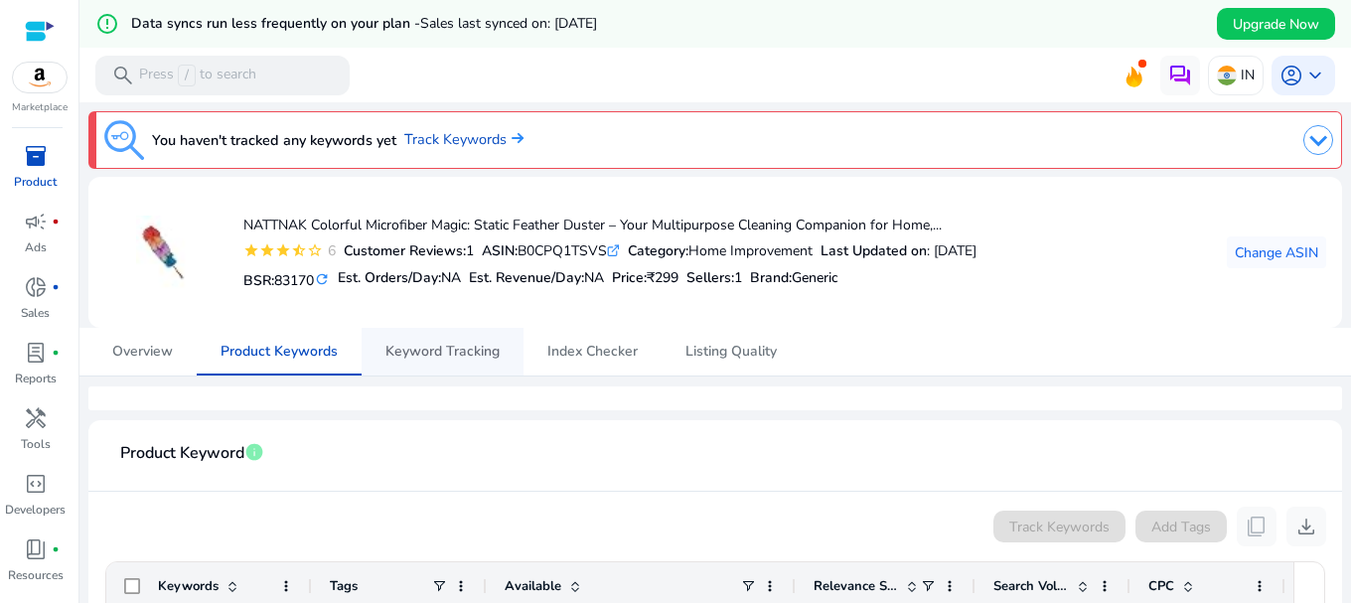
click at [462, 353] on span "Keyword Tracking" at bounding box center [442, 352] width 114 height 14
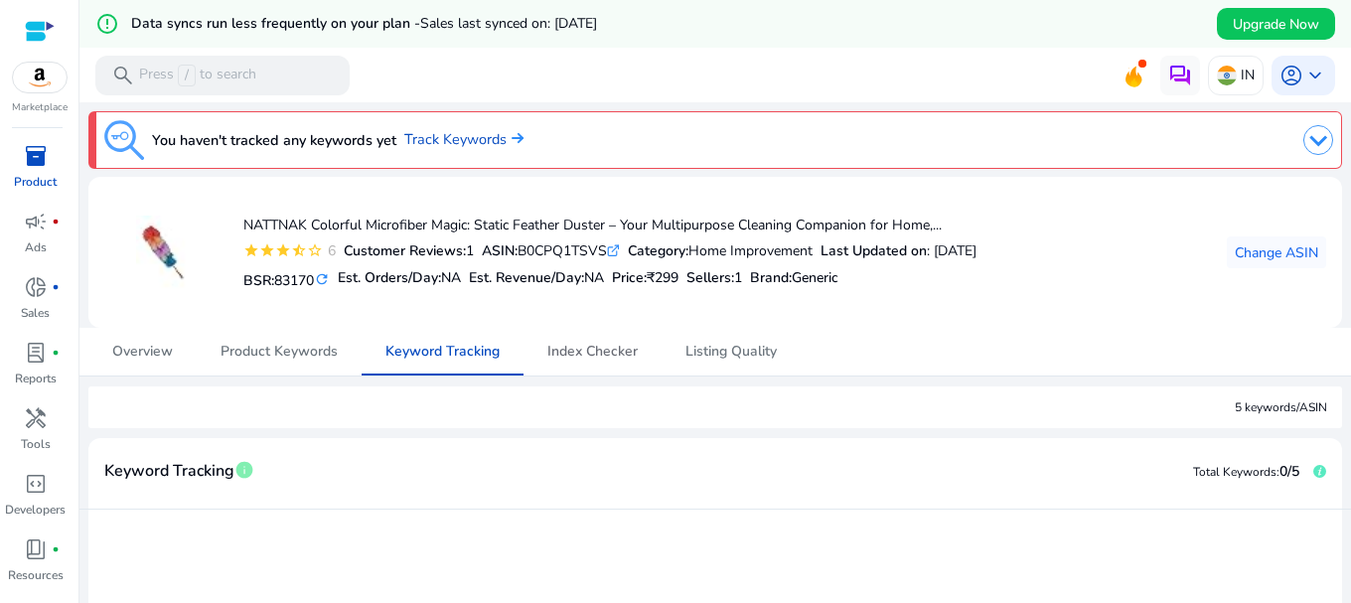
click at [612, 357] on span "Index Checker" at bounding box center [592, 352] width 90 height 14
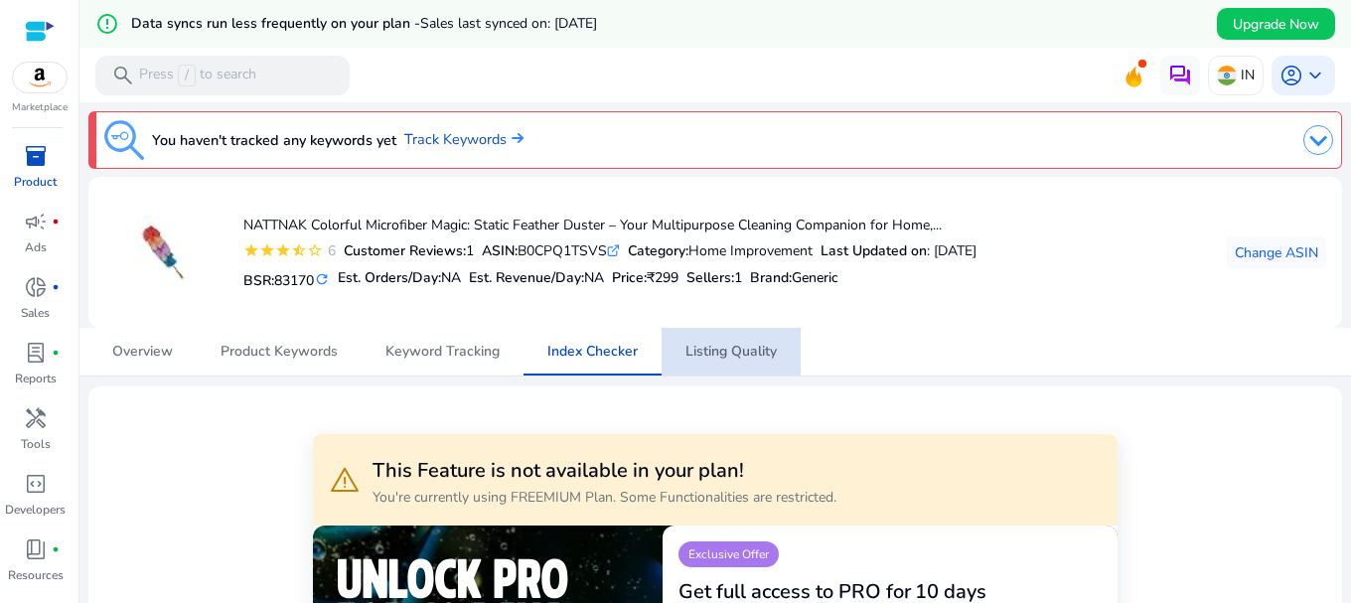
click at [739, 362] on span "Listing Quality" at bounding box center [730, 352] width 91 height 48
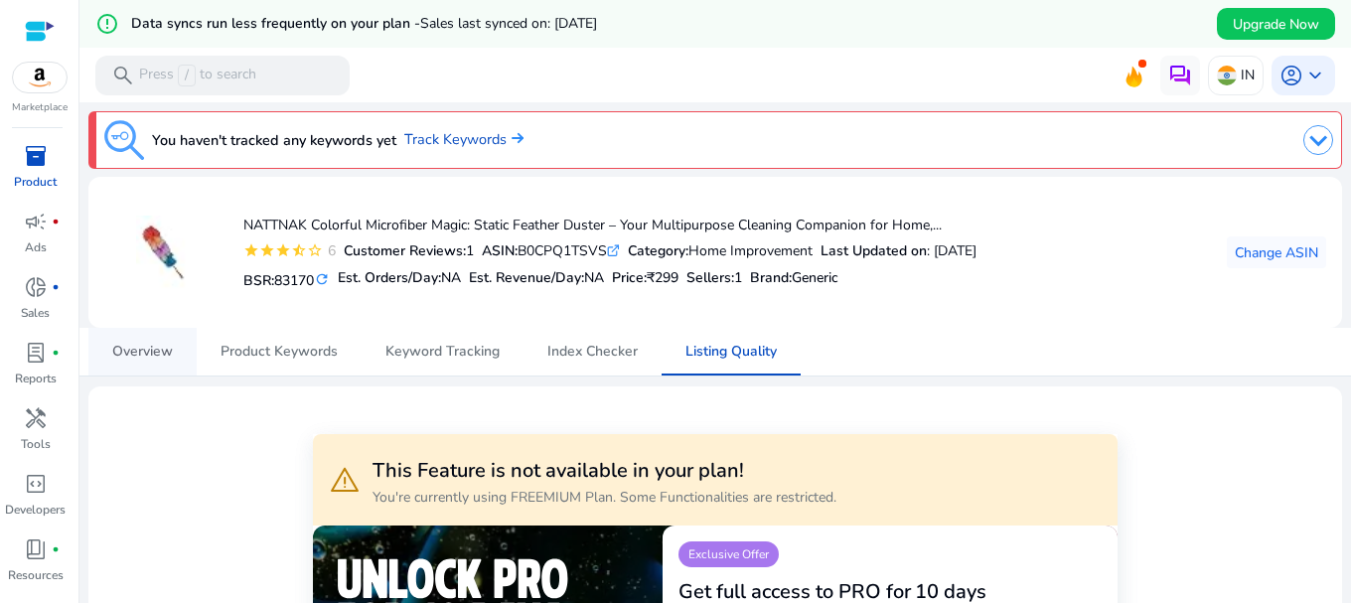
click at [137, 354] on span "Overview" at bounding box center [142, 352] width 61 height 14
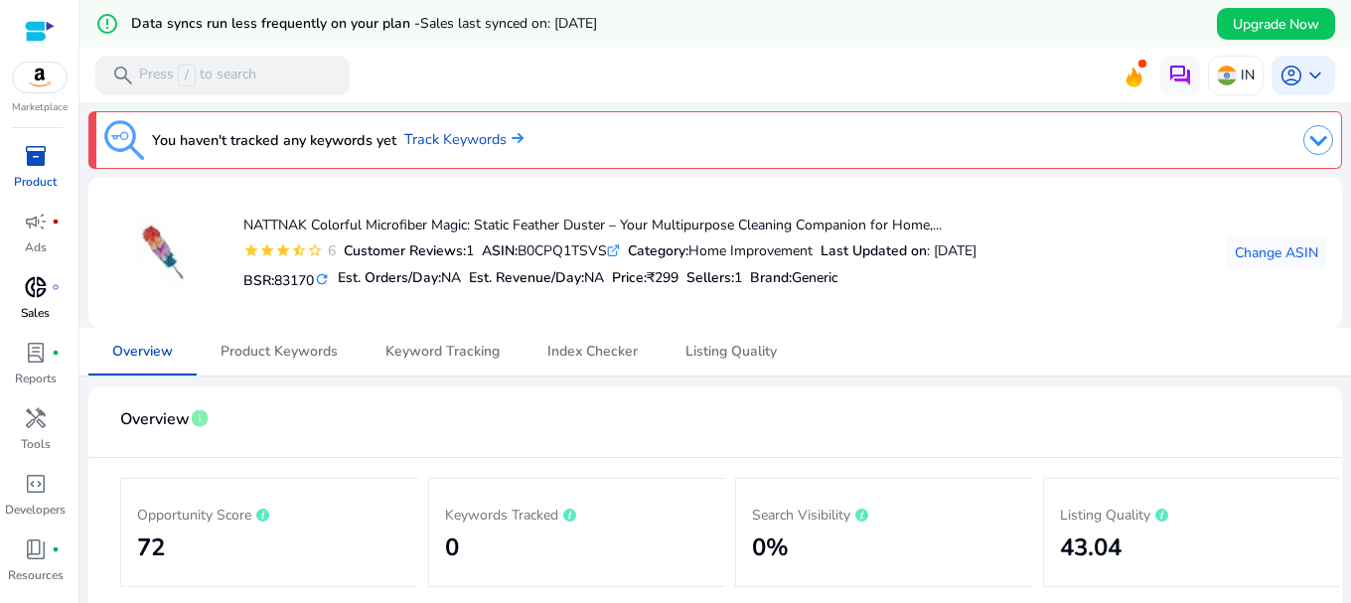
click at [17, 292] on div "donut_small fiber_manual_record" at bounding box center [36, 287] width 56 height 32
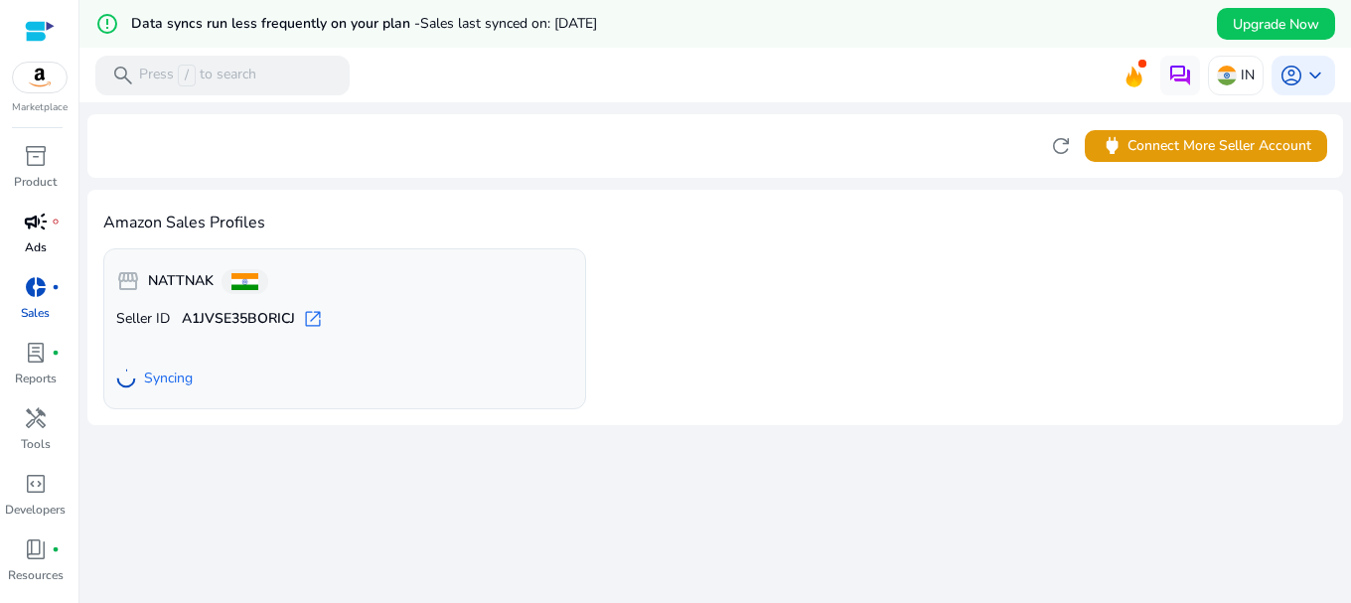
click at [42, 224] on span "campaign" at bounding box center [36, 222] width 24 height 24
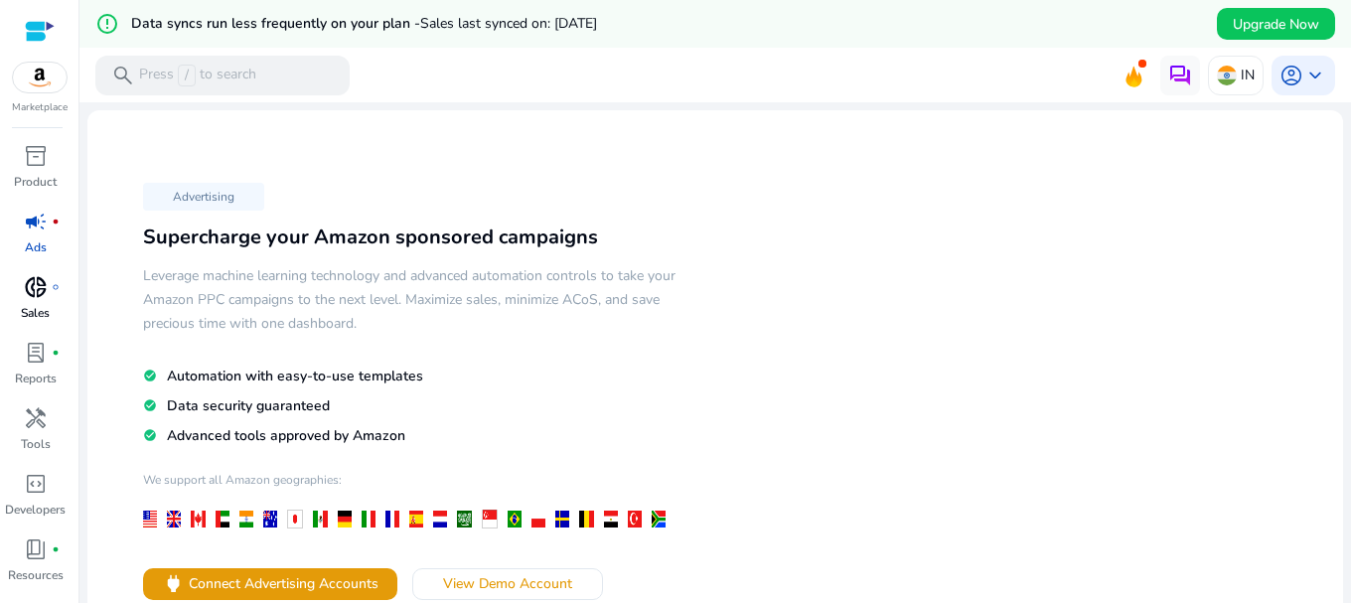
click at [48, 291] on div "donut_small fiber_manual_record" at bounding box center [36, 287] width 56 height 32
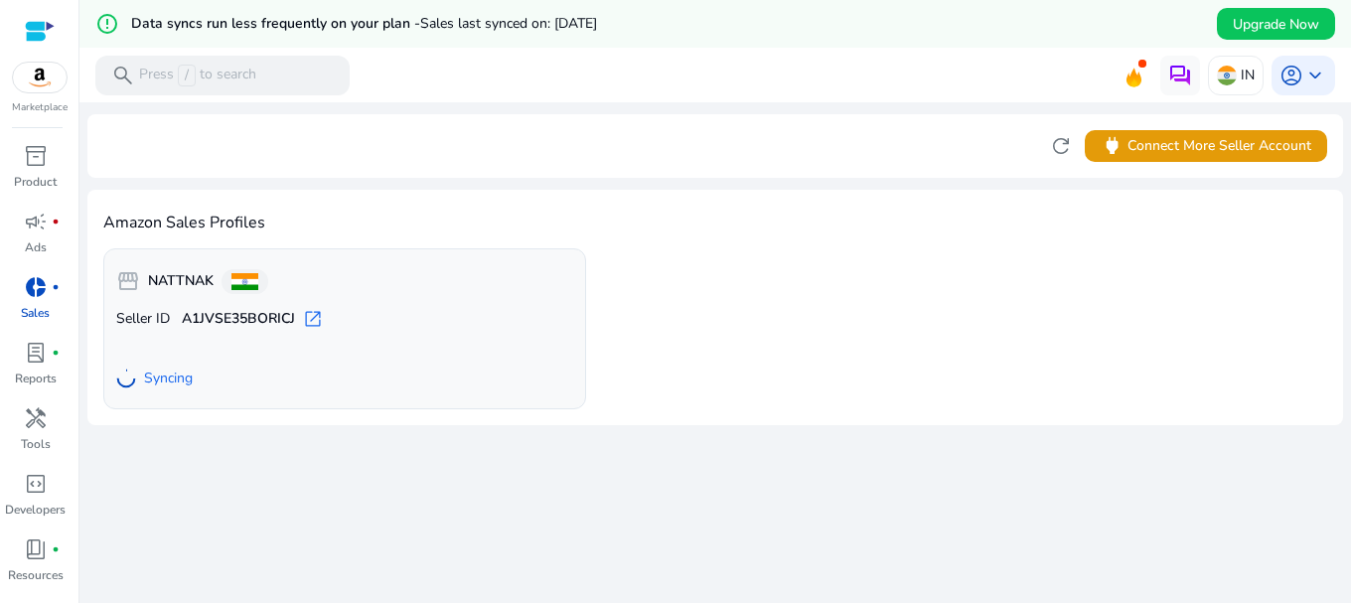
click at [228, 324] on b "A1JVSE35BORICJ" at bounding box center [238, 319] width 113 height 20
click at [300, 314] on p "Seller ID A1JVSE35BORICJ open_in_new" at bounding box center [344, 319] width 457 height 20
click at [311, 314] on span "open_in_new" at bounding box center [313, 319] width 20 height 20
click at [172, 373] on span "Syncing" at bounding box center [168, 379] width 49 height 20
